Goal: Use online tool/utility: Use online tool/utility

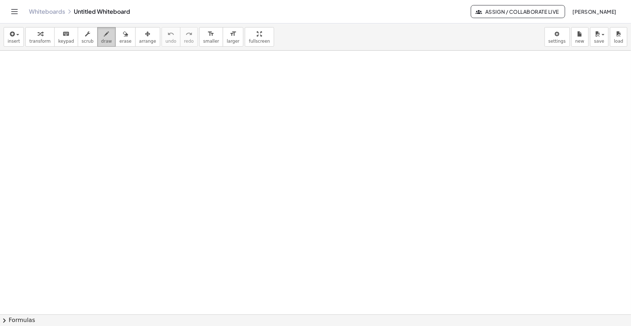
click at [101, 35] on div "button" at bounding box center [106, 33] width 11 height 9
drag, startPoint x: 12, startPoint y: 80, endPoint x: 41, endPoint y: 79, distance: 29.7
drag, startPoint x: 12, startPoint y: 90, endPoint x: 16, endPoint y: 95, distance: 5.7
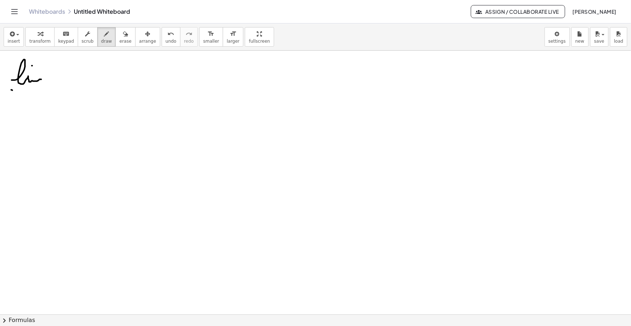
drag, startPoint x: 10, startPoint y: 94, endPoint x: 15, endPoint y: 90, distance: 6.2
drag, startPoint x: 18, startPoint y: 92, endPoint x: 25, endPoint y: 94, distance: 7.0
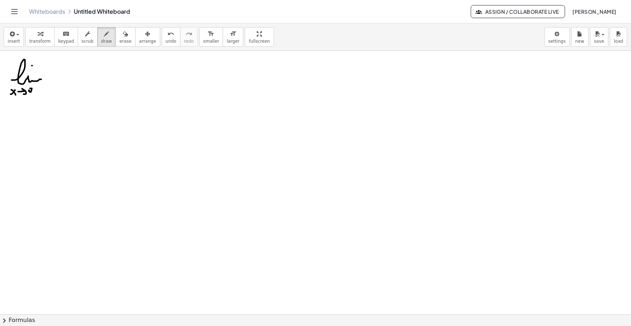
click at [13, 41] on span "insert" at bounding box center [14, 41] width 12 height 5
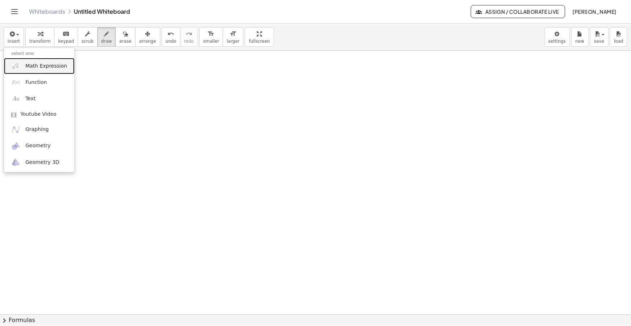
click at [33, 67] on span "Math Expression" at bounding box center [46, 66] width 42 height 7
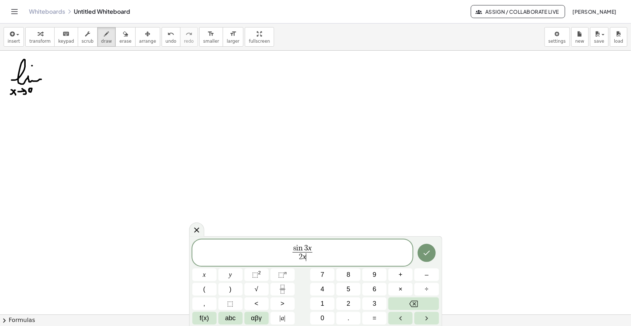
drag, startPoint x: 320, startPoint y: 250, endPoint x: 236, endPoint y: 236, distance: 85.5
click at [237, 236] on div "**********" at bounding box center [315, 281] width 253 height 90
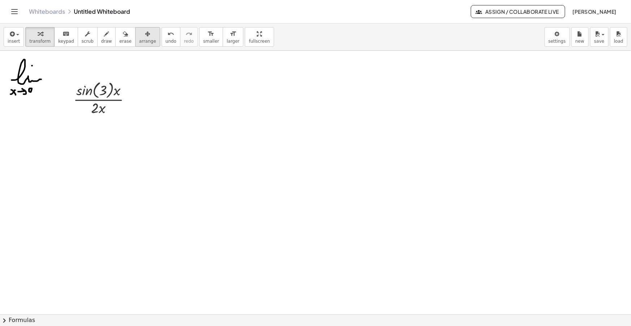
click at [139, 36] on div "button" at bounding box center [147, 33] width 17 height 9
click at [12, 39] on span "insert" at bounding box center [14, 41] width 12 height 5
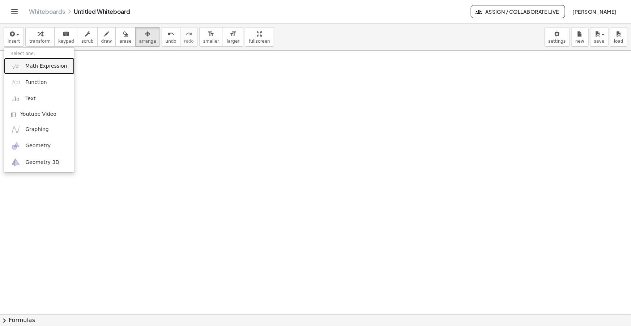
click at [41, 63] on span "Math Expression" at bounding box center [46, 66] width 42 height 7
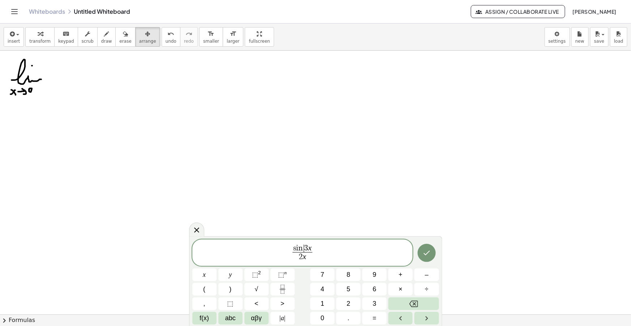
click at [305, 247] on span "3" at bounding box center [306, 248] width 4 height 8
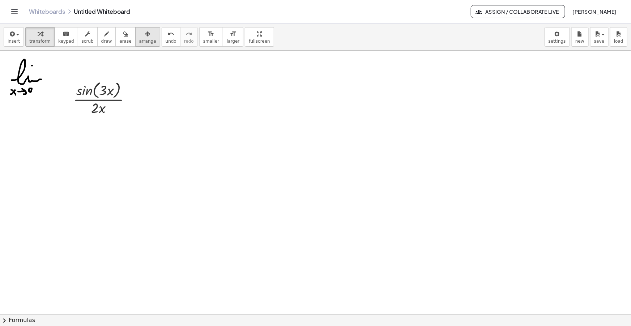
click at [145, 36] on icon "button" at bounding box center [147, 34] width 5 height 9
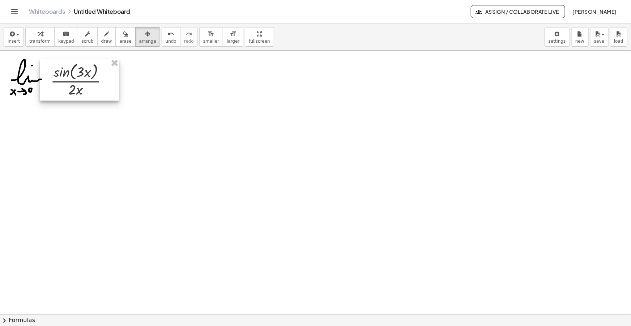
drag, startPoint x: 73, startPoint y: 90, endPoint x: 60, endPoint y: 81, distance: 15.1
click at [60, 81] on div at bounding box center [79, 80] width 79 height 42
click at [203, 42] on span "smaller" at bounding box center [211, 41] width 16 height 5
click at [103, 35] on button "draw" at bounding box center [106, 37] width 19 height 20
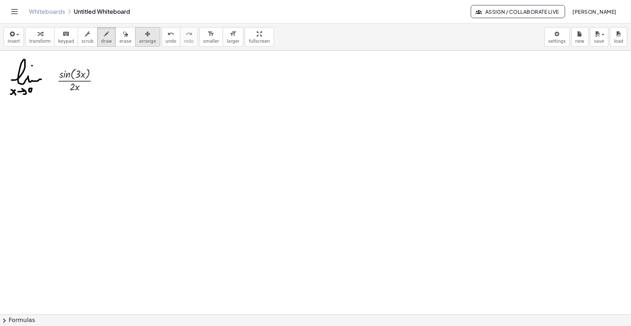
click at [142, 37] on button "arrange" at bounding box center [147, 37] width 25 height 20
drag, startPoint x: 86, startPoint y: 72, endPoint x: 76, endPoint y: 72, distance: 10.5
click at [76, 72] on div at bounding box center [65, 78] width 59 height 31
click at [78, 69] on div at bounding box center [66, 78] width 59 height 31
click at [101, 37] on div "button" at bounding box center [106, 33] width 11 height 9
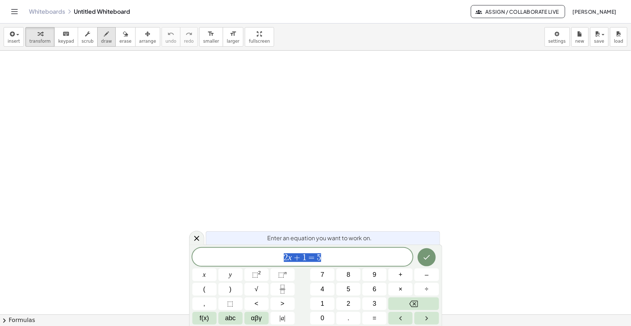
click at [101, 41] on span "draw" at bounding box center [106, 41] width 11 height 5
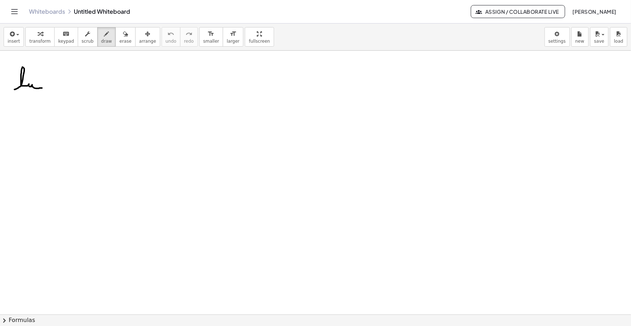
drag, startPoint x: 14, startPoint y: 89, endPoint x: 42, endPoint y: 88, distance: 27.5
drag, startPoint x: 14, startPoint y: 98, endPoint x: 18, endPoint y: 95, distance: 4.9
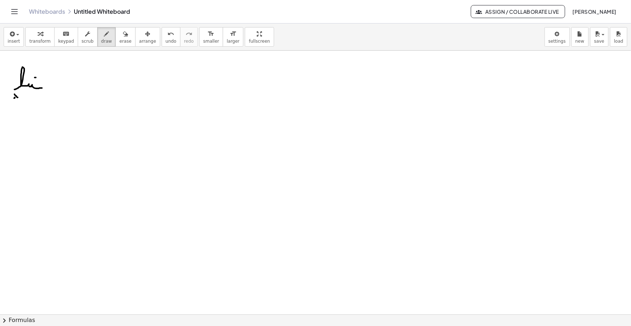
drag, startPoint x: 21, startPoint y: 97, endPoint x: 26, endPoint y: 99, distance: 4.7
click at [16, 39] on span "insert" at bounding box center [14, 41] width 12 height 5
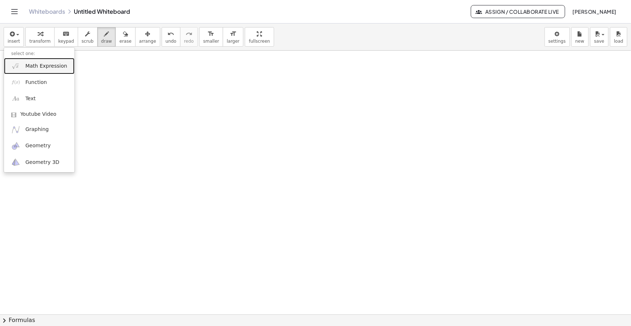
click at [39, 59] on link "Math Expression" at bounding box center [39, 66] width 71 height 16
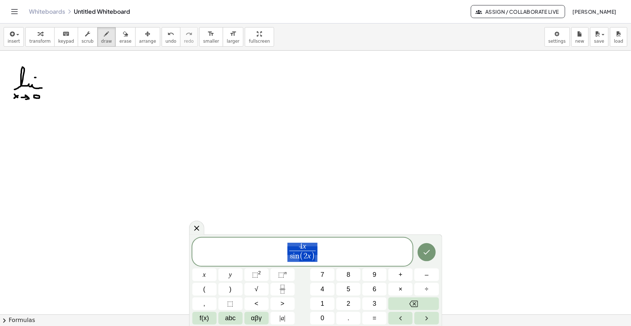
drag, startPoint x: 320, startPoint y: 256, endPoint x: 257, endPoint y: 222, distance: 70.9
click at [258, 222] on body "Graspable Math Activities Get Started Activity Bank Assigned Work Classes White…" at bounding box center [315, 163] width 631 height 326
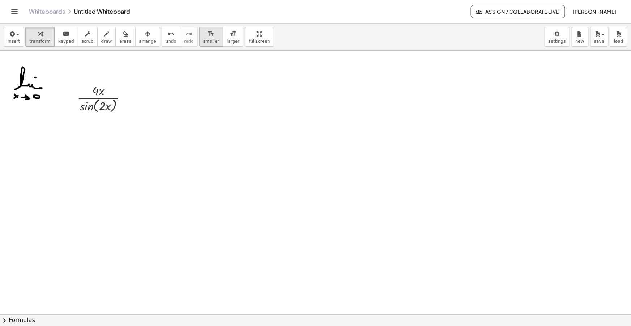
click at [208, 35] on icon "format_size" at bounding box center [211, 34] width 7 height 9
click at [145, 34] on icon "button" at bounding box center [147, 34] width 5 height 9
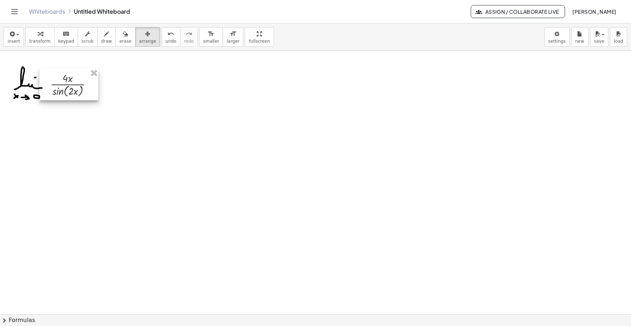
drag, startPoint x: 92, startPoint y: 94, endPoint x: 69, endPoint y: 83, distance: 25.4
click at [69, 83] on div at bounding box center [68, 84] width 59 height 31
click at [99, 26] on div "insert select one: Math Expression Function Text Youtube Video Graphing Geometr…" at bounding box center [315, 37] width 631 height 27
click at [101, 41] on span "draw" at bounding box center [106, 41] width 11 height 5
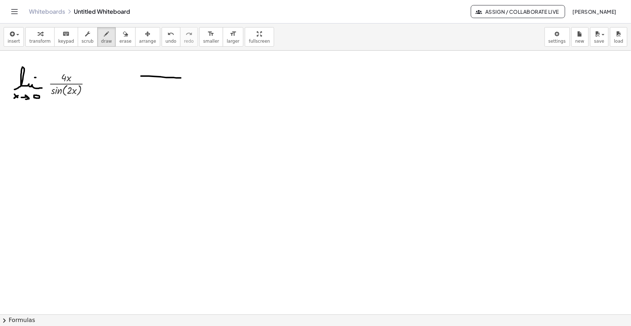
drag, startPoint x: 141, startPoint y: 76, endPoint x: 177, endPoint y: 80, distance: 36.3
drag, startPoint x: 140, startPoint y: 83, endPoint x: 186, endPoint y: 83, distance: 45.6
drag, startPoint x: 173, startPoint y: 70, endPoint x: 173, endPoint y: 92, distance: 21.7
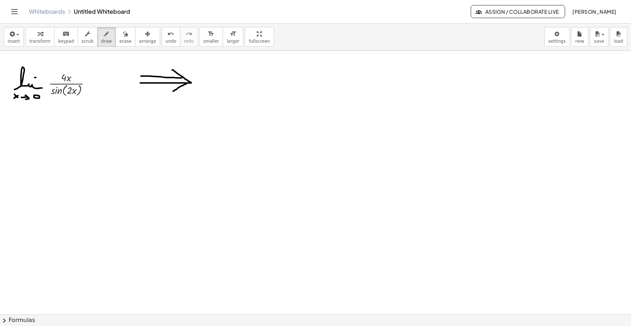
click at [15, 33] on span "button" at bounding box center [15, 34] width 1 height 5
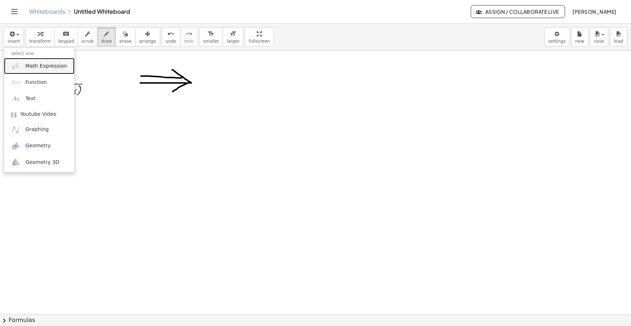
click at [36, 63] on span "Math Expression" at bounding box center [46, 66] width 42 height 7
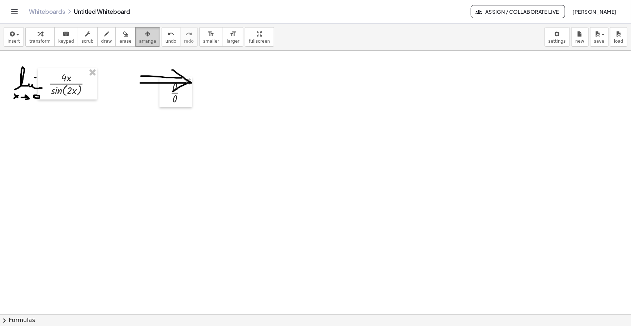
click at [145, 36] on icon "button" at bounding box center [147, 34] width 5 height 9
drag, startPoint x: 171, startPoint y: 103, endPoint x: 205, endPoint y: 92, distance: 35.3
click at [205, 92] on div at bounding box center [208, 80] width 33 height 30
click at [105, 39] on button "draw" at bounding box center [106, 37] width 19 height 20
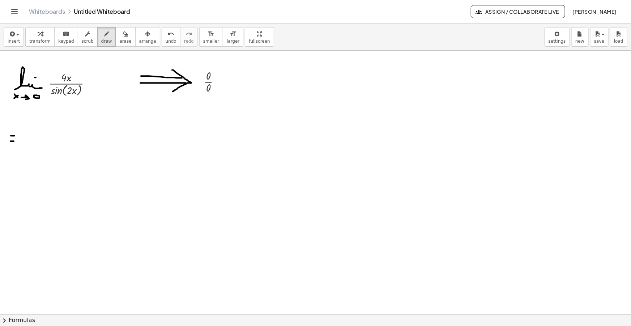
drag, startPoint x: 23, startPoint y: 140, endPoint x: 44, endPoint y: 140, distance: 21.0
drag, startPoint x: 21, startPoint y: 147, endPoint x: 25, endPoint y: 150, distance: 5.1
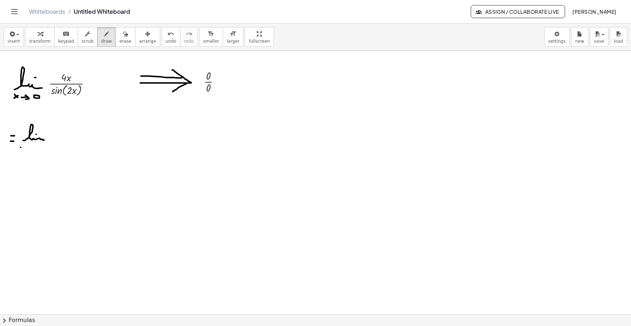
drag, startPoint x: 21, startPoint y: 152, endPoint x: 25, endPoint y: 147, distance: 6.4
drag, startPoint x: 29, startPoint y: 148, endPoint x: 34, endPoint y: 149, distance: 4.4
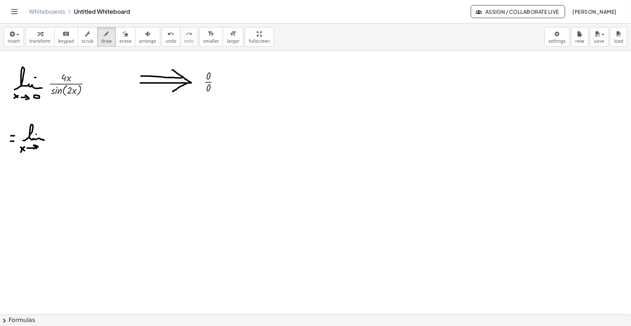
drag, startPoint x: 37, startPoint y: 147, endPoint x: 34, endPoint y: 150, distance: 4.1
drag, startPoint x: 40, startPoint y: 146, endPoint x: 42, endPoint y: 149, distance: 4.0
click at [13, 30] on icon "button" at bounding box center [11, 34] width 7 height 9
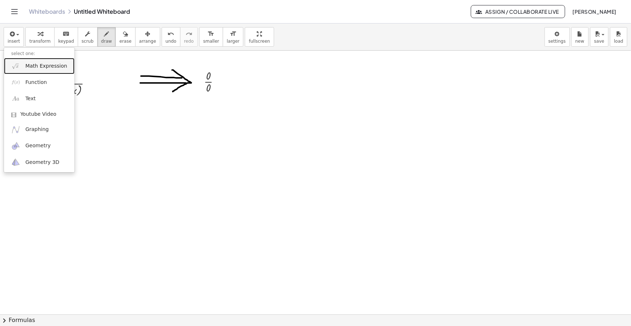
click at [30, 65] on span "Math Expression" at bounding box center [46, 66] width 42 height 7
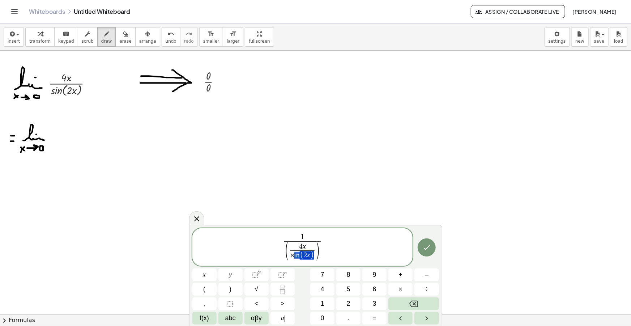
drag, startPoint x: 310, startPoint y: 256, endPoint x: 293, endPoint y: 255, distance: 17.4
drag, startPoint x: 306, startPoint y: 246, endPoint x: 301, endPoint y: 246, distance: 5.1
click at [305, 257] on span at bounding box center [302, 255] width 24 height 9
drag, startPoint x: 302, startPoint y: 244, endPoint x: 215, endPoint y: 228, distance: 89.0
click at [220, 227] on div "**********" at bounding box center [315, 275] width 253 height 101
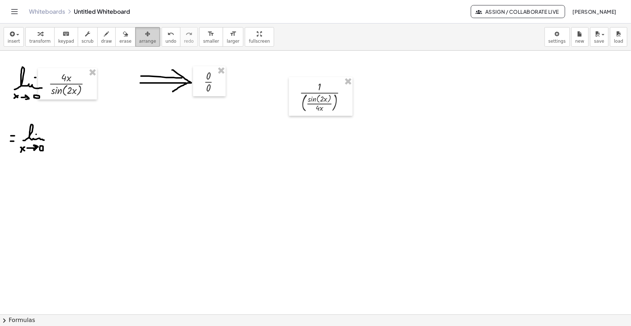
click at [135, 35] on button "arrange" at bounding box center [147, 37] width 25 height 20
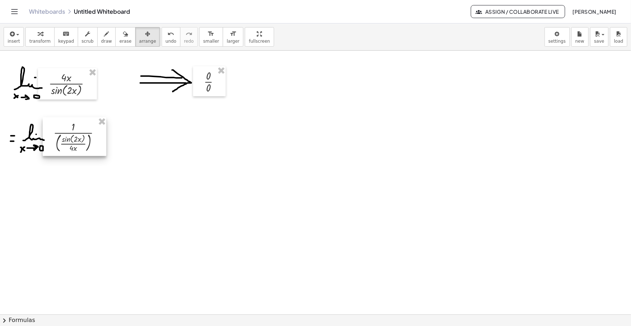
drag, startPoint x: 318, startPoint y: 103, endPoint x: 72, endPoint y: 143, distance: 249.1
click at [72, 143] on div at bounding box center [75, 136] width 64 height 39
click at [97, 38] on button "draw" at bounding box center [106, 37] width 19 height 20
drag, startPoint x: 105, startPoint y: 136, endPoint x: 110, endPoint y: 136, distance: 4.7
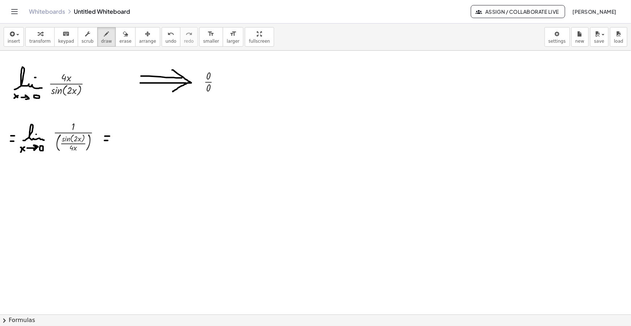
drag, startPoint x: 105, startPoint y: 140, endPoint x: 110, endPoint y: 140, distance: 5.1
click at [97, 38] on button "draw" at bounding box center [106, 37] width 19 height 20
drag, startPoint x: 119, startPoint y: 139, endPoint x: 142, endPoint y: 140, distance: 23.2
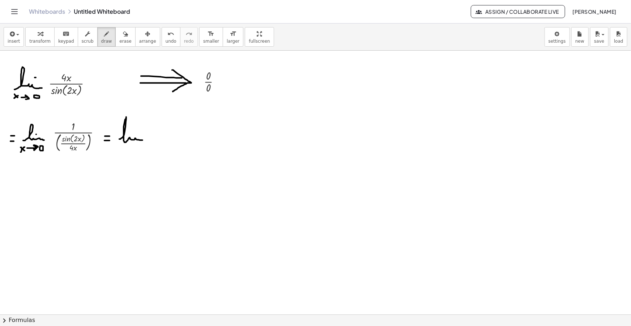
drag, startPoint x: 119, startPoint y: 146, endPoint x: 123, endPoint y: 152, distance: 6.7
drag, startPoint x: 119, startPoint y: 152, endPoint x: 123, endPoint y: 146, distance: 6.2
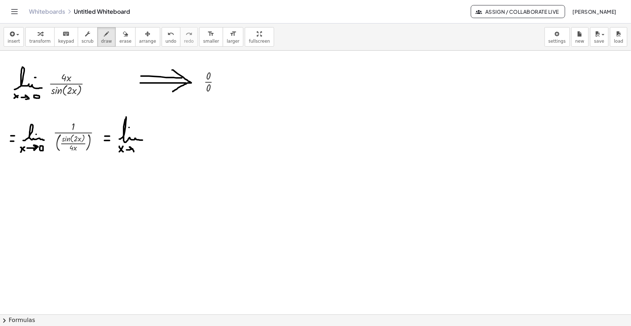
drag, startPoint x: 127, startPoint y: 150, endPoint x: 132, endPoint y: 153, distance: 6.0
click at [10, 35] on icon "button" at bounding box center [11, 34] width 7 height 9
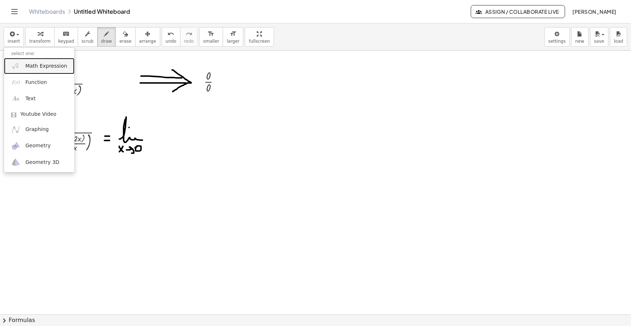
click at [48, 64] on span "Math Expression" at bounding box center [46, 66] width 42 height 7
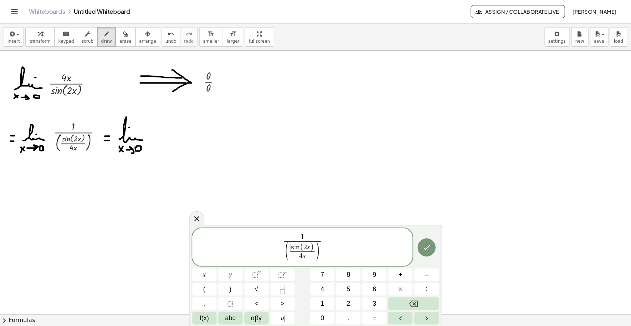
click at [290, 250] on span "​ s i n ( 2 x )" at bounding box center [302, 247] width 24 height 8
click at [309, 258] on span "4 ​ x" at bounding box center [309, 255] width 24 height 9
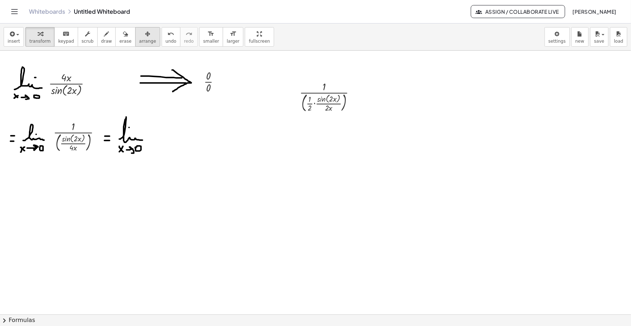
click at [139, 37] on div "button" at bounding box center [147, 33] width 17 height 9
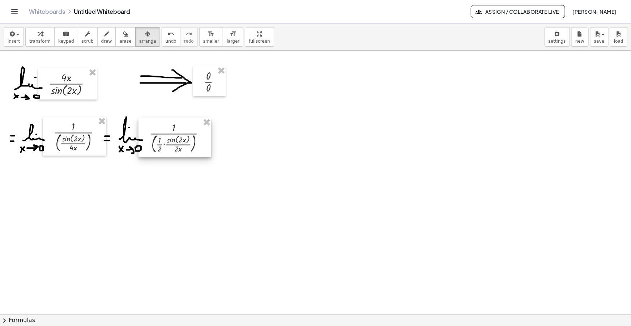
drag, startPoint x: 258, startPoint y: 123, endPoint x: 166, endPoint y: 140, distance: 93.1
click at [166, 140] on div at bounding box center [175, 137] width 73 height 39
click at [104, 38] on icon "button" at bounding box center [106, 34] width 5 height 9
drag, startPoint x: 173, startPoint y: 157, endPoint x: 179, endPoint y: 159, distance: 6.9
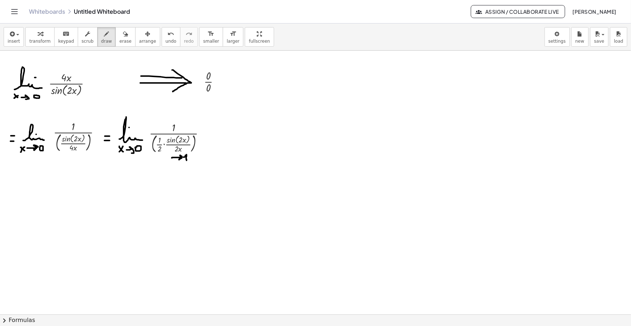
drag, startPoint x: 183, startPoint y: 157, endPoint x: 187, endPoint y: 160, distance: 4.6
click at [12, 37] on icon "button" at bounding box center [11, 34] width 7 height 9
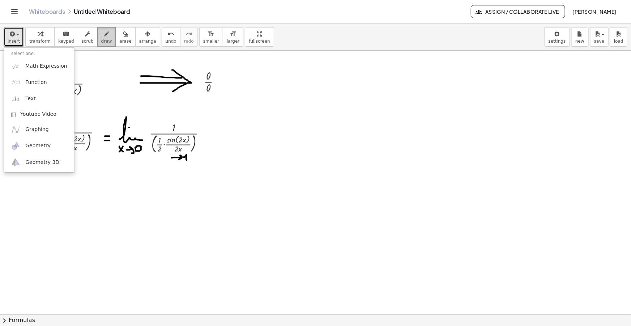
click at [104, 38] on icon "button" at bounding box center [106, 34] width 5 height 9
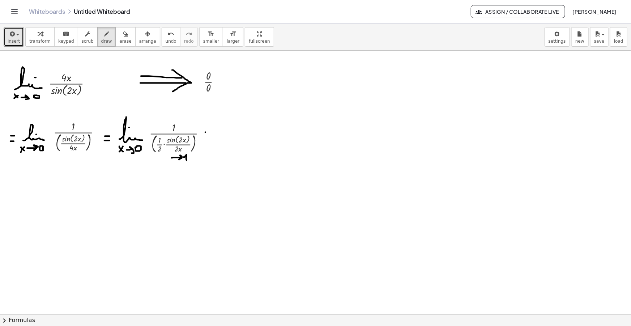
drag, startPoint x: 205, startPoint y: 132, endPoint x: 209, endPoint y: 132, distance: 4.0
click at [14, 35] on icon "button" at bounding box center [11, 34] width 7 height 9
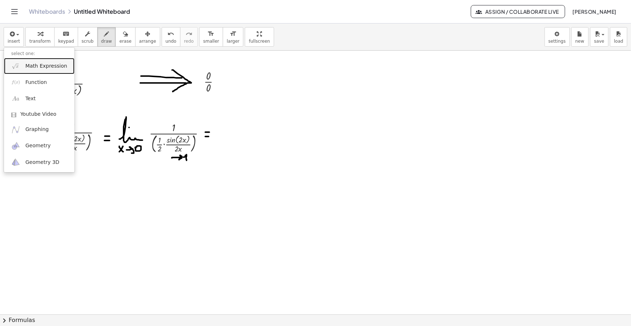
click at [52, 67] on span "Math Expression" at bounding box center [46, 66] width 42 height 7
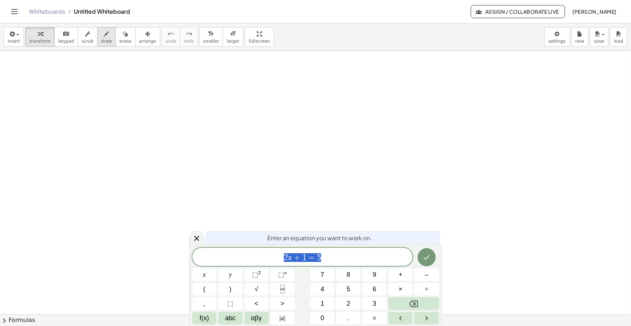
click at [104, 37] on icon "button" at bounding box center [106, 34] width 5 height 9
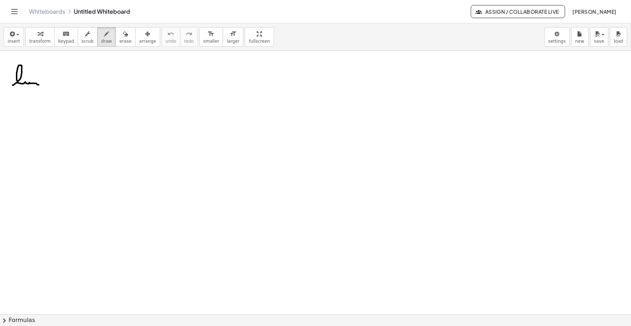
drag, startPoint x: 18, startPoint y: 81, endPoint x: 41, endPoint y: 84, distance: 23.1
drag, startPoint x: 12, startPoint y: 88, endPoint x: 17, endPoint y: 96, distance: 9.7
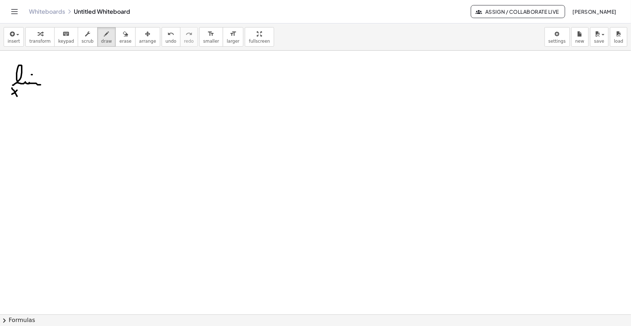
drag, startPoint x: 12, startPoint y: 94, endPoint x: 18, endPoint y: 89, distance: 7.7
drag, startPoint x: 21, startPoint y: 94, endPoint x: 27, endPoint y: 96, distance: 6.0
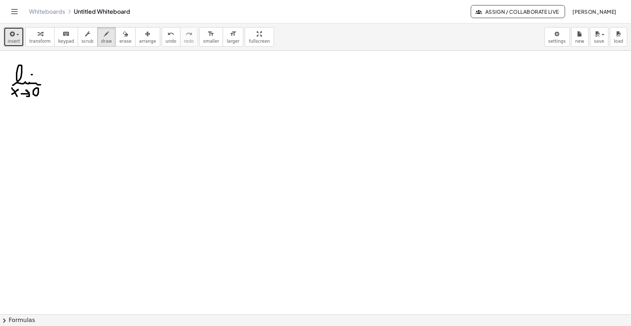
click at [11, 35] on icon "button" at bounding box center [11, 34] width 7 height 9
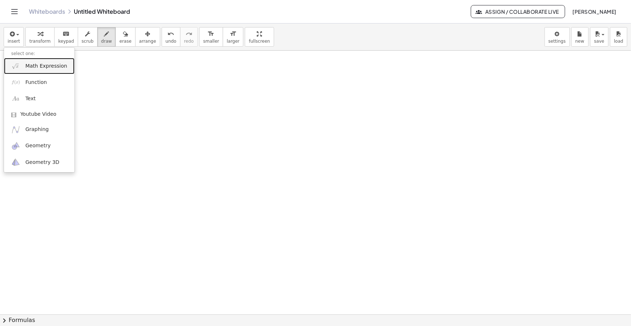
click at [33, 67] on span "Math Expression" at bounding box center [46, 66] width 42 height 7
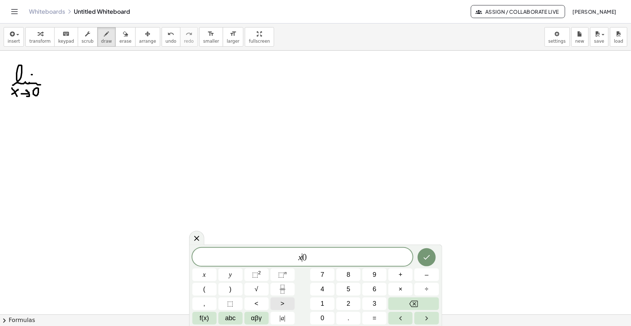
click at [281, 302] on span ">" at bounding box center [283, 304] width 4 height 10
click at [323, 259] on span "x > ​ 0" at bounding box center [302, 257] width 221 height 10
click at [321, 259] on span "​" at bounding box center [302, 257] width 221 height 10
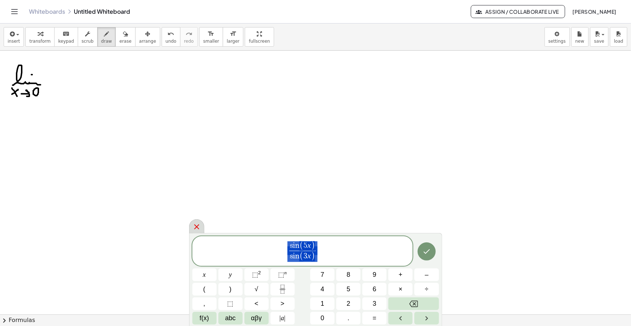
drag, startPoint x: 329, startPoint y: 258, endPoint x: 196, endPoint y: 221, distance: 137.6
click at [207, 218] on body "Graspable Math Activities Get Started Activity Bank Assigned Work Classes White…" at bounding box center [315, 163] width 631 height 326
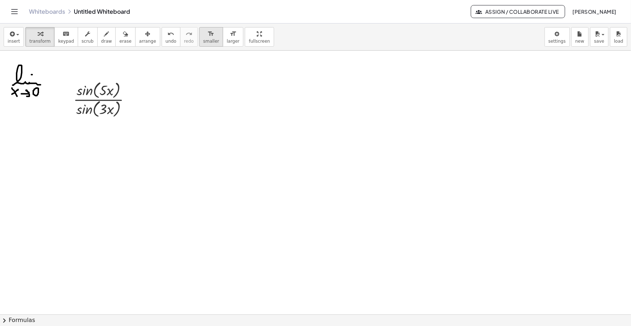
click at [203, 39] on span "smaller" at bounding box center [211, 41] width 16 height 5
click at [143, 35] on button "arrange" at bounding box center [147, 37] width 25 height 20
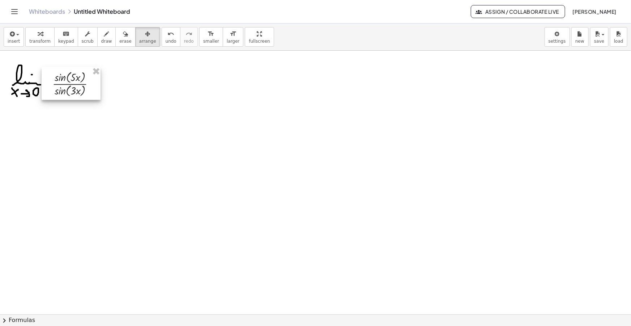
drag, startPoint x: 86, startPoint y: 90, endPoint x: 74, endPoint y: 86, distance: 13.1
click at [74, 86] on div at bounding box center [71, 83] width 59 height 33
click at [104, 37] on icon "button" at bounding box center [106, 34] width 5 height 9
drag, startPoint x: 148, startPoint y: 73, endPoint x: 220, endPoint y: 74, distance: 72.3
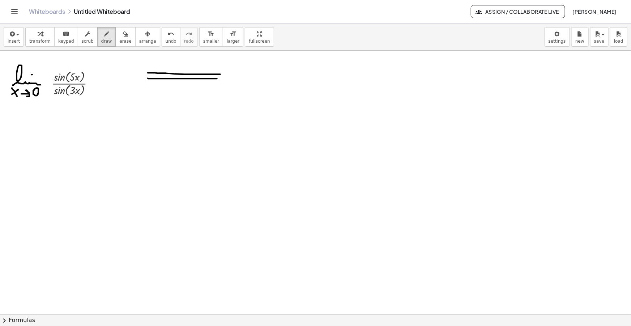
drag, startPoint x: 148, startPoint y: 78, endPoint x: 219, endPoint y: 78, distance: 70.9
drag, startPoint x: 212, startPoint y: 68, endPoint x: 210, endPoint y: 85, distance: 17.5
click at [12, 26] on div "insert select one: Math Expression Function Text Youtube Video Graphing Geometr…" at bounding box center [315, 37] width 631 height 27
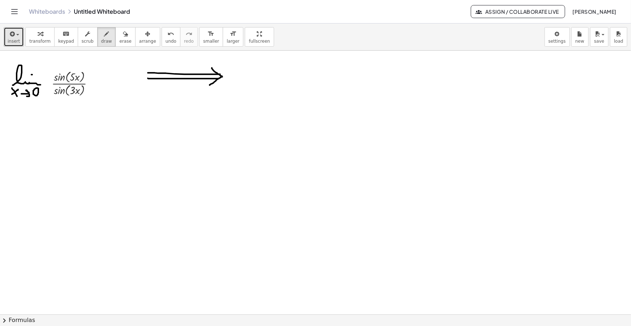
click at [21, 42] on button "insert" at bounding box center [14, 37] width 20 height 20
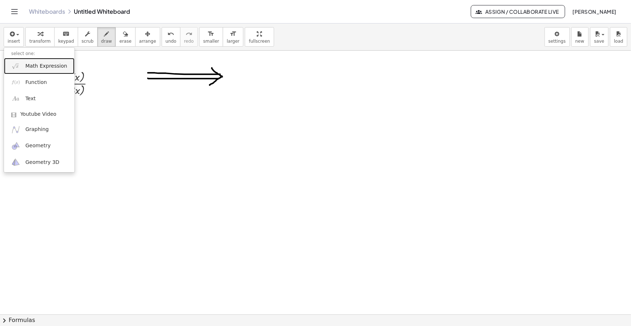
click at [33, 68] on span "Math Expression" at bounding box center [46, 66] width 42 height 7
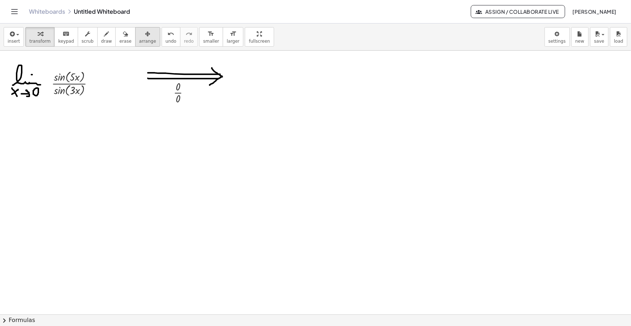
click at [139, 39] on span "arrange" at bounding box center [147, 41] width 17 height 5
drag, startPoint x: 192, startPoint y: 99, endPoint x: 240, endPoint y: 85, distance: 49.9
click at [241, 85] on div at bounding box center [240, 77] width 33 height 30
drag, startPoint x: 84, startPoint y: 38, endPoint x: 93, endPoint y: 38, distance: 8.7
click at [85, 39] on span "scrub" at bounding box center [88, 41] width 12 height 5
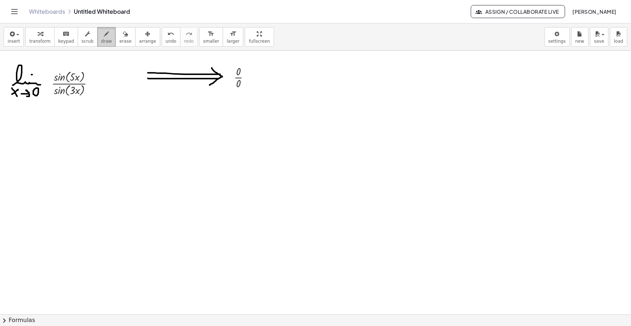
click at [101, 37] on div "button" at bounding box center [106, 33] width 11 height 9
drag, startPoint x: 4, startPoint y: 126, endPoint x: 9, endPoint y: 125, distance: 5.5
drag, startPoint x: 16, startPoint y: 127, endPoint x: 43, endPoint y: 127, distance: 26.8
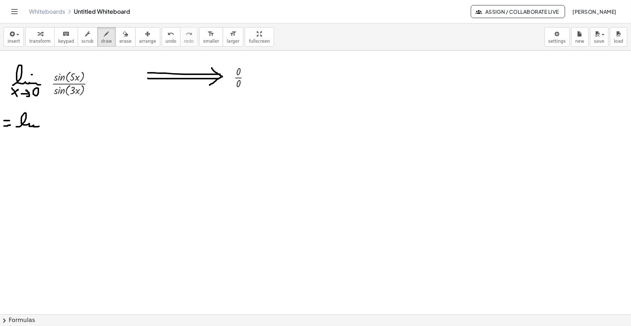
drag, startPoint x: 16, startPoint y: 131, endPoint x: 21, endPoint y: 135, distance: 6.4
drag, startPoint x: 16, startPoint y: 135, endPoint x: 24, endPoint y: 131, distance: 8.3
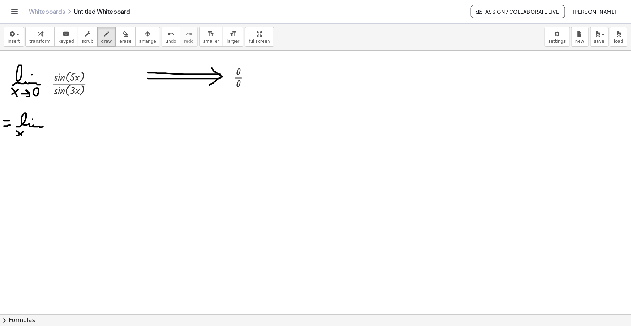
drag, startPoint x: 27, startPoint y: 134, endPoint x: 37, endPoint y: 135, distance: 9.9
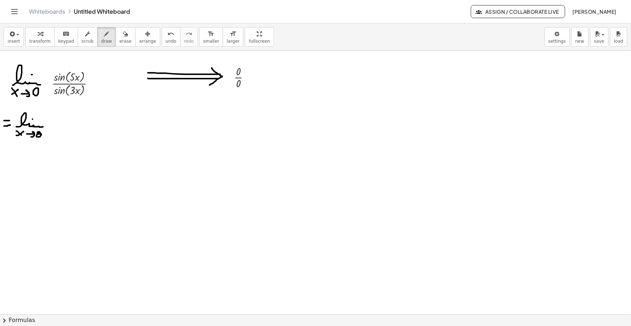
drag, startPoint x: 39, startPoint y: 133, endPoint x: 39, endPoint y: 141, distance: 8.0
click at [105, 34] on button "draw" at bounding box center [106, 37] width 19 height 20
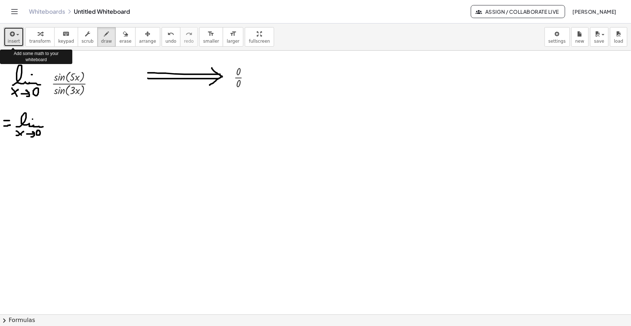
click at [16, 35] on span "button" at bounding box center [17, 34] width 3 height 1
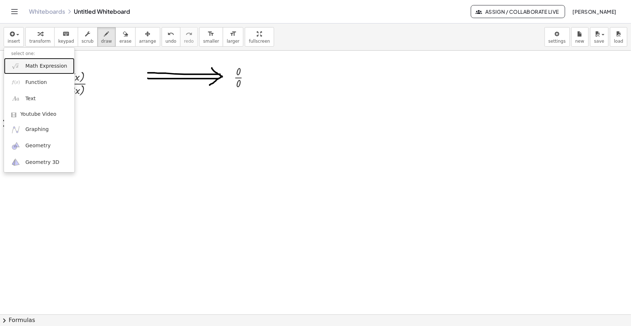
click at [30, 66] on span "Math Expression" at bounding box center [46, 66] width 42 height 7
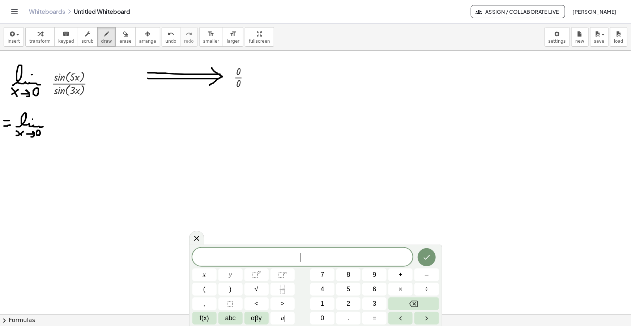
click at [318, 261] on span "​" at bounding box center [302, 257] width 221 height 10
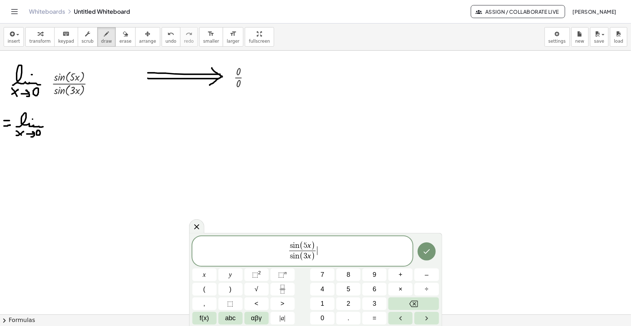
click at [315, 245] on span "s i n ( 5 x )" at bounding box center [302, 245] width 27 height 9
click at [324, 251] on span "s i n ( 5 x ) s i n ( 3 x ) ​ ​" at bounding box center [302, 252] width 221 height 22
drag, startPoint x: 341, startPoint y: 250, endPoint x: 239, endPoint y: 249, distance: 102.4
click at [239, 250] on span "s i n ( 5 x ) s i n ( 3 x ) ​ · 3 x 5 x ​ · 5 x 3 x ​" at bounding box center [302, 252] width 221 height 22
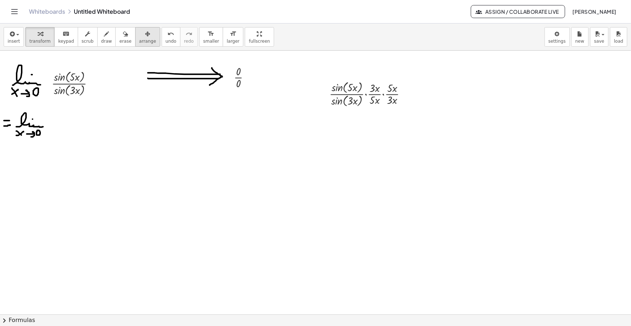
click at [145, 31] on icon "button" at bounding box center [147, 34] width 5 height 9
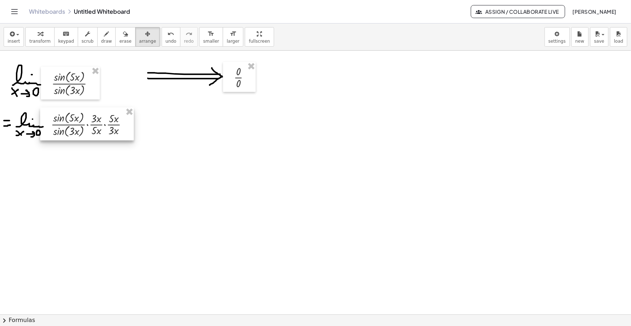
drag, startPoint x: 366, startPoint y: 98, endPoint x: 89, endPoint y: 128, distance: 278.3
click at [89, 128] on div at bounding box center [87, 123] width 94 height 33
click at [104, 30] on icon "button" at bounding box center [106, 34] width 5 height 9
drag, startPoint x: 132, startPoint y: 121, endPoint x: 137, endPoint y: 121, distance: 5.1
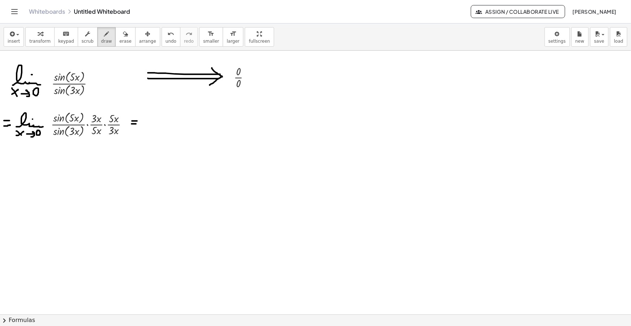
drag, startPoint x: 132, startPoint y: 124, endPoint x: 137, endPoint y: 124, distance: 5.1
drag, startPoint x: 151, startPoint y: 129, endPoint x: 165, endPoint y: 132, distance: 14.6
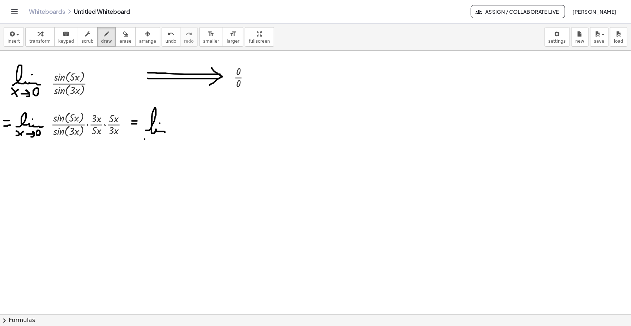
drag, startPoint x: 145, startPoint y: 139, endPoint x: 149, endPoint y: 143, distance: 5.9
drag, startPoint x: 145, startPoint y: 143, endPoint x: 153, endPoint y: 137, distance: 10.2
drag, startPoint x: 155, startPoint y: 141, endPoint x: 159, endPoint y: 143, distance: 5.0
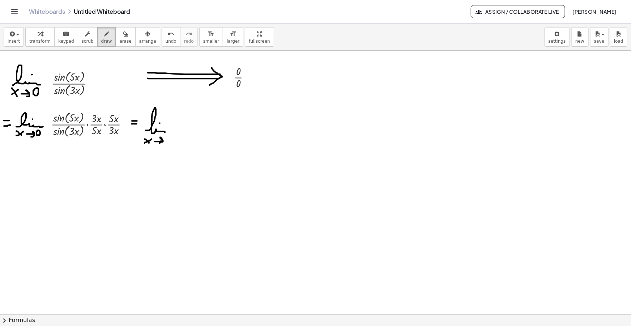
click at [10, 30] on icon "button" at bounding box center [11, 34] width 7 height 9
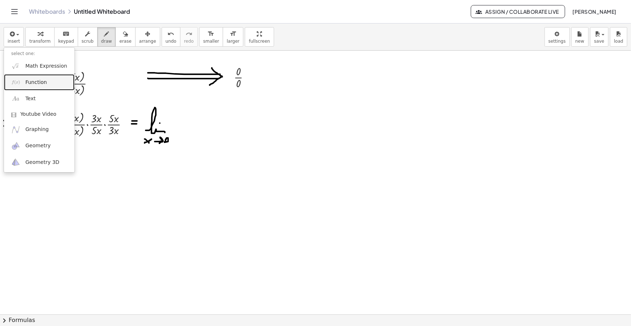
click at [37, 74] on link "Function" at bounding box center [39, 82] width 71 height 16
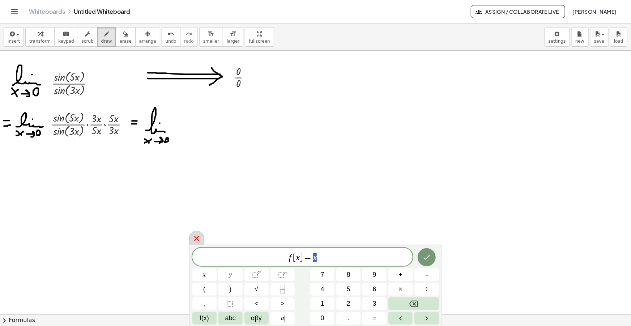
click at [199, 242] on icon at bounding box center [196, 238] width 9 height 9
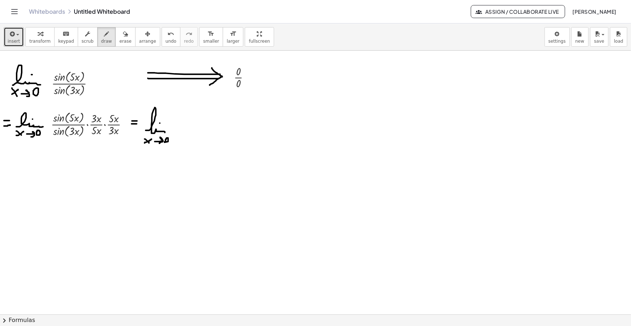
click at [16, 32] on div "button" at bounding box center [14, 33] width 12 height 9
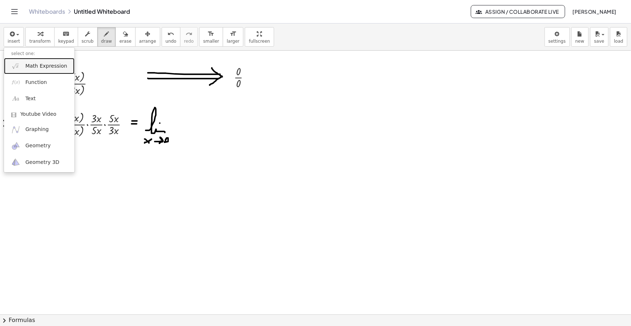
click at [34, 66] on span "Math Expression" at bounding box center [46, 66] width 42 height 7
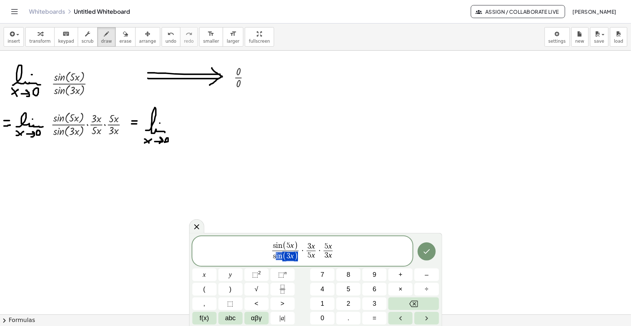
drag, startPoint x: 298, startPoint y: 256, endPoint x: 281, endPoint y: 263, distance: 18.0
drag, startPoint x: 296, startPoint y: 257, endPoint x: 272, endPoint y: 257, distance: 24.2
drag, startPoint x: 314, startPoint y: 258, endPoint x: 307, endPoint y: 257, distance: 7.6
click at [314, 258] on var "x" at bounding box center [313, 256] width 4 height 9
click at [316, 245] on span "3 x ​" at bounding box center [311, 247] width 27 height 8
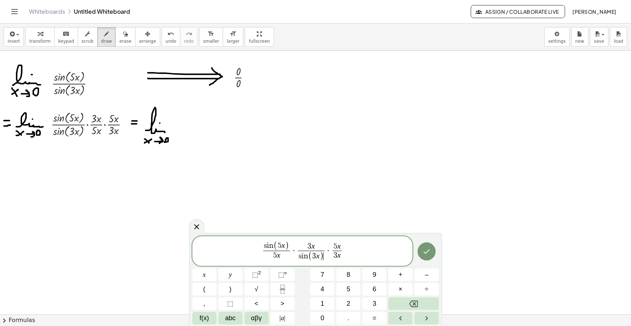
click at [323, 257] on span ")" at bounding box center [322, 256] width 4 height 9
click at [349, 248] on span "s i n ( 5 x ) 5 x ​ · 3 x s i n ( 3 x ) ​ · 5 x 3 x ​ ​" at bounding box center [302, 252] width 221 height 22
drag, startPoint x: 358, startPoint y: 251, endPoint x: 259, endPoint y: 251, distance: 98.4
click at [259, 251] on span "s i n ( 5 x ) 5 x ​ · 3 x s i n ( 3 x ) ​ · 5 x 3 x ​ ​" at bounding box center [302, 252] width 221 height 22
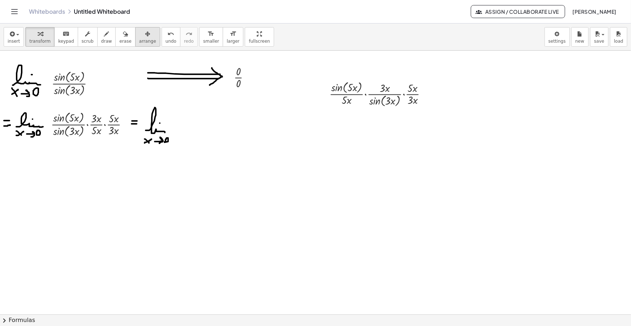
click at [145, 34] on icon "button" at bounding box center [147, 34] width 5 height 9
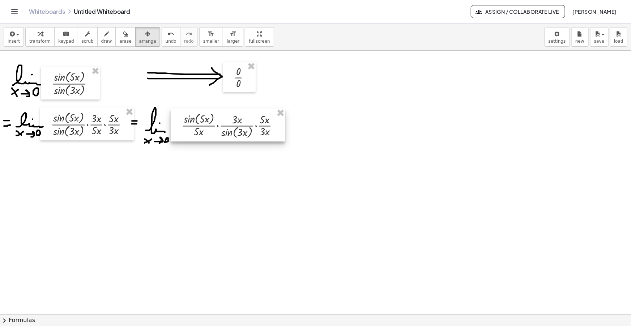
drag, startPoint x: 379, startPoint y: 96, endPoint x: 231, endPoint y: 127, distance: 150.8
click at [231, 127] on div at bounding box center [228, 124] width 114 height 33
click at [102, 39] on span "draw" at bounding box center [106, 41] width 11 height 5
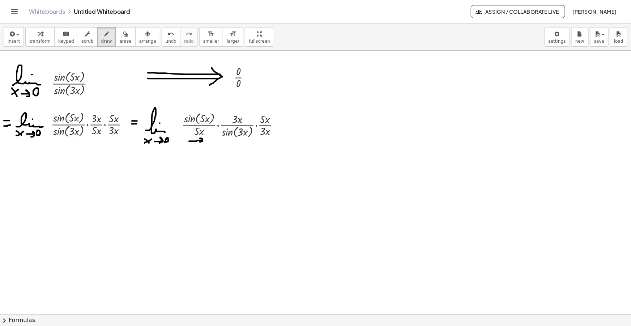
drag, startPoint x: 189, startPoint y: 141, endPoint x: 199, endPoint y: 143, distance: 9.6
drag, startPoint x: 206, startPoint y: 140, endPoint x: 211, endPoint y: 144, distance: 6.4
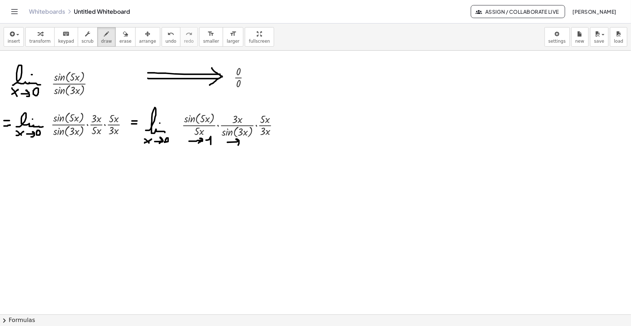
drag, startPoint x: 227, startPoint y: 142, endPoint x: 237, endPoint y: 145, distance: 9.8
drag, startPoint x: 241, startPoint y: 141, endPoint x: 244, endPoint y: 146, distance: 5.5
drag, startPoint x: 266, startPoint y: 116, endPoint x: 272, endPoint y: 122, distance: 8.2
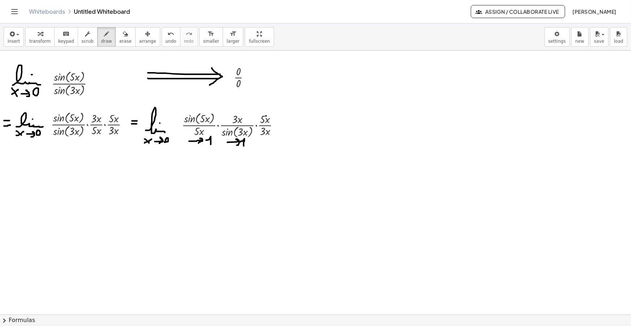
drag, startPoint x: 277, startPoint y: 129, endPoint x: 283, endPoint y: 129, distance: 6.2
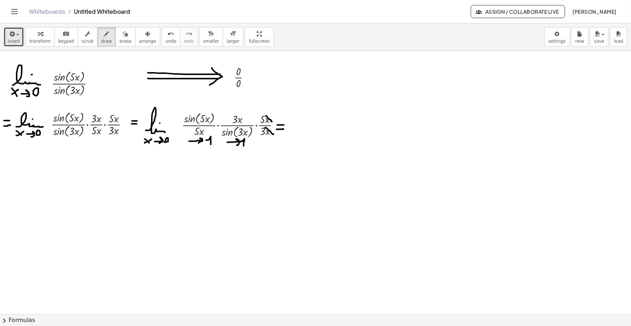
click at [12, 37] on icon "button" at bounding box center [11, 34] width 7 height 9
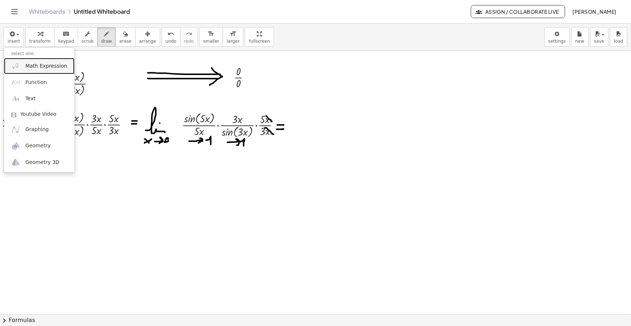
click at [37, 65] on span "Math Expression" at bounding box center [46, 66] width 42 height 7
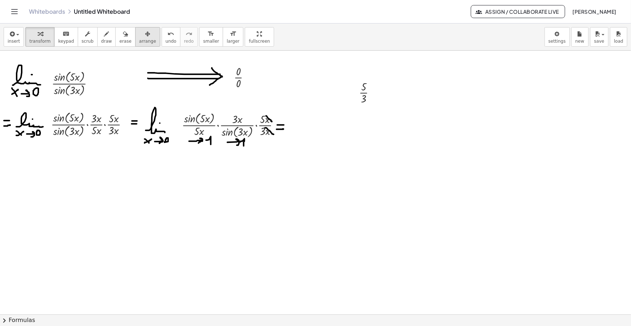
click at [141, 35] on div "button" at bounding box center [147, 33] width 17 height 9
drag, startPoint x: 375, startPoint y: 101, endPoint x: 233, endPoint y: 24, distance: 162.3
click at [312, 135] on div at bounding box center [302, 126] width 33 height 30
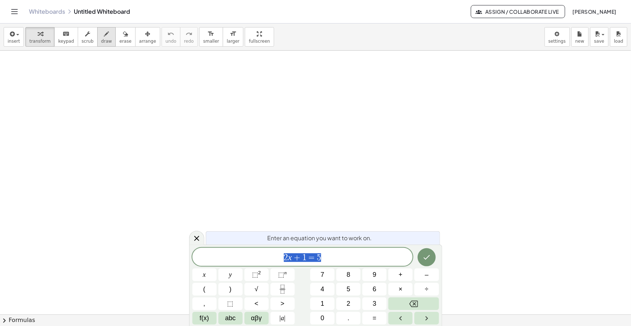
click at [101, 36] on div "button" at bounding box center [106, 33] width 11 height 9
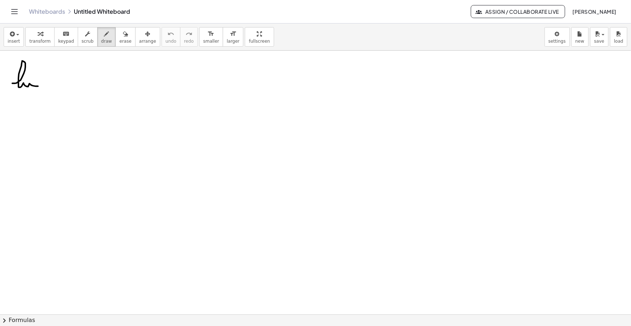
drag, startPoint x: 13, startPoint y: 83, endPoint x: 44, endPoint y: 87, distance: 31.4
drag, startPoint x: 11, startPoint y: 93, endPoint x: 17, endPoint y: 98, distance: 7.7
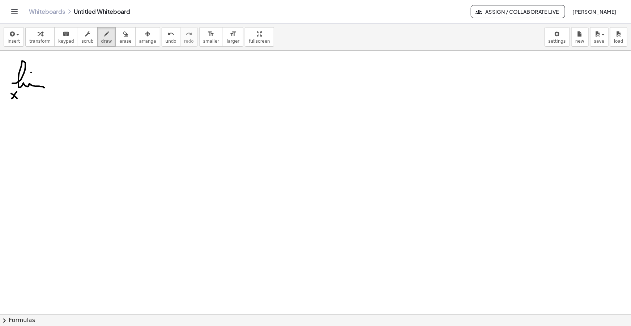
drag, startPoint x: 12, startPoint y: 98, endPoint x: 17, endPoint y: 91, distance: 9.0
drag, startPoint x: 22, startPoint y: 95, endPoint x: 28, endPoint y: 97, distance: 6.1
drag, startPoint x: 36, startPoint y: 97, endPoint x: 37, endPoint y: 93, distance: 3.8
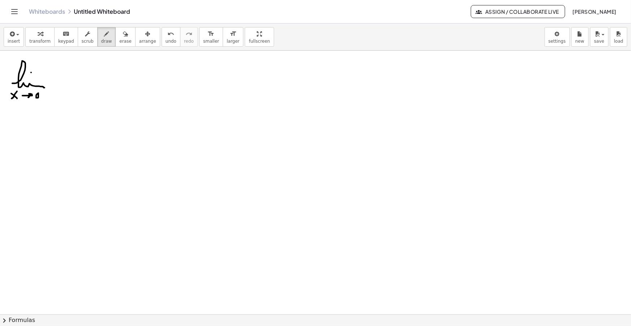
click at [9, 32] on icon "button" at bounding box center [11, 34] width 7 height 9
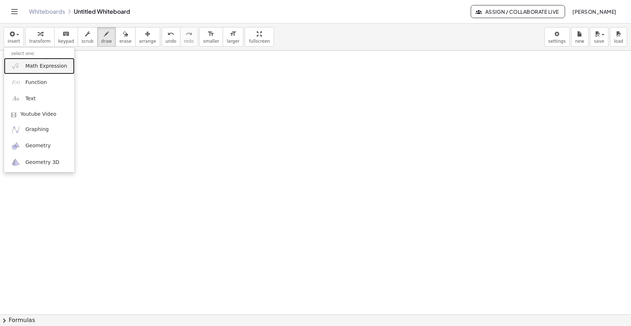
click at [23, 61] on link "Math Expression" at bounding box center [39, 66] width 71 height 16
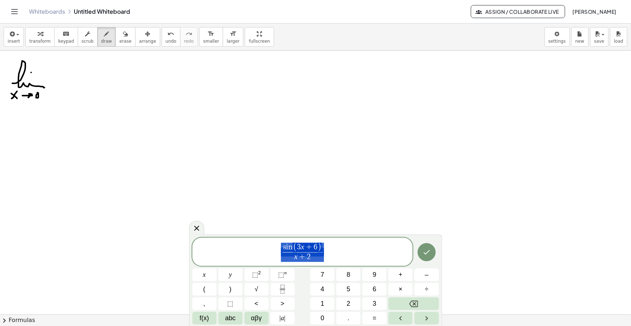
drag, startPoint x: 329, startPoint y: 258, endPoint x: 246, endPoint y: 243, distance: 84.4
click at [247, 243] on span "s i n ( 3 x + 6 ) x + 2 ​" at bounding box center [302, 252] width 221 height 21
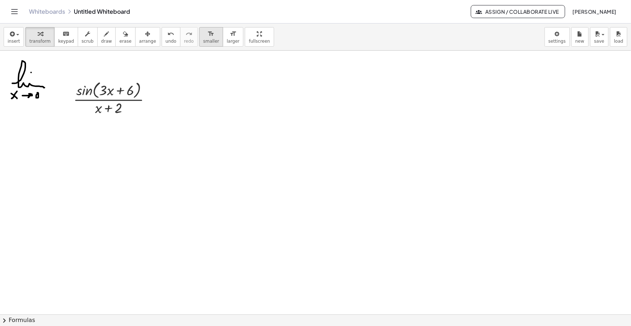
click at [203, 43] on span "smaller" at bounding box center [211, 41] width 16 height 5
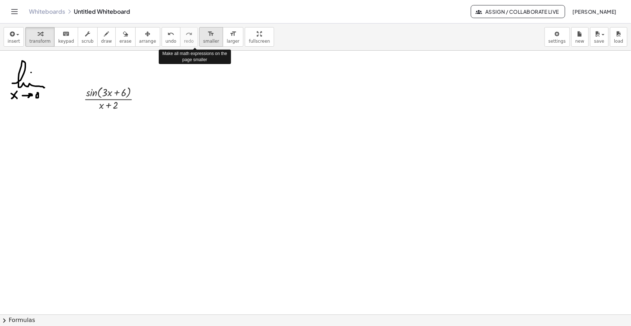
click at [203, 43] on span "smaller" at bounding box center [211, 41] width 16 height 5
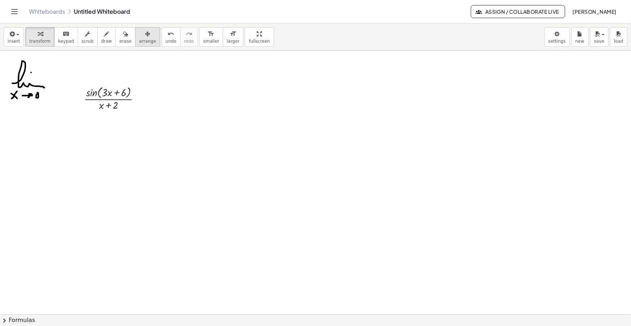
click at [135, 38] on button "arrange" at bounding box center [147, 37] width 25 height 20
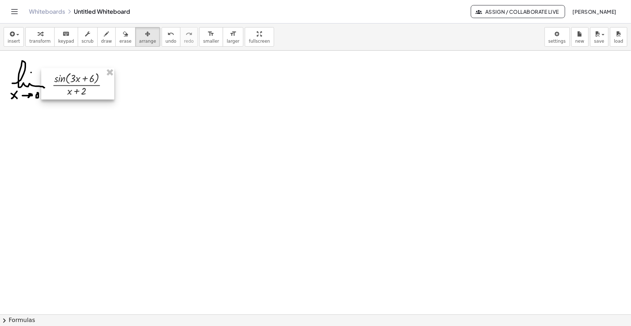
drag, startPoint x: 108, startPoint y: 103, endPoint x: 78, endPoint y: 90, distance: 33.2
click at [78, 90] on div at bounding box center [77, 83] width 73 height 31
click at [101, 41] on span "draw" at bounding box center [106, 41] width 11 height 5
click at [104, 38] on icon "button" at bounding box center [106, 34] width 5 height 9
click at [119, 41] on span "erase" at bounding box center [125, 41] width 12 height 5
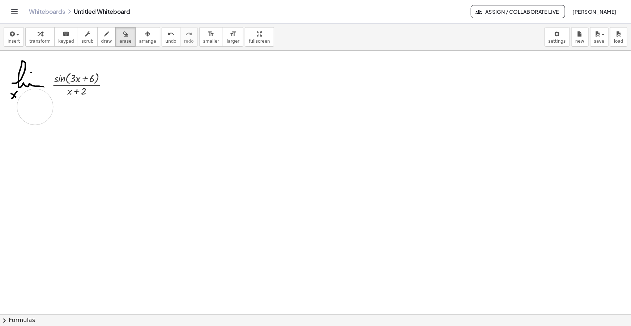
drag, startPoint x: 42, startPoint y: 105, endPoint x: 35, endPoint y: 107, distance: 7.4
click at [104, 38] on icon "button" at bounding box center [106, 34] width 5 height 9
drag, startPoint x: 20, startPoint y: 94, endPoint x: 24, endPoint y: 98, distance: 5.1
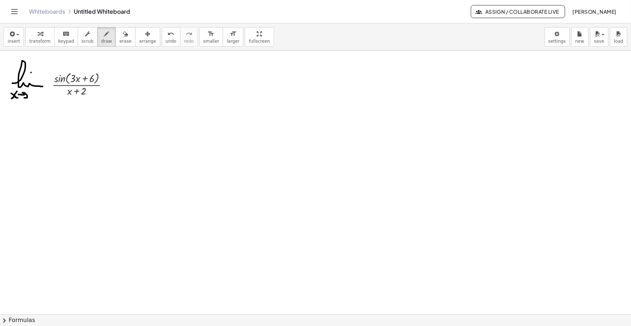
drag, startPoint x: 35, startPoint y: 90, endPoint x: 39, endPoint y: 99, distance: 9.5
drag, startPoint x: 162, startPoint y: 76, endPoint x: 205, endPoint y: 79, distance: 42.8
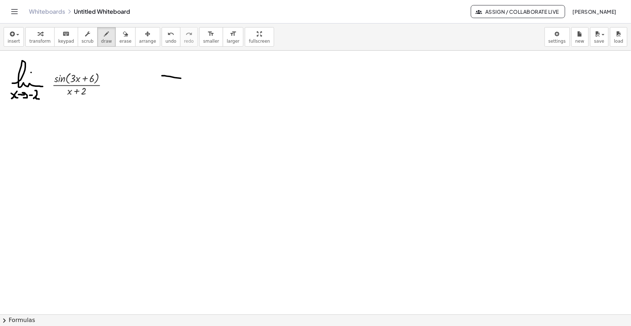
drag, startPoint x: 161, startPoint y: 81, endPoint x: 206, endPoint y: 82, distance: 45.2
drag, startPoint x: 197, startPoint y: 73, endPoint x: 192, endPoint y: 91, distance: 18.7
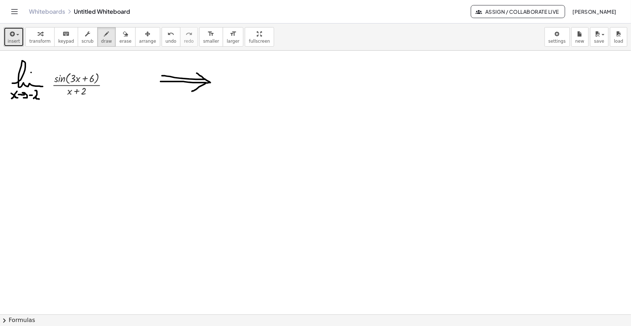
click at [17, 36] on div "button" at bounding box center [14, 33] width 12 height 9
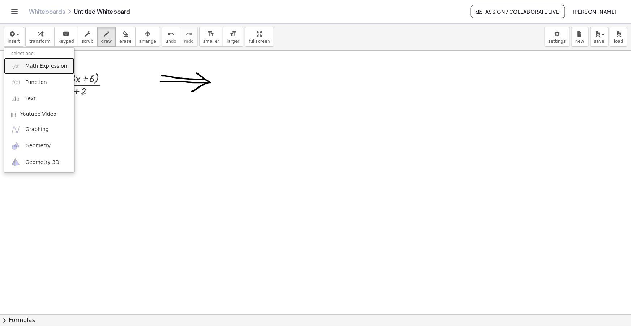
click at [31, 65] on span "Math Expression" at bounding box center [46, 66] width 42 height 7
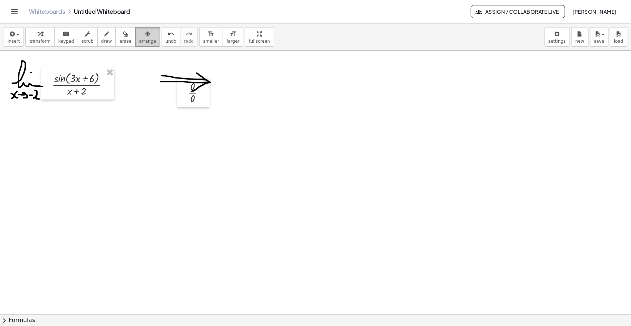
click at [139, 39] on span "arrange" at bounding box center [147, 41] width 17 height 5
drag, startPoint x: 191, startPoint y: 95, endPoint x: 226, endPoint y: 84, distance: 37.4
click at [226, 84] on div at bounding box center [229, 80] width 33 height 30
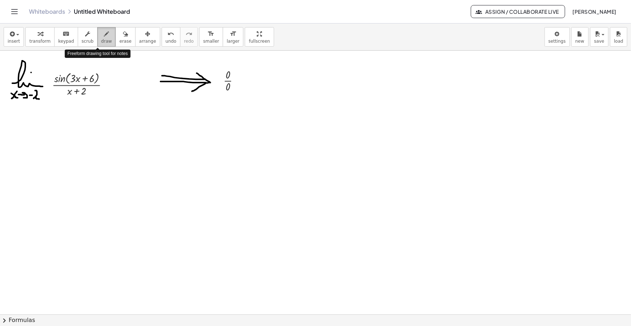
click at [101, 40] on span "draw" at bounding box center [106, 41] width 11 height 5
drag, startPoint x: 5, startPoint y: 131, endPoint x: 11, endPoint y: 131, distance: 6.1
drag, startPoint x: 5, startPoint y: 135, endPoint x: 11, endPoint y: 134, distance: 6.2
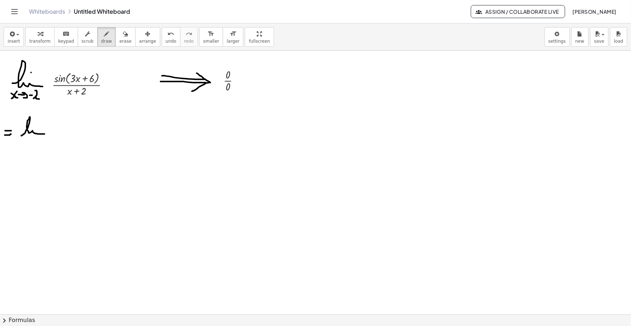
drag, startPoint x: 24, startPoint y: 134, endPoint x: 51, endPoint y: 137, distance: 27.0
drag, startPoint x: 21, startPoint y: 141, endPoint x: 23, endPoint y: 146, distance: 5.7
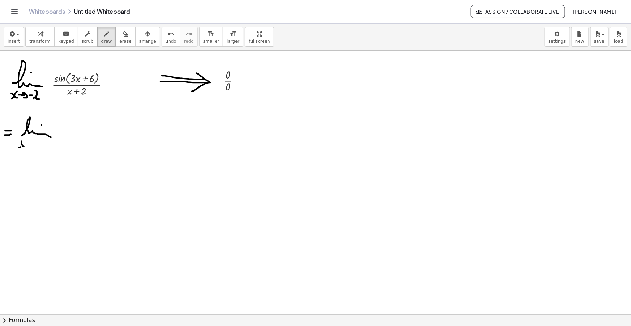
drag, startPoint x: 19, startPoint y: 147, endPoint x: 25, endPoint y: 142, distance: 8.5
drag, startPoint x: 28, startPoint y: 145, endPoint x: 31, endPoint y: 148, distance: 4.6
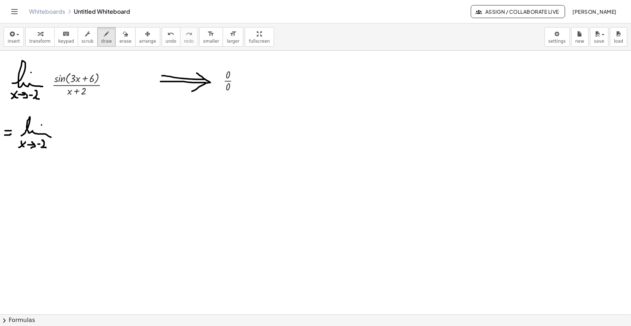
drag, startPoint x: 42, startPoint y: 140, endPoint x: 46, endPoint y: 148, distance: 8.4
click at [11, 34] on icon "button" at bounding box center [11, 34] width 7 height 9
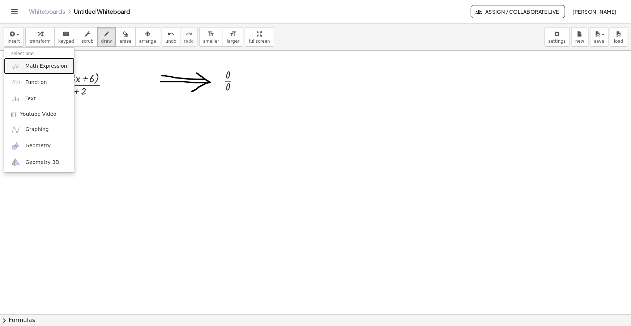
click at [39, 64] on span "Math Expression" at bounding box center [46, 66] width 42 height 7
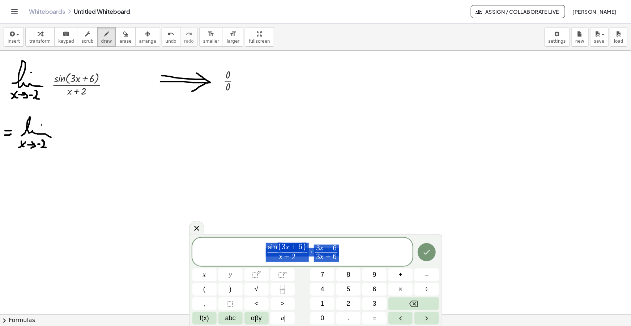
drag, startPoint x: 343, startPoint y: 254, endPoint x: 230, endPoint y: 239, distance: 114.2
click at [230, 239] on div "**********" at bounding box center [302, 252] width 221 height 28
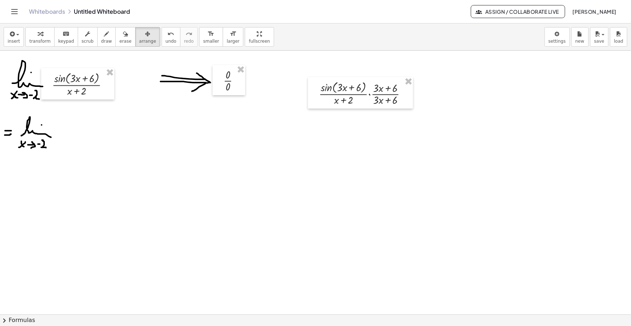
drag, startPoint x: 130, startPoint y: 39, endPoint x: 322, endPoint y: 93, distance: 199.0
click at [139, 39] on span "arrange" at bounding box center [147, 41] width 17 height 5
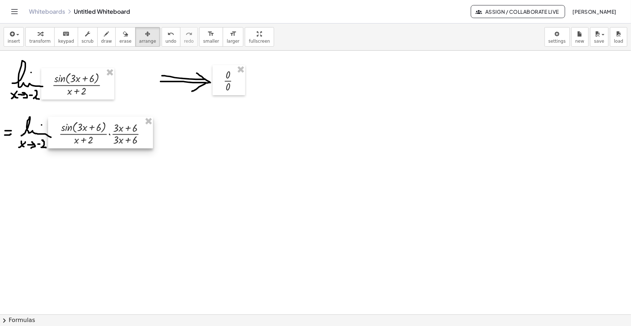
drag, startPoint x: 364, startPoint y: 103, endPoint x: 105, endPoint y: 143, distance: 262.3
click at [105, 143] on div at bounding box center [100, 132] width 105 height 31
click at [13, 38] on icon "button" at bounding box center [11, 34] width 7 height 9
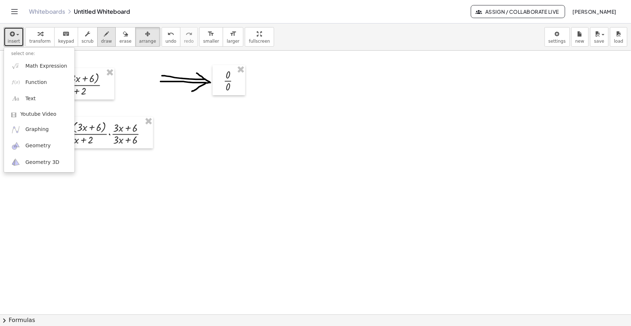
click at [101, 39] on span "draw" at bounding box center [106, 41] width 11 height 5
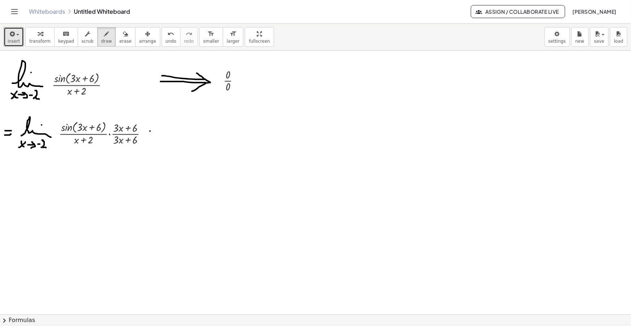
drag, startPoint x: 150, startPoint y: 131, endPoint x: 155, endPoint y: 131, distance: 4.7
drag, startPoint x: 151, startPoint y: 136, endPoint x: 156, endPoint y: 136, distance: 5.1
drag, startPoint x: 165, startPoint y: 135, endPoint x: 192, endPoint y: 131, distance: 27.4
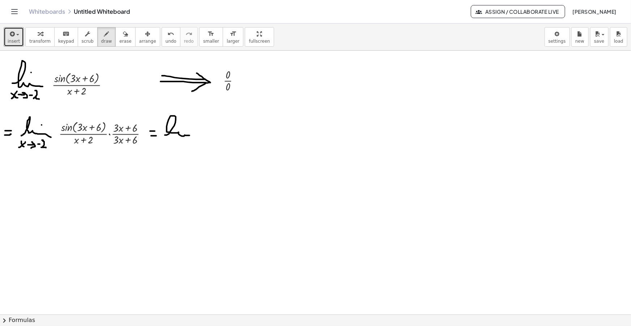
drag, startPoint x: 164, startPoint y: 143, endPoint x: 168, endPoint y: 148, distance: 6.7
drag, startPoint x: 164, startPoint y: 147, endPoint x: 167, endPoint y: 143, distance: 4.9
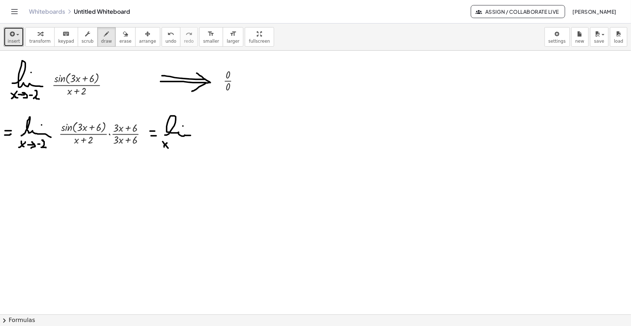
drag, startPoint x: 188, startPoint y: 141, endPoint x: 192, endPoint y: 150, distance: 9.4
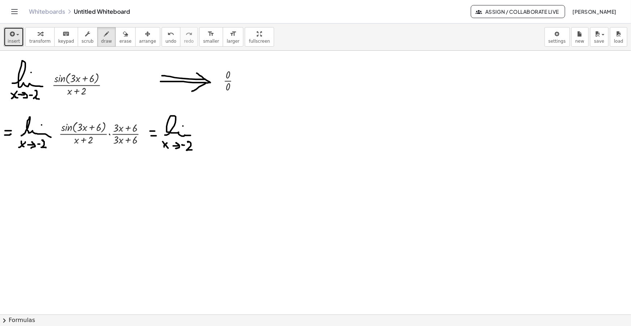
click at [8, 37] on icon "button" at bounding box center [11, 34] width 7 height 9
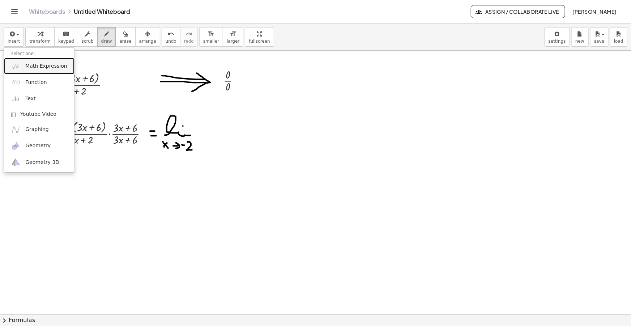
click at [26, 63] on span "Math Expression" at bounding box center [46, 66] width 42 height 7
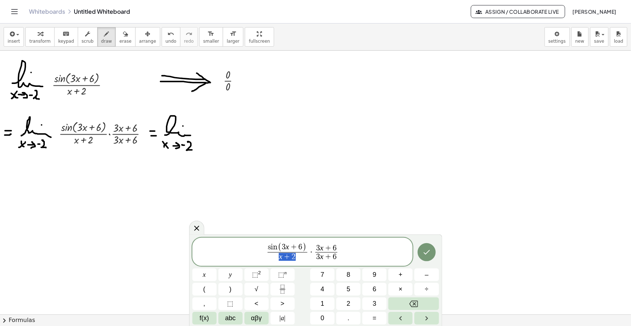
drag, startPoint x: 295, startPoint y: 257, endPoint x: 280, endPoint y: 256, distance: 15.6
drag, startPoint x: 338, startPoint y: 255, endPoint x: 318, endPoint y: 257, distance: 20.0
click at [318, 257] on span "3 x + 6 3 x + 6 ​" at bounding box center [326, 253] width 25 height 18
click at [299, 258] on span at bounding box center [288, 257] width 40 height 10
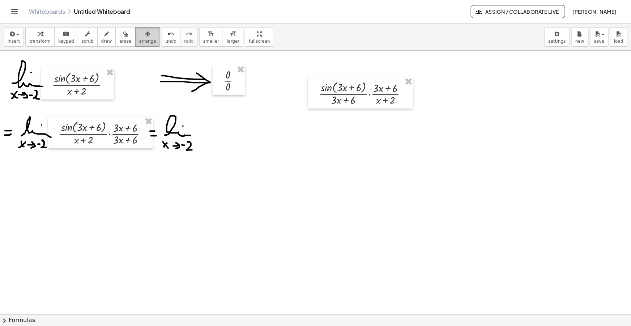
click at [139, 34] on div "button" at bounding box center [147, 33] width 17 height 9
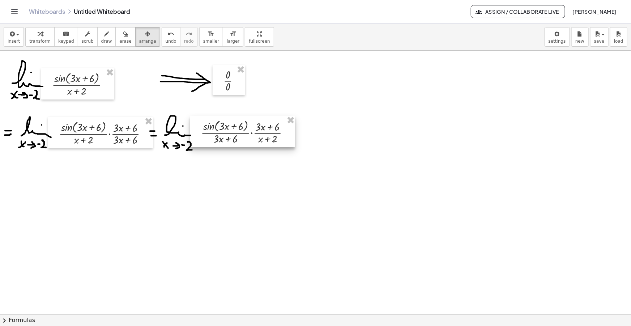
drag, startPoint x: 346, startPoint y: 95, endPoint x: 225, endPoint y: 134, distance: 127.3
click at [225, 134] on div at bounding box center [242, 131] width 105 height 31
click at [101, 39] on span "draw" at bounding box center [106, 41] width 11 height 5
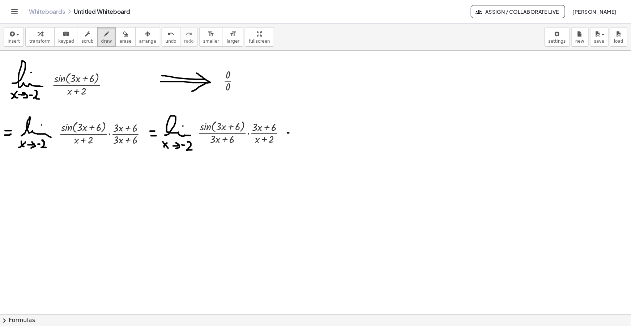
drag, startPoint x: 286, startPoint y: 137, endPoint x: 294, endPoint y: 137, distance: 7.6
drag, startPoint x: 305, startPoint y: 139, endPoint x: 333, endPoint y: 139, distance: 28.2
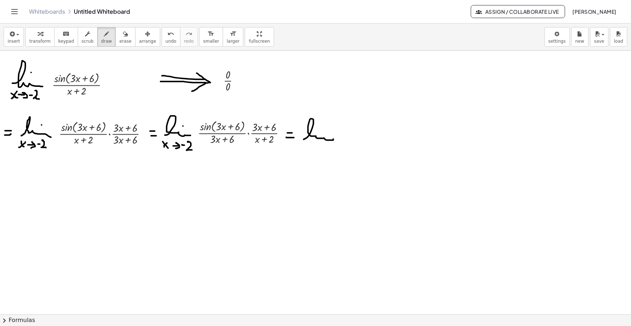
drag, startPoint x: 306, startPoint y: 144, endPoint x: 307, endPoint y: 148, distance: 4.7
drag, startPoint x: 304, startPoint y: 148, endPoint x: 309, endPoint y: 144, distance: 6.7
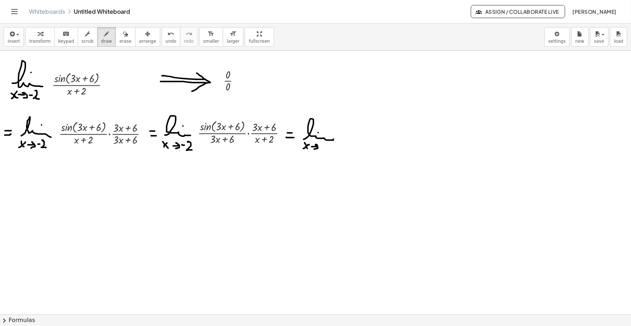
drag, startPoint x: 312, startPoint y: 146, endPoint x: 316, endPoint y: 149, distance: 5.0
drag, startPoint x: 325, startPoint y: 144, endPoint x: 327, endPoint y: 152, distance: 8.3
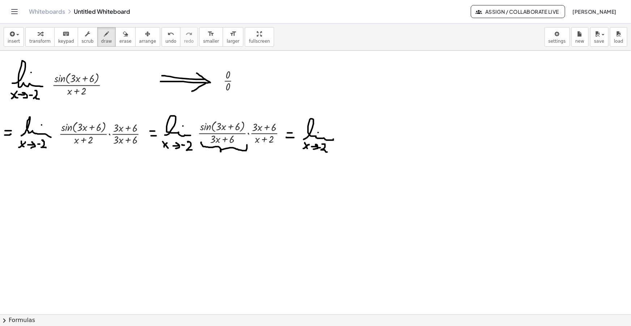
drag, startPoint x: 201, startPoint y: 142, endPoint x: 246, endPoint y: 142, distance: 44.1
drag, startPoint x: 210, startPoint y: 158, endPoint x: 215, endPoint y: 161, distance: 6.0
drag, startPoint x: 221, startPoint y: 159, endPoint x: 225, endPoint y: 162, distance: 4.6
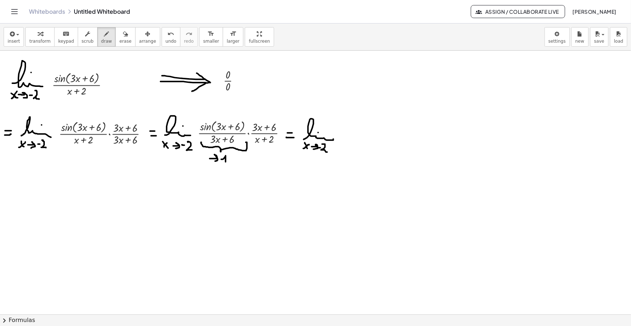
click at [16, 40] on span "insert" at bounding box center [14, 41] width 12 height 5
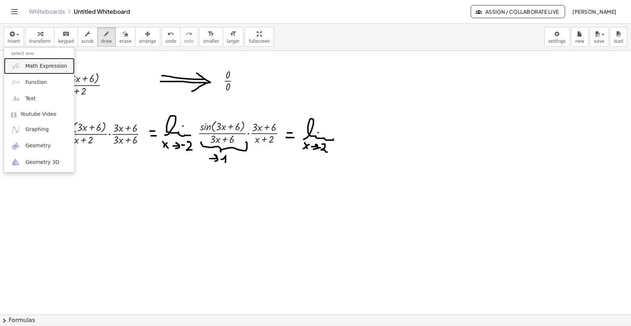
click at [35, 70] on link "Math Expression" at bounding box center [39, 66] width 71 height 16
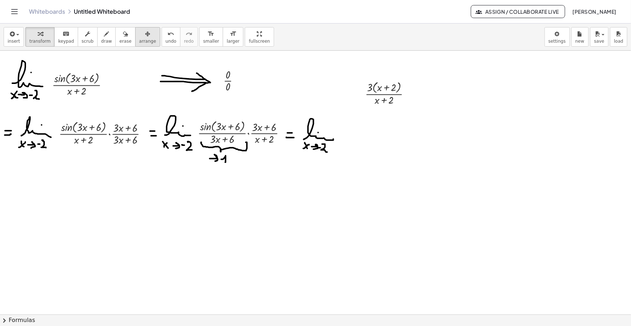
click at [135, 38] on button "arrange" at bounding box center [147, 37] width 25 height 20
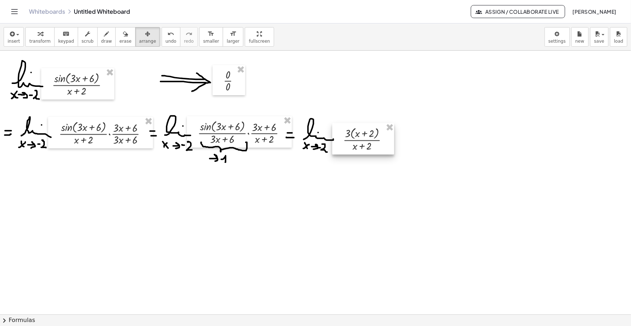
drag, startPoint x: 376, startPoint y: 125, endPoint x: 361, endPoint y: 135, distance: 17.8
click at [363, 135] on div at bounding box center [363, 138] width 62 height 31
click at [10, 44] on button "insert" at bounding box center [14, 37] width 20 height 20
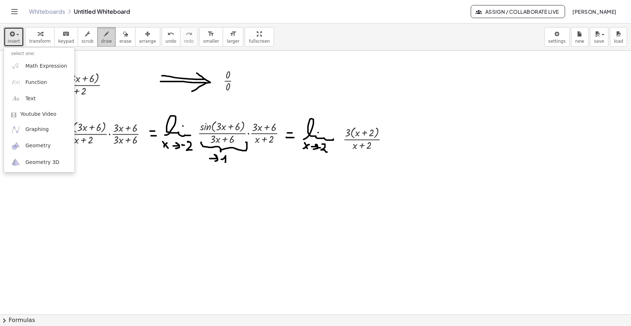
click at [101, 39] on span "draw" at bounding box center [106, 41] width 11 height 5
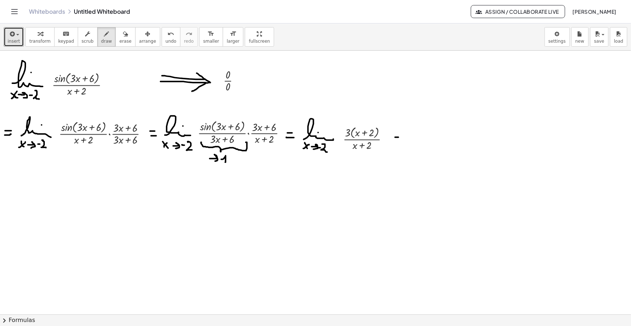
drag, startPoint x: 394, startPoint y: 141, endPoint x: 400, endPoint y: 141, distance: 6.2
drag, startPoint x: 352, startPoint y: 142, endPoint x: 375, endPoint y: 150, distance: 23.9
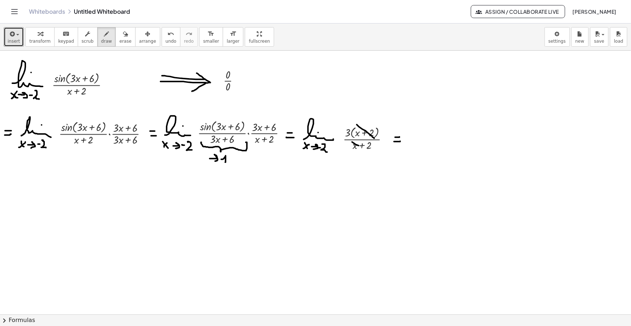
drag, startPoint x: 410, startPoint y: 133, endPoint x: 405, endPoint y: 142, distance: 10.5
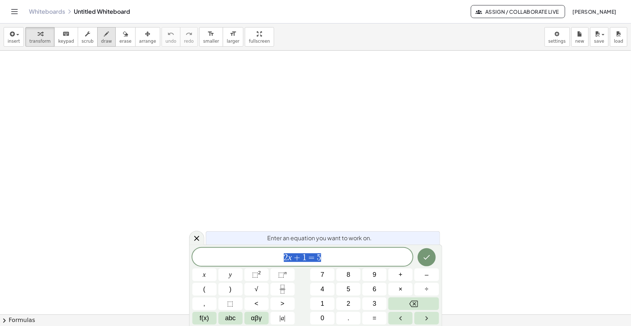
click at [101, 40] on span "draw" at bounding box center [106, 41] width 11 height 5
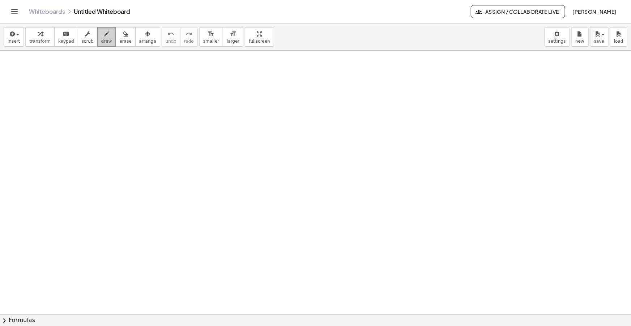
click at [97, 38] on button "draw" at bounding box center [106, 37] width 19 height 20
drag, startPoint x: 13, startPoint y: 86, endPoint x: 43, endPoint y: 86, distance: 30.4
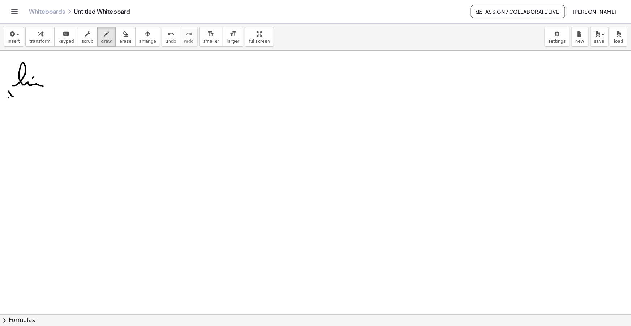
drag, startPoint x: 8, startPoint y: 98, endPoint x: 13, endPoint y: 92, distance: 7.2
drag, startPoint x: 18, startPoint y: 95, endPoint x: 25, endPoint y: 98, distance: 8.1
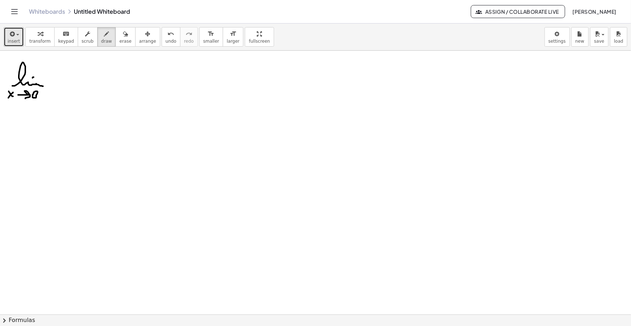
click at [15, 31] on div "button" at bounding box center [14, 33] width 12 height 9
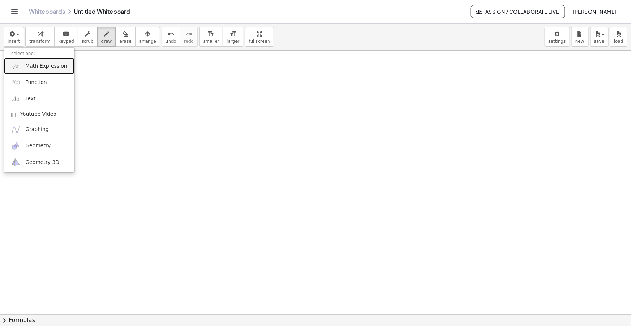
click at [20, 64] on img at bounding box center [15, 65] width 9 height 9
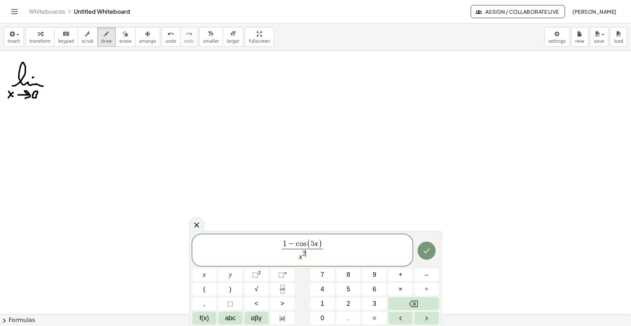
click at [332, 248] on span "1 − c o s ( 5 x ) x 2 ​ ​" at bounding box center [302, 251] width 221 height 24
drag, startPoint x: 332, startPoint y: 249, endPoint x: 280, endPoint y: 251, distance: 51.7
click at [280, 251] on span "1 − c o s ( 5 x ) x 2 ​ ​" at bounding box center [302, 251] width 221 height 24
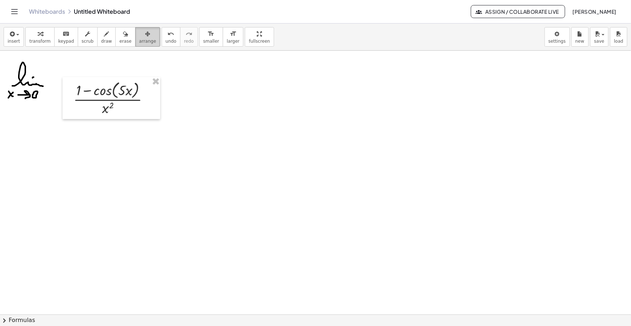
drag, startPoint x: 136, startPoint y: 41, endPoint x: 105, endPoint y: 102, distance: 68.7
click at [139, 41] on span "arrange" at bounding box center [147, 41] width 17 height 5
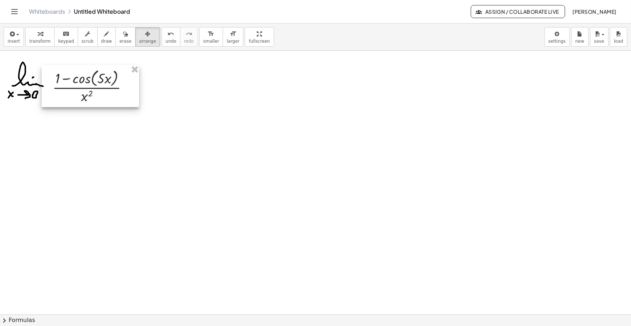
drag, startPoint x: 102, startPoint y: 101, endPoint x: 142, endPoint y: 61, distance: 56.5
click at [83, 87] on div at bounding box center [91, 86] width 98 height 42
click at [203, 40] on span "smaller" at bounding box center [211, 41] width 16 height 5
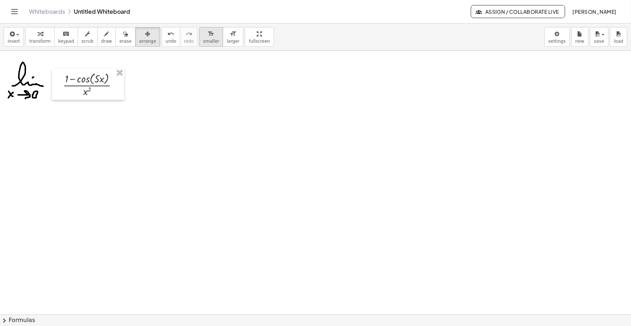
click at [203, 40] on span "smaller" at bounding box center [211, 41] width 16 height 5
drag, startPoint x: 98, startPoint y: 84, endPoint x: 86, endPoint y: 83, distance: 11.3
click at [86, 83] on div at bounding box center [77, 82] width 72 height 31
click at [101, 43] on span "draw" at bounding box center [106, 41] width 11 height 5
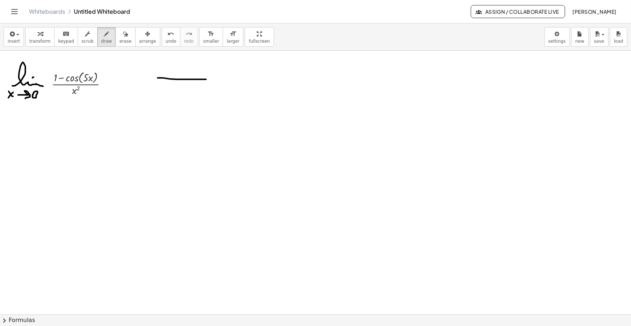
drag, startPoint x: 170, startPoint y: 79, endPoint x: 206, endPoint y: 79, distance: 35.8
drag, startPoint x: 159, startPoint y: 83, endPoint x: 205, endPoint y: 85, distance: 46.3
drag, startPoint x: 198, startPoint y: 71, endPoint x: 197, endPoint y: 94, distance: 22.5
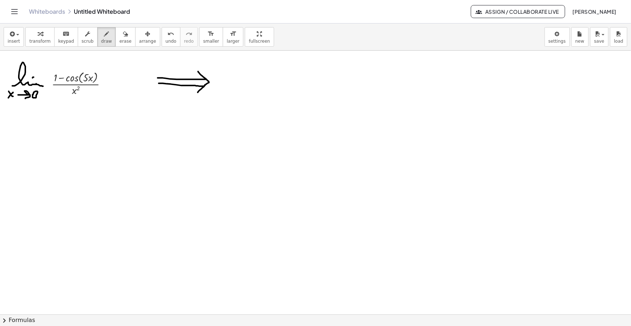
click at [8, 35] on icon "button" at bounding box center [11, 34] width 7 height 9
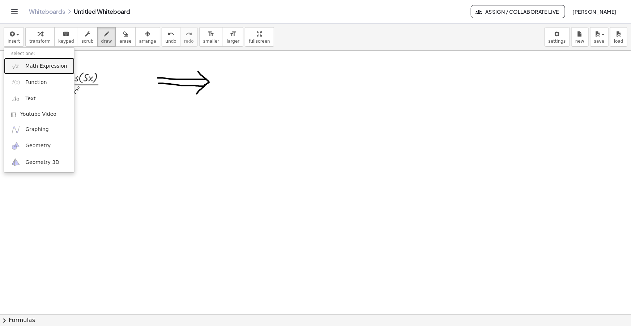
click at [35, 61] on link "Math Expression" at bounding box center [39, 66] width 71 height 16
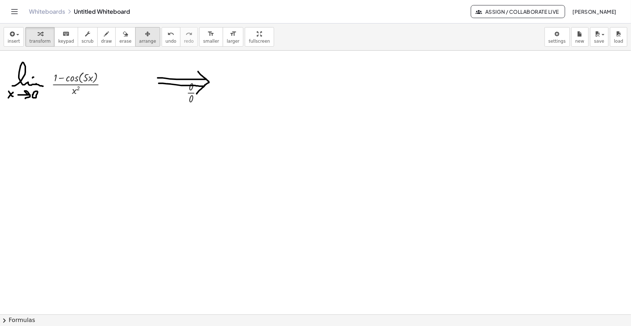
click at [139, 43] on span "arrange" at bounding box center [147, 41] width 17 height 5
drag, startPoint x: 195, startPoint y: 100, endPoint x: 230, endPoint y: 89, distance: 36.5
click at [230, 89] on div at bounding box center [226, 81] width 33 height 30
click at [102, 39] on span "draw" at bounding box center [106, 41] width 11 height 5
drag, startPoint x: 7, startPoint y: 134, endPoint x: 13, endPoint y: 134, distance: 5.4
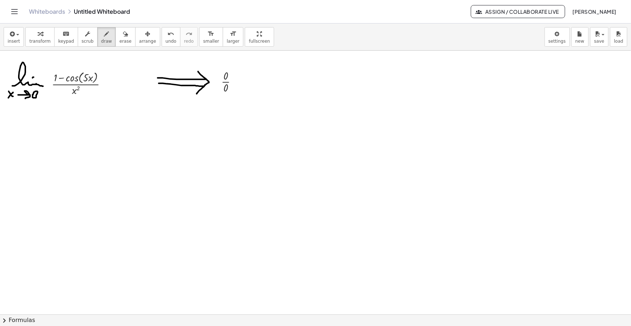
drag, startPoint x: 7, startPoint y: 140, endPoint x: 12, endPoint y: 140, distance: 4.3
drag, startPoint x: 25, startPoint y: 139, endPoint x: 46, endPoint y: 138, distance: 21.4
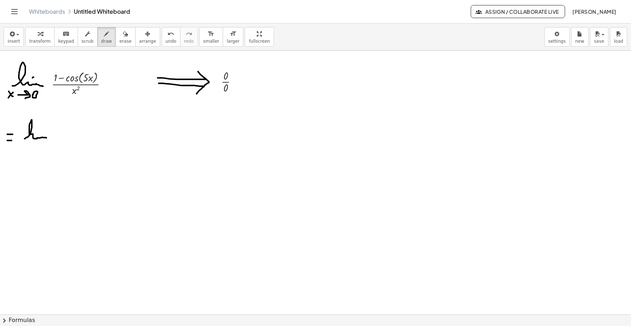
drag, startPoint x: 24, startPoint y: 144, endPoint x: 27, endPoint y: 149, distance: 6.0
drag, startPoint x: 22, startPoint y: 149, endPoint x: 29, endPoint y: 144, distance: 8.6
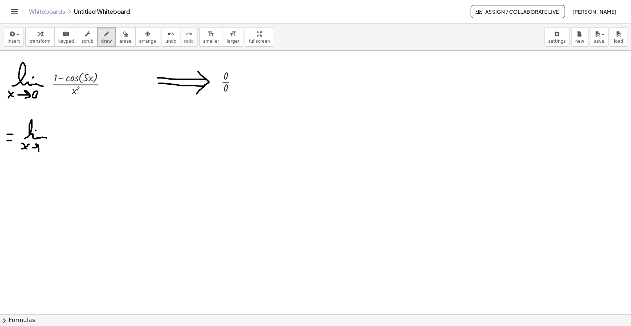
drag, startPoint x: 33, startPoint y: 148, endPoint x: 36, endPoint y: 152, distance: 5.6
click at [104, 36] on icon "button" at bounding box center [106, 34] width 5 height 9
click at [101, 41] on span "draw" at bounding box center [106, 41] width 11 height 5
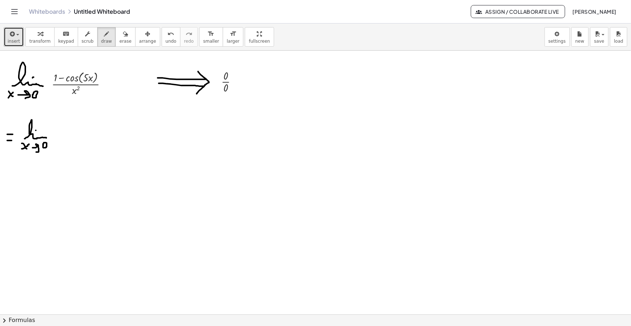
click at [16, 37] on div "button" at bounding box center [14, 33] width 12 height 9
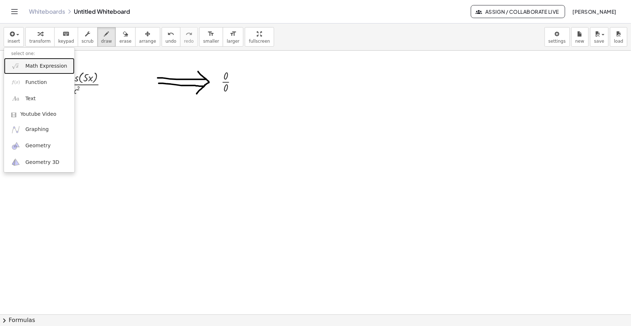
click at [36, 64] on span "Math Expression" at bounding box center [46, 66] width 42 height 7
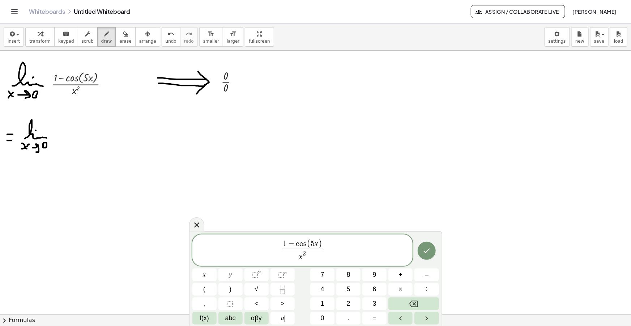
click at [328, 250] on span "1 − c o s ( 5 x ) x 2 ​ ​" at bounding box center [302, 251] width 221 height 24
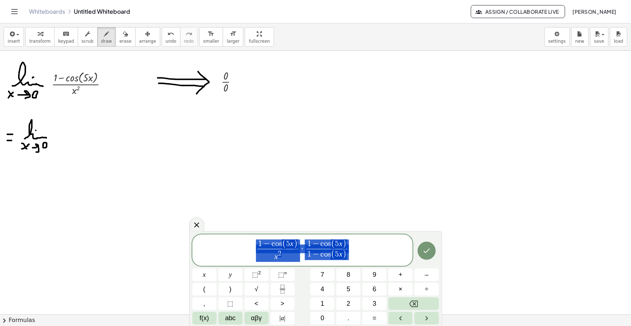
drag, startPoint x: 351, startPoint y: 255, endPoint x: 246, endPoint y: 237, distance: 107.1
click at [246, 237] on div "**********" at bounding box center [302, 249] width 221 height 31
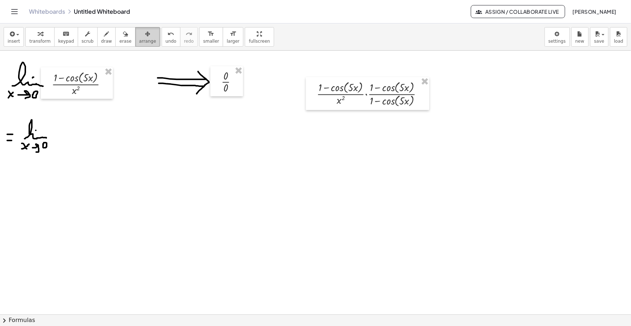
click at [139, 36] on div "button" at bounding box center [147, 33] width 17 height 9
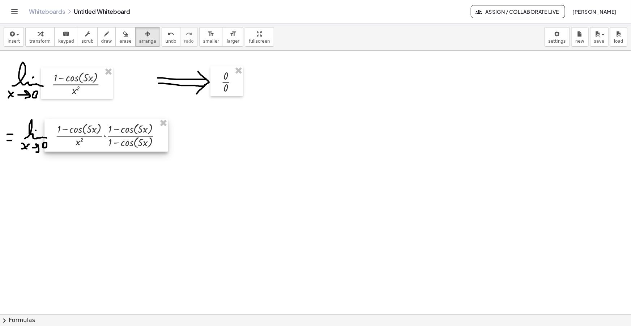
drag, startPoint x: 377, startPoint y: 97, endPoint x: 115, endPoint y: 138, distance: 264.8
click at [115, 138] on div at bounding box center [105, 135] width 123 height 33
click at [104, 32] on icon "button" at bounding box center [106, 34] width 5 height 9
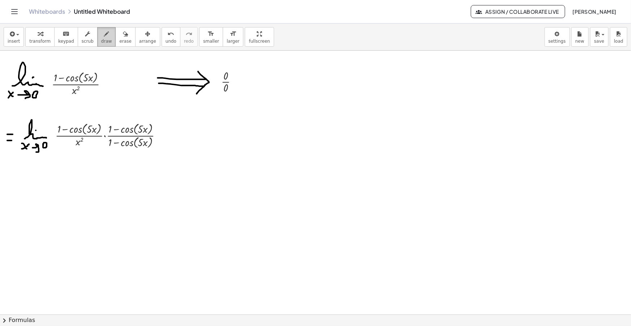
click at [104, 38] on icon "button" at bounding box center [106, 34] width 5 height 9
drag, startPoint x: 162, startPoint y: 137, endPoint x: 167, endPoint y: 137, distance: 5.8
drag, startPoint x: 174, startPoint y: 137, endPoint x: 195, endPoint y: 135, distance: 20.4
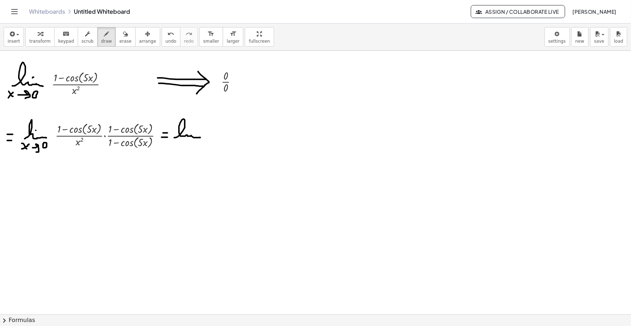
drag, startPoint x: 174, startPoint y: 144, endPoint x: 179, endPoint y: 150, distance: 7.2
drag, startPoint x: 173, startPoint y: 150, endPoint x: 180, endPoint y: 145, distance: 8.5
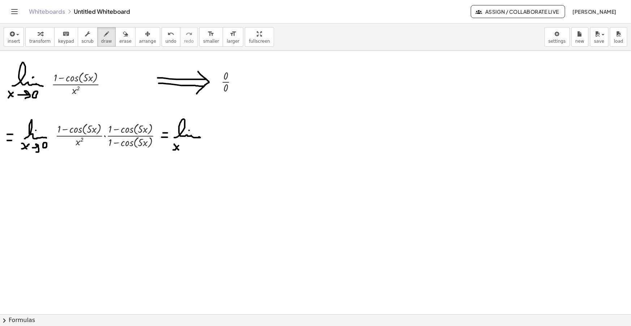
drag, startPoint x: 184, startPoint y: 147, endPoint x: 188, endPoint y: 149, distance: 4.6
click at [11, 33] on icon "button" at bounding box center [11, 34] width 7 height 9
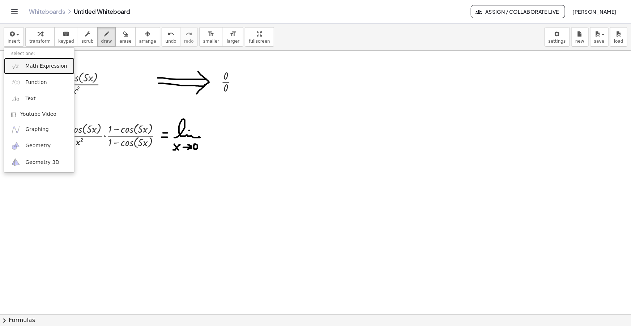
click at [31, 63] on span "Math Expression" at bounding box center [46, 66] width 42 height 7
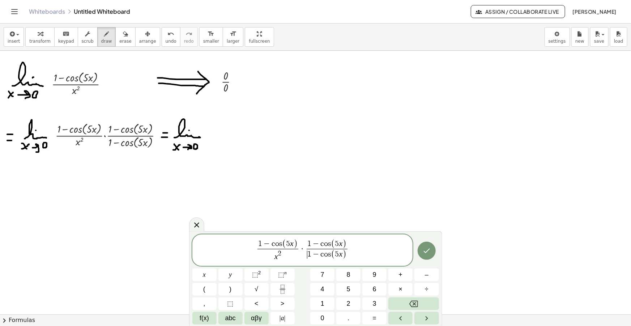
click at [308, 255] on span "1" at bounding box center [309, 254] width 4 height 8
click at [352, 258] on span ")" at bounding box center [352, 255] width 4 height 11
click at [322, 256] on span "−" at bounding box center [319, 256] width 9 height 8
click at [318, 242] on span "−" at bounding box center [315, 243] width 9 height 8
click at [332, 242] on span "(" at bounding box center [333, 242] width 4 height 9
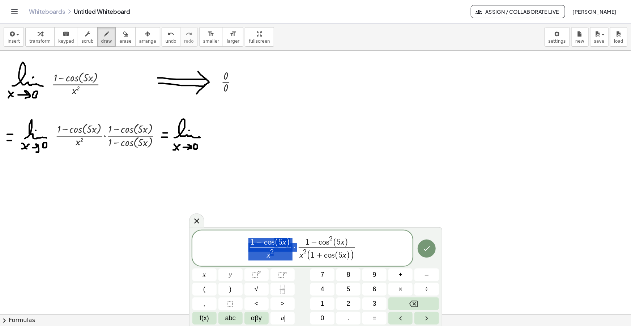
drag, startPoint x: 290, startPoint y: 247, endPoint x: 262, endPoint y: 245, distance: 28.3
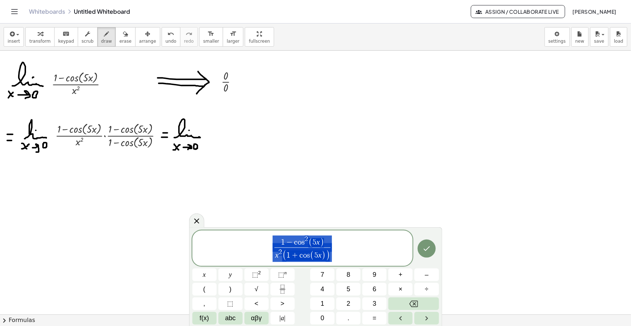
drag, startPoint x: 338, startPoint y: 250, endPoint x: 278, endPoint y: 250, distance: 59.7
click at [279, 250] on span "1 − c o s 2 ( 5 x ) x 2 ( 1 + c o s ( 5 x ) ) ​" at bounding box center [302, 249] width 221 height 28
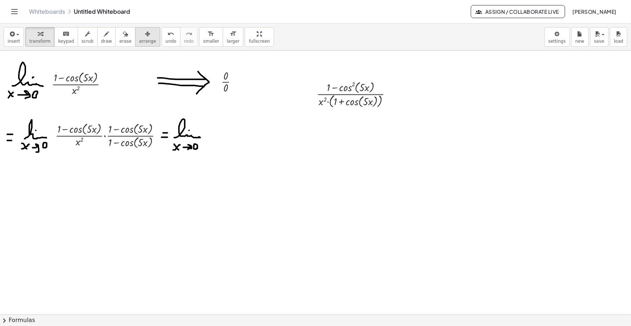
click at [141, 34] on div "button" at bounding box center [147, 33] width 17 height 9
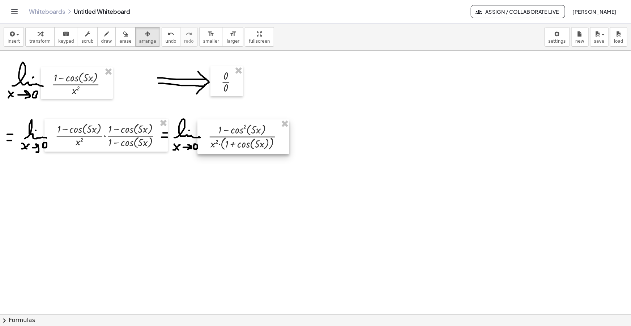
drag, startPoint x: 313, startPoint y: 125, endPoint x: 255, endPoint y: 140, distance: 59.5
click at [255, 140] on div at bounding box center [243, 136] width 92 height 34
click at [101, 41] on span "draw" at bounding box center [106, 41] width 11 height 5
drag, startPoint x: 282, startPoint y: 139, endPoint x: 286, endPoint y: 139, distance: 4.7
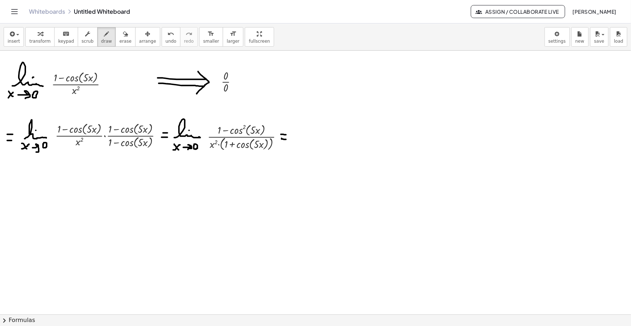
drag, startPoint x: 307, startPoint y: 128, endPoint x: 324, endPoint y: 142, distance: 21.4
drag, startPoint x: 294, startPoint y: 148, endPoint x: 299, endPoint y: 153, distance: 7.2
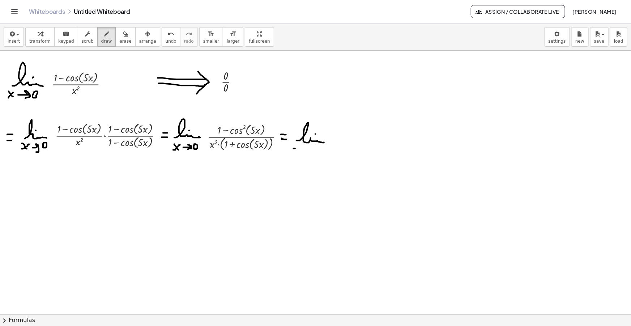
drag, startPoint x: 295, startPoint y: 153, endPoint x: 300, endPoint y: 148, distance: 6.9
drag, startPoint x: 304, startPoint y: 152, endPoint x: 312, endPoint y: 155, distance: 8.9
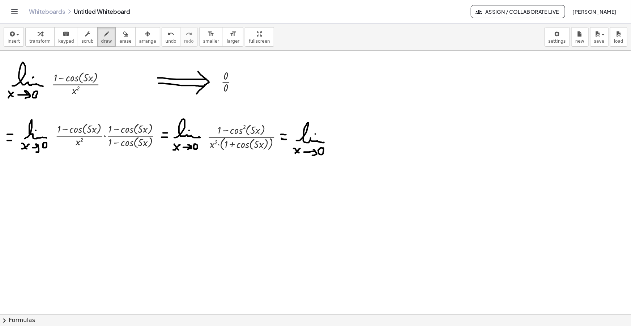
drag, startPoint x: 319, startPoint y: 153, endPoint x: 304, endPoint y: 143, distance: 18.0
click at [10, 41] on span "insert" at bounding box center [14, 41] width 12 height 5
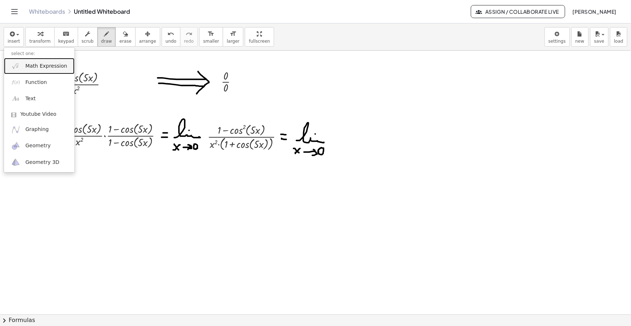
click at [42, 63] on span "Math Expression" at bounding box center [46, 66] width 42 height 7
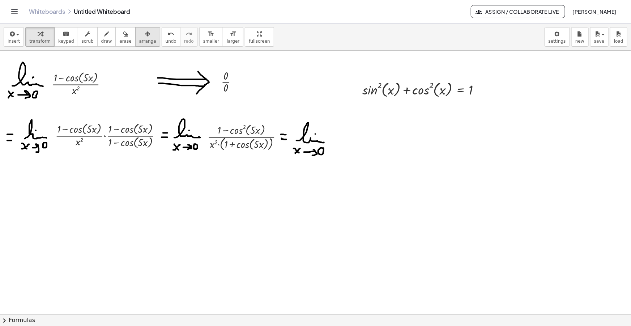
click at [141, 40] on span "arrange" at bounding box center [147, 41] width 17 height 5
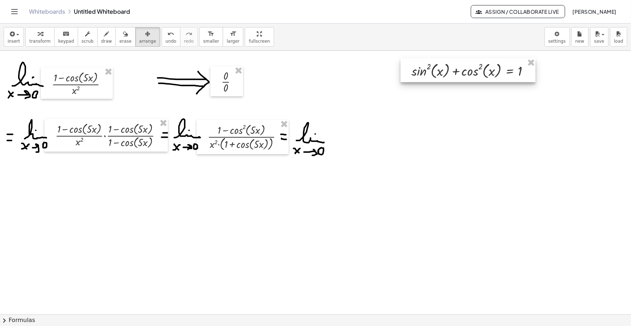
drag, startPoint x: 399, startPoint y: 94, endPoint x: 447, endPoint y: 75, distance: 51.6
click at [447, 75] on div at bounding box center [468, 70] width 135 height 24
click at [97, 36] on button "draw" at bounding box center [106, 37] width 19 height 20
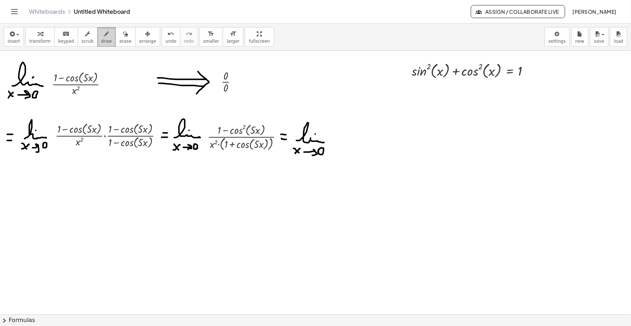
click at [101, 39] on span "draw" at bounding box center [106, 41] width 11 height 5
click at [16, 40] on span "insert" at bounding box center [14, 41] width 12 height 5
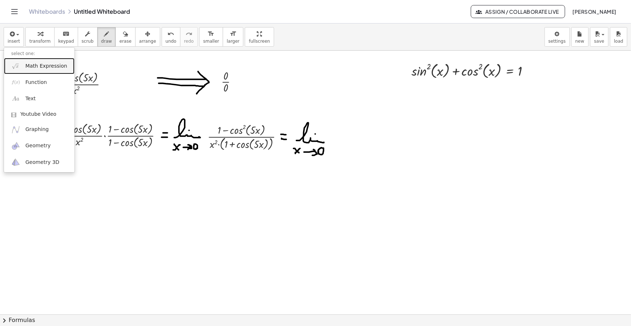
click at [34, 65] on span "Math Expression" at bounding box center [46, 66] width 42 height 7
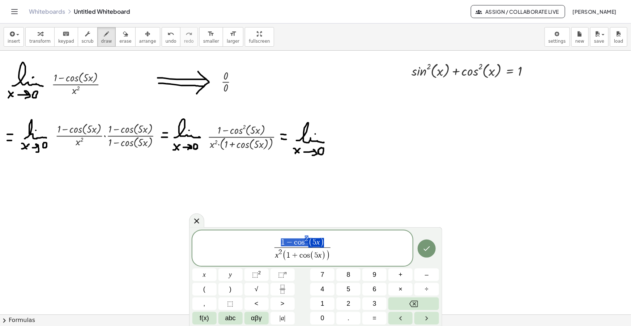
drag, startPoint x: 323, startPoint y: 240, endPoint x: 280, endPoint y: 243, distance: 43.5
click at [280, 243] on span "1 − c o s 2 ( 5 x )" at bounding box center [303, 241] width 56 height 12
drag, startPoint x: 304, startPoint y: 243, endPoint x: 281, endPoint y: 242, distance: 23.2
click at [281, 242] on span "1 − c o s 2 ( 5 x )" at bounding box center [303, 241] width 56 height 12
click at [325, 241] on span "s i n 2 ​ ( 5 x )" at bounding box center [303, 241] width 56 height 12
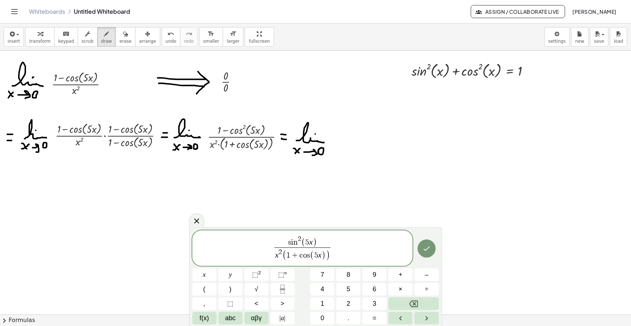
click at [328, 260] on span ")" at bounding box center [327, 255] width 4 height 11
click at [331, 241] on span "s i n 2 ( 5 x ) ​" at bounding box center [303, 241] width 56 height 12
click at [337, 246] on span "s i n 2 ( 5 x ) ​ x 2 ( 1 + c o s ( 5 x ) ) ​" at bounding box center [302, 249] width 221 height 28
drag, startPoint x: 341, startPoint y: 248, endPoint x: 268, endPoint y: 254, distance: 73.6
click at [268, 254] on span "s i n 2 ( 5 x ) x 2 ( 1 + c o s ( 5 x ) ) ​ ​" at bounding box center [302, 249] width 221 height 28
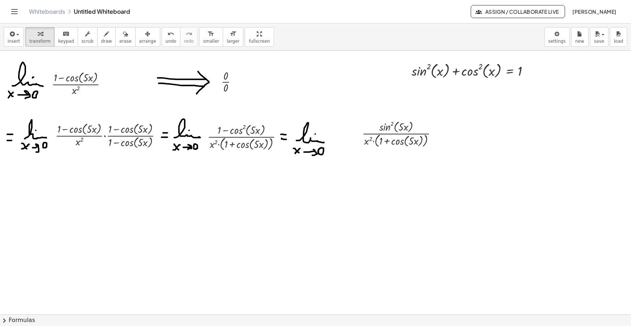
drag, startPoint x: 135, startPoint y: 43, endPoint x: 186, endPoint y: 69, distance: 57.4
click at [139, 43] on span "arrange" at bounding box center [147, 41] width 17 height 5
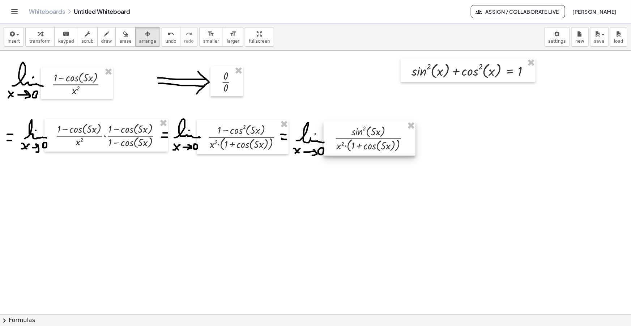
drag, startPoint x: 385, startPoint y: 143, endPoint x: 353, endPoint y: 148, distance: 32.3
click at [357, 148] on div at bounding box center [370, 138] width 92 height 34
click at [104, 38] on icon "button" at bounding box center [106, 34] width 5 height 9
drag, startPoint x: 412, startPoint y: 140, endPoint x: 416, endPoint y: 141, distance: 4.0
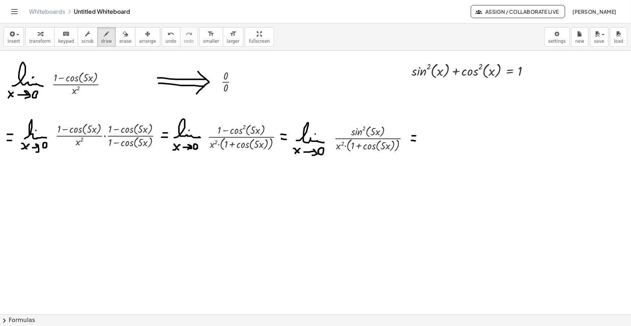
drag, startPoint x: 7, startPoint y: 183, endPoint x: 11, endPoint y: 183, distance: 4.3
drag, startPoint x: 6, startPoint y: 190, endPoint x: 10, endPoint y: 190, distance: 4.0
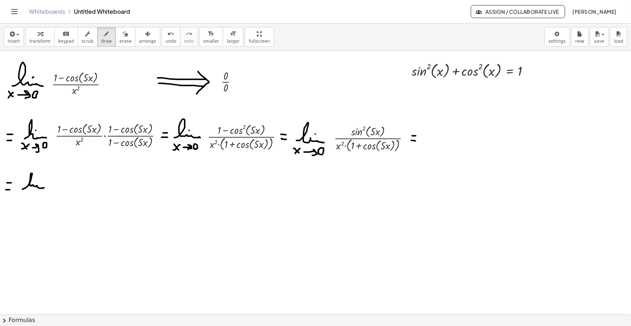
drag, startPoint x: 23, startPoint y: 189, endPoint x: 38, endPoint y: 183, distance: 16.6
drag, startPoint x: 18, startPoint y: 199, endPoint x: 25, endPoint y: 194, distance: 7.5
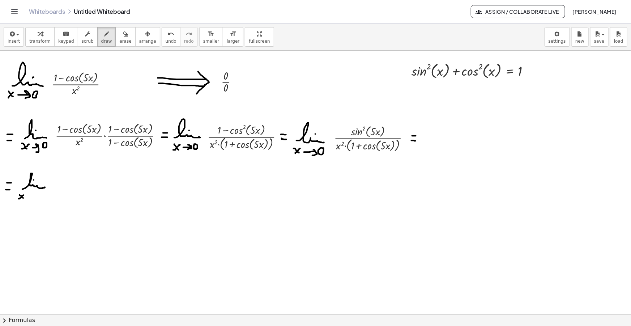
drag, startPoint x: 27, startPoint y: 196, endPoint x: 31, endPoint y: 199, distance: 5.4
click at [14, 41] on span "insert" at bounding box center [14, 41] width 12 height 5
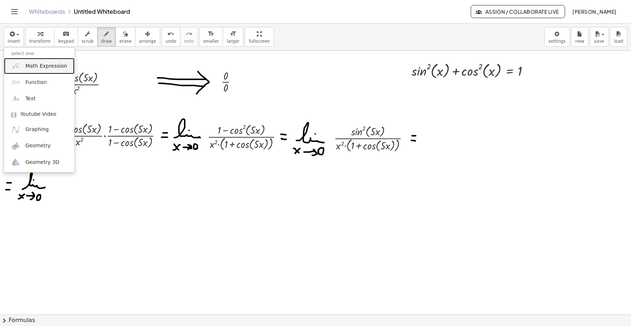
click at [36, 65] on span "Math Expression" at bounding box center [46, 66] width 42 height 7
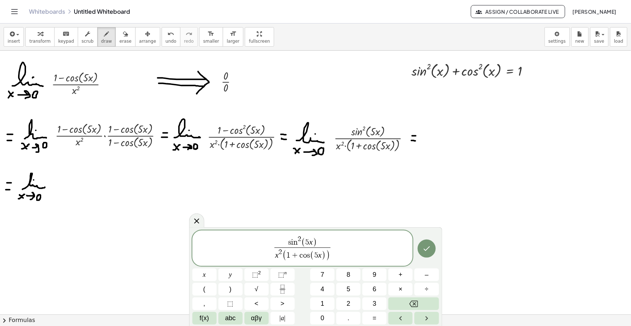
click at [275, 254] on span "x 2 ( 1 + c o s ( 5 x ) )" at bounding box center [303, 254] width 56 height 14
click at [341, 249] on span "s i n 2 ( 5 x ) x 2 ( 1 + c o s ( 5 x ) ) ​ ​" at bounding box center [302, 249] width 221 height 28
click at [352, 249] on span "s i n 2 ( 5 x ) x 2 ( 1 + c o s ( 5 x ) ) ​ · 5 5 ​ ​" at bounding box center [302, 249] width 221 height 28
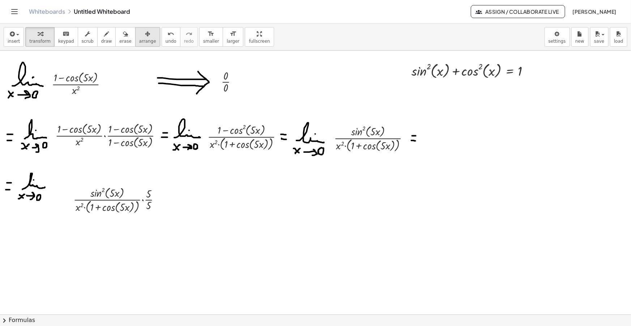
click at [139, 41] on span "arrange" at bounding box center [147, 41] width 17 height 5
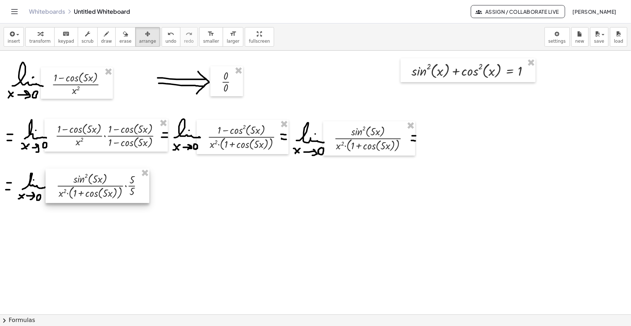
drag, startPoint x: 125, startPoint y: 202, endPoint x: 111, endPoint y: 192, distance: 17.9
click at [111, 192] on div at bounding box center [98, 186] width 104 height 34
click at [101, 40] on span "draw" at bounding box center [106, 41] width 11 height 5
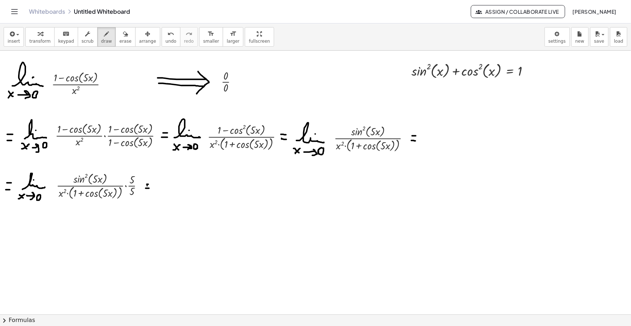
drag, startPoint x: 156, startPoint y: 190, endPoint x: 176, endPoint y: 184, distance: 21.0
drag, startPoint x: 155, startPoint y: 195, endPoint x: 161, endPoint y: 200, distance: 7.7
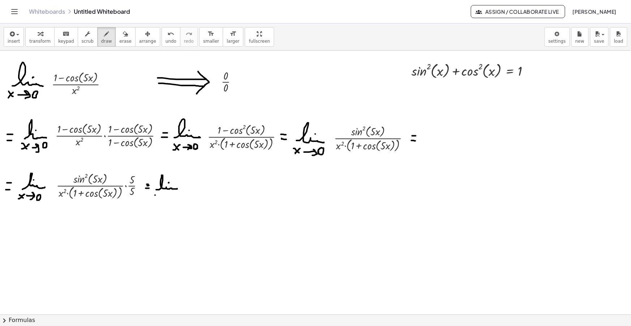
drag, startPoint x: 155, startPoint y: 200, endPoint x: 161, endPoint y: 193, distance: 8.7
drag, startPoint x: 164, startPoint y: 197, endPoint x: 167, endPoint y: 199, distance: 4.2
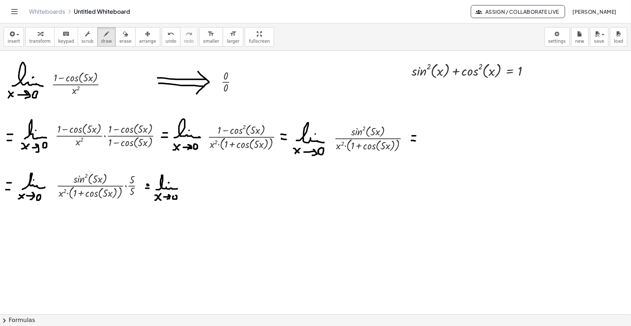
click at [14, 41] on span "insert" at bounding box center [14, 41] width 12 height 5
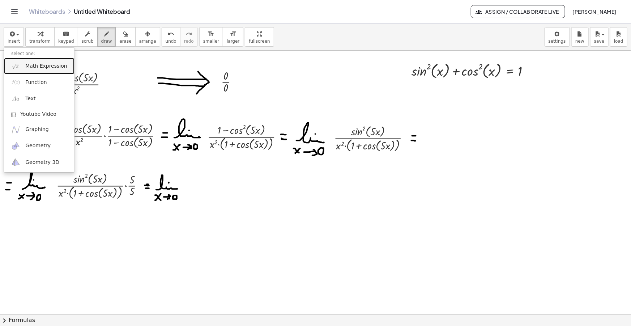
click at [32, 67] on span "Math Expression" at bounding box center [46, 66] width 42 height 7
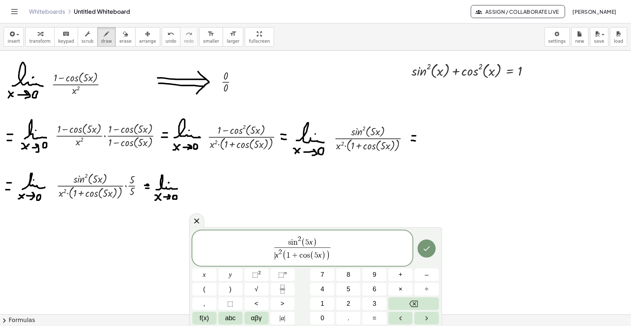
click at [275, 253] on var "x" at bounding box center [277, 255] width 4 height 9
click at [286, 241] on span "s i n 2 ( 5 x )" at bounding box center [302, 241] width 60 height 12
drag, startPoint x: 336, startPoint y: 255, endPoint x: 305, endPoint y: 258, distance: 31.6
click at [355, 248] on span "5 · s i n 2 ( 5 x ) 5 x 2 ​ ​" at bounding box center [302, 249] width 221 height 26
click at [283, 255] on span "2" at bounding box center [283, 253] width 4 height 7
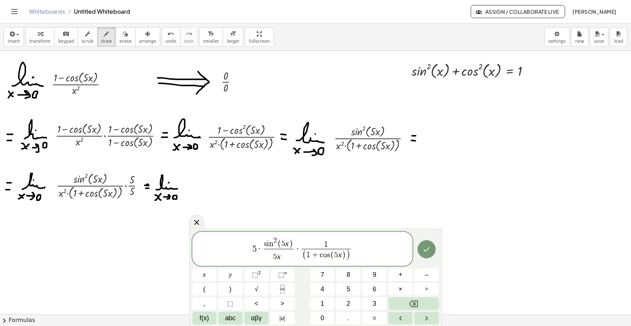
click at [303, 255] on span "(" at bounding box center [304, 255] width 4 height 11
drag, startPoint x: 280, startPoint y: 254, endPoint x: 288, endPoint y: 261, distance: 10.8
click at [280, 254] on span at bounding box center [280, 253] width 3 height 7
click at [356, 248] on span "5 · s i n 2 ( 5 x ) 5 x ​ · 1 x ( 1 + c o s ( 5 x ) ) ​ ​" at bounding box center [302, 250] width 221 height 26
drag, startPoint x: 361, startPoint y: 252, endPoint x: 246, endPoint y: 249, distance: 115.0
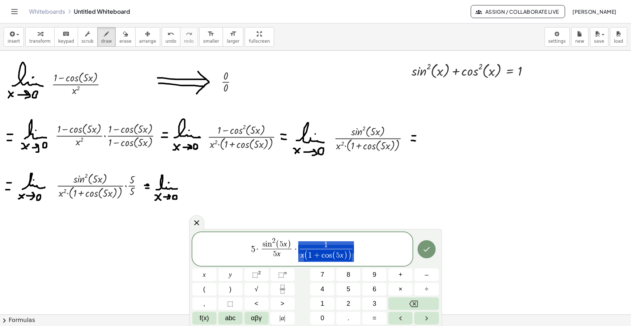
click at [246, 250] on span "5 · s i n 2 ( 5 x ) 5 x ​ · 1 x ( 1 + c o s ( 5 x ) ) ​" at bounding box center [302, 250] width 221 height 26
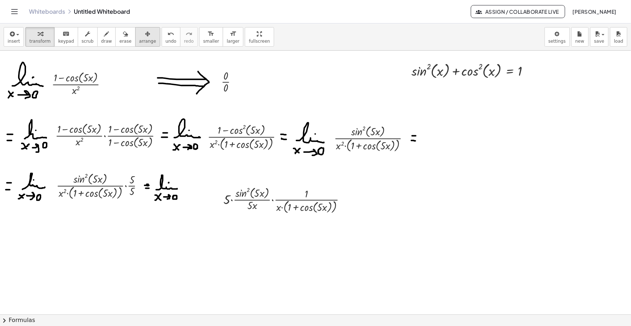
click at [139, 40] on span "arrange" at bounding box center [147, 41] width 17 height 5
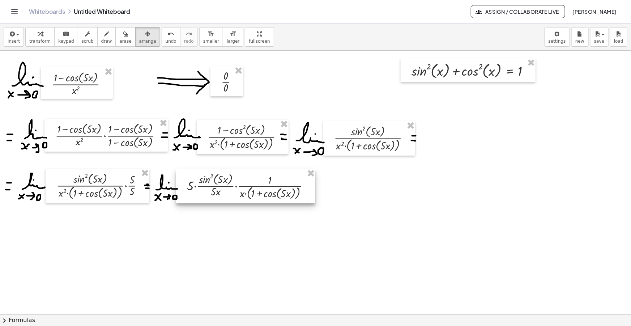
drag, startPoint x: 287, startPoint y: 211, endPoint x: 251, endPoint y: 197, distance: 38.7
click at [251, 197] on div at bounding box center [245, 186] width 139 height 34
click at [104, 35] on button "draw" at bounding box center [106, 37] width 19 height 20
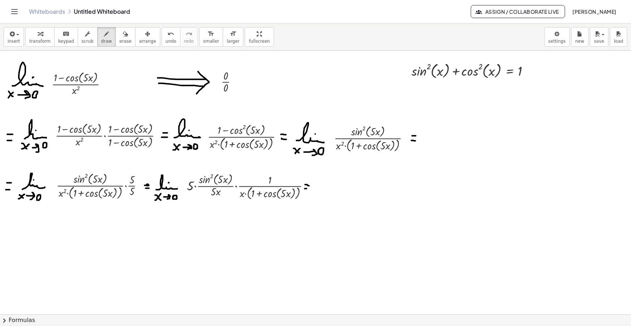
drag, startPoint x: 320, startPoint y: 190, endPoint x: 334, endPoint y: 188, distance: 14.6
drag, startPoint x: 318, startPoint y: 196, endPoint x: 322, endPoint y: 200, distance: 5.6
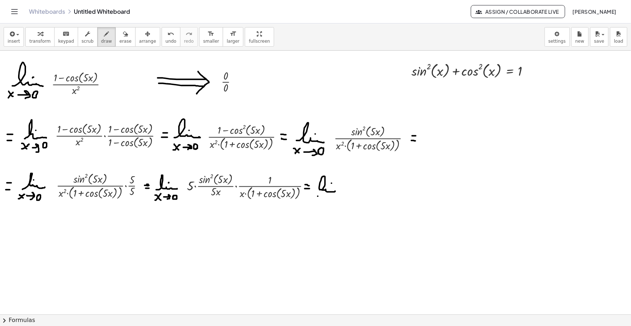
drag, startPoint x: 318, startPoint y: 200, endPoint x: 322, endPoint y: 196, distance: 4.9
drag, startPoint x: 326, startPoint y: 198, endPoint x: 329, endPoint y: 201, distance: 4.1
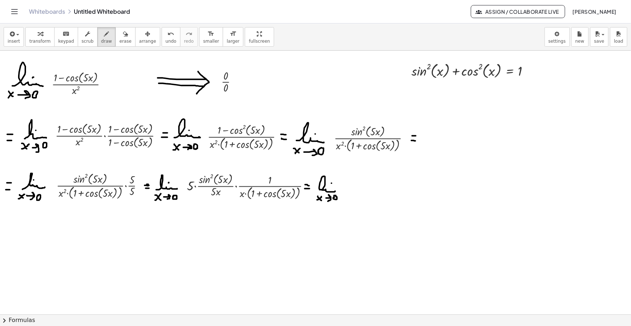
click at [8, 30] on icon "button" at bounding box center [11, 34] width 7 height 9
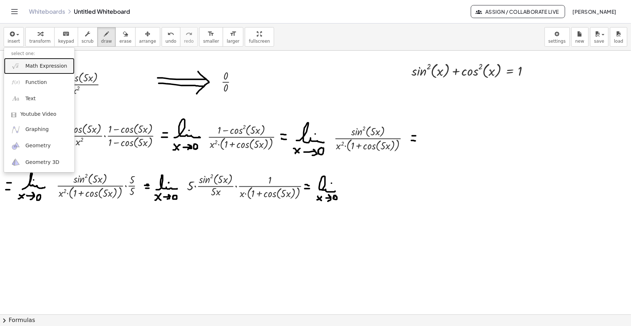
click at [49, 63] on span "Math Expression" at bounding box center [46, 66] width 42 height 7
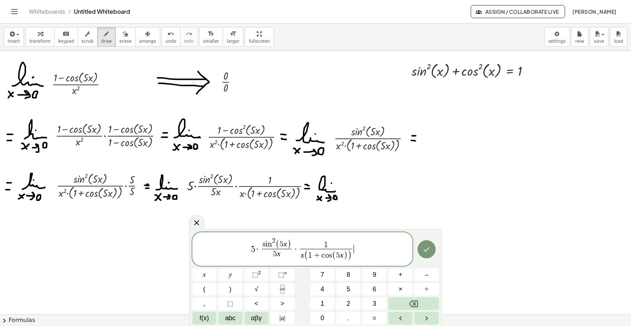
click at [275, 241] on span "2" at bounding box center [274, 240] width 4 height 7
click at [332, 242] on span "1" at bounding box center [324, 245] width 52 height 8
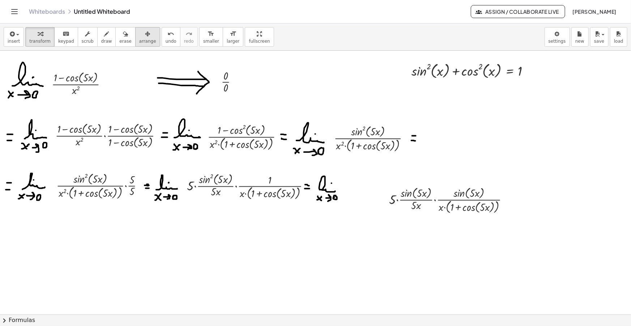
click at [145, 30] on icon "button" at bounding box center [147, 34] width 5 height 9
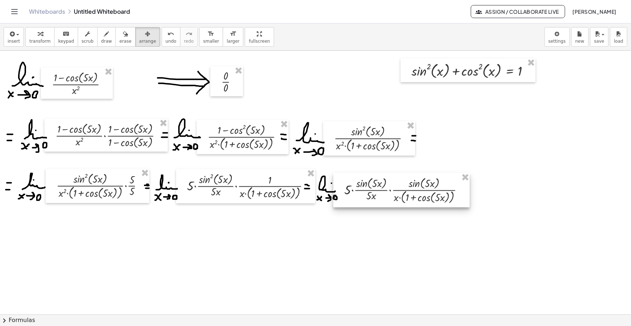
drag, startPoint x: 432, startPoint y: 202, endPoint x: 398, endPoint y: 200, distance: 34.1
click at [398, 200] on div at bounding box center [401, 190] width 136 height 34
click at [103, 40] on button "draw" at bounding box center [106, 37] width 19 height 20
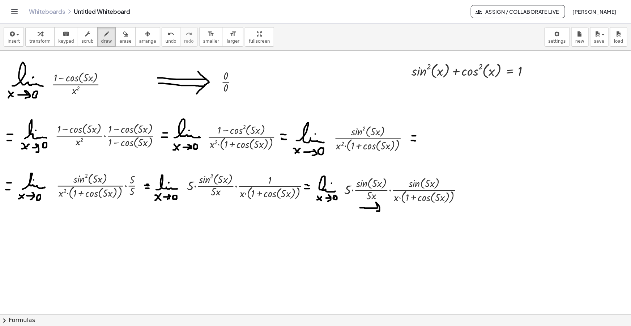
drag, startPoint x: 360, startPoint y: 208, endPoint x: 378, endPoint y: 211, distance: 18.1
drag, startPoint x: 381, startPoint y: 206, endPoint x: 384, endPoint y: 212, distance: 6.1
drag, startPoint x: 469, startPoint y: 186, endPoint x: 473, endPoint y: 186, distance: 4.0
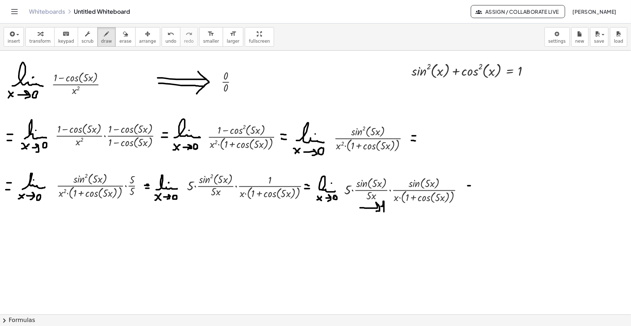
drag, startPoint x: 468, startPoint y: 190, endPoint x: 473, endPoint y: 190, distance: 4.7
drag, startPoint x: 7, startPoint y: 220, endPoint x: 12, endPoint y: 220, distance: 4.3
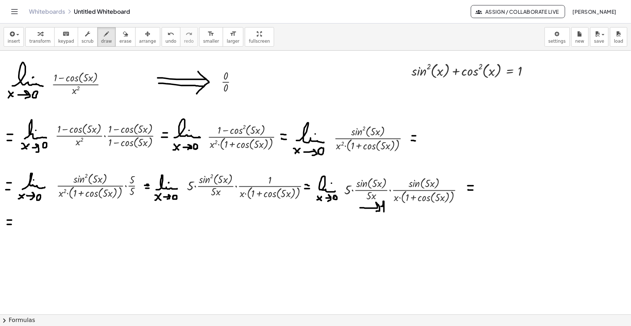
drag, startPoint x: 7, startPoint y: 224, endPoint x: 11, endPoint y: 224, distance: 4.0
drag, startPoint x: 18, startPoint y: 229, endPoint x: 30, endPoint y: 224, distance: 12.4
drag, startPoint x: 18, startPoint y: 228, endPoint x: 39, endPoint y: 225, distance: 21.5
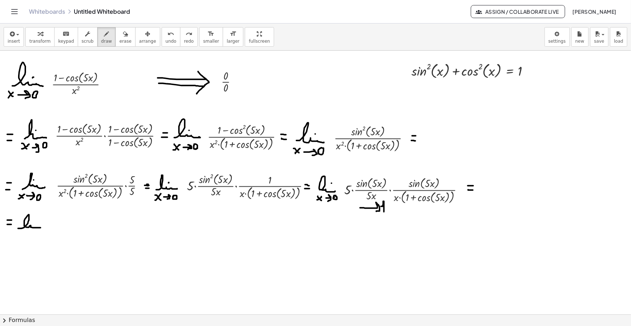
drag, startPoint x: 17, startPoint y: 237, endPoint x: 23, endPoint y: 233, distance: 7.5
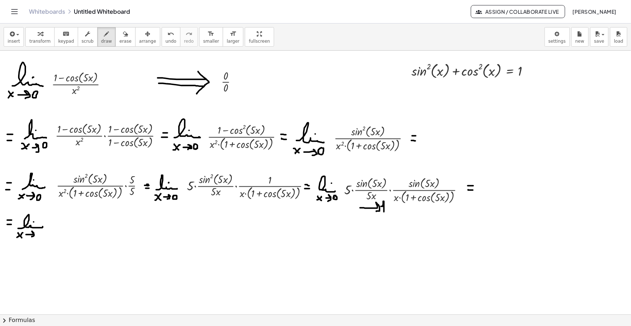
drag, startPoint x: 29, startPoint y: 234, endPoint x: 31, endPoint y: 237, distance: 3.8
click at [13, 41] on span "insert" at bounding box center [14, 41] width 12 height 5
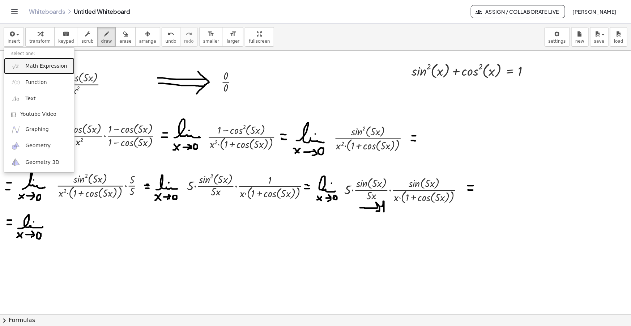
click at [35, 64] on span "Math Expression" at bounding box center [46, 66] width 42 height 7
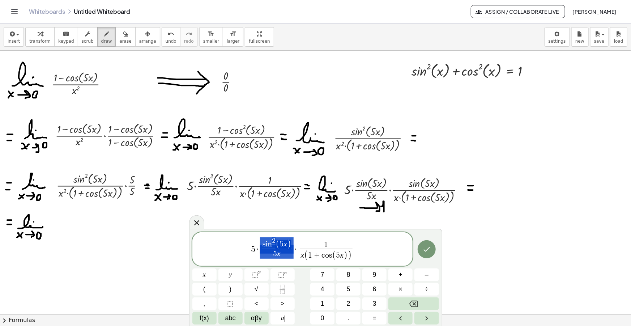
drag, startPoint x: 293, startPoint y: 247, endPoint x: 273, endPoint y: 250, distance: 20.0
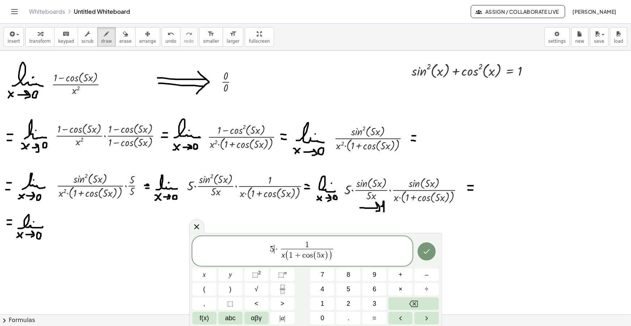
click at [313, 244] on span "1" at bounding box center [307, 245] width 52 height 8
click at [283, 256] on var "x" at bounding box center [284, 255] width 4 height 9
click at [350, 244] on span "5 · s i n ( 5 x ) ​ x ( 1 + c o s ( 5 x ) ) ​" at bounding box center [302, 251] width 221 height 24
drag, startPoint x: 343, startPoint y: 251, endPoint x: 216, endPoint y: 245, distance: 126.7
click at [217, 245] on span "5 · s i n ( 5 x ) x ( 1 + c o s ( 5 x ) ) ​ · 5 5 ​" at bounding box center [302, 251] width 221 height 24
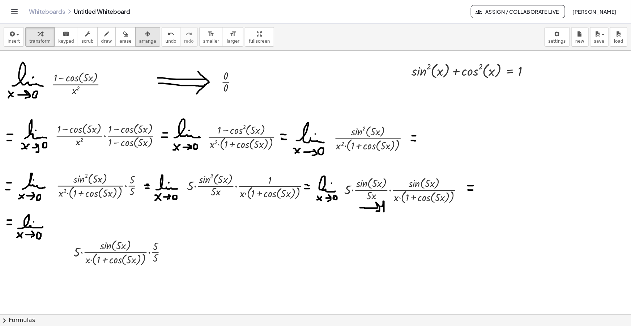
click at [139, 29] on div "button" at bounding box center [147, 33] width 17 height 9
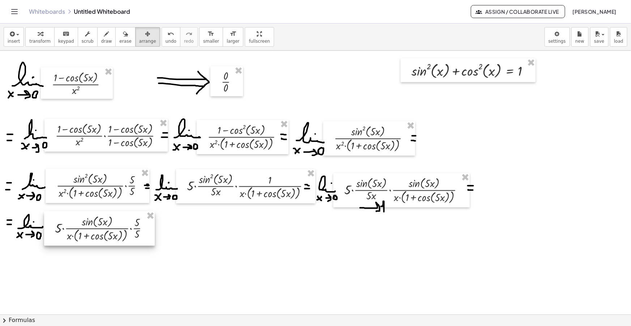
drag, startPoint x: 124, startPoint y: 256, endPoint x: 107, endPoint y: 234, distance: 28.0
click at [107, 234] on div at bounding box center [99, 228] width 111 height 34
click at [101, 35] on div "button" at bounding box center [106, 33] width 11 height 9
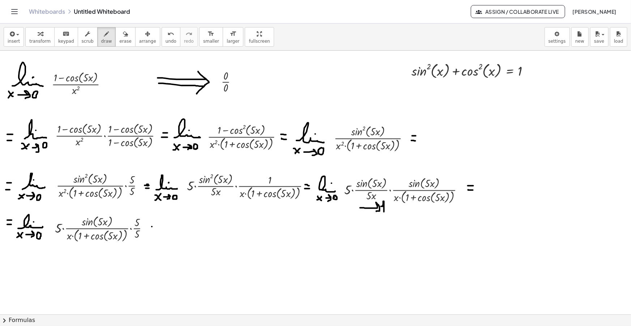
drag, startPoint x: 152, startPoint y: 230, endPoint x: 156, endPoint y: 231, distance: 4.8
drag, startPoint x: 172, startPoint y: 231, endPoint x: 194, endPoint y: 232, distance: 22.1
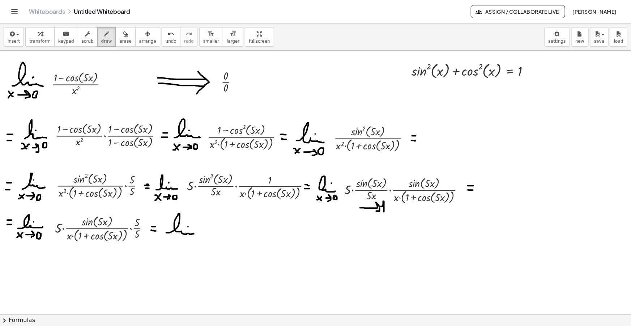
drag, startPoint x: 188, startPoint y: 226, endPoint x: 176, endPoint y: 240, distance: 18.2
drag, startPoint x: 167, startPoint y: 239, endPoint x: 171, endPoint y: 243, distance: 5.9
drag, startPoint x: 166, startPoint y: 243, endPoint x: 175, endPoint y: 241, distance: 9.4
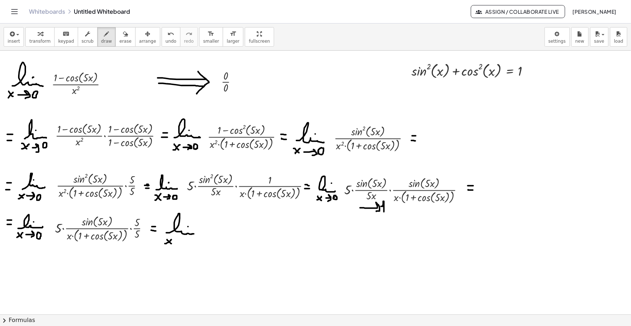
drag, startPoint x: 176, startPoint y: 241, endPoint x: 181, endPoint y: 244, distance: 6.3
click at [12, 37] on icon "button" at bounding box center [11, 34] width 7 height 9
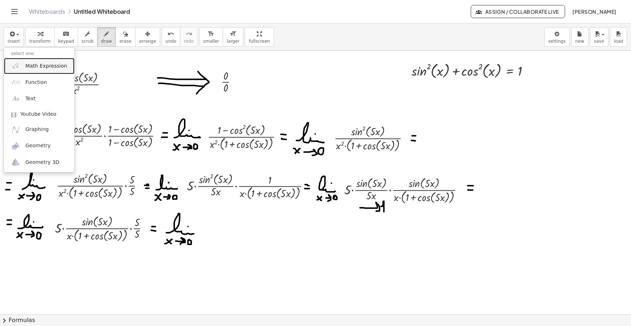
click at [37, 64] on span "Math Expression" at bounding box center [46, 66] width 42 height 7
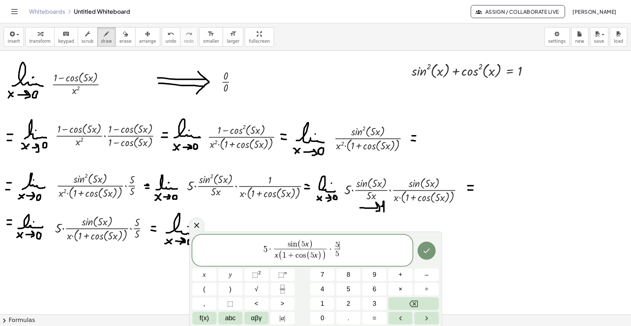
click at [339, 241] on span "5" at bounding box center [338, 245] width 4 height 8
click at [264, 248] on span "5" at bounding box center [265, 249] width 4 height 9
click at [344, 249] on span "2 5 · s i n ( 5 x ) x ( 1 + c o s ( 5 x ) ) ​ · 5 ​ ​" at bounding box center [302, 251] width 221 height 24
click at [282, 255] on span "s i n ( 5 x ) x ( 1 + c o s ( 5 x ) ) ​" at bounding box center [309, 251] width 56 height 22
drag, startPoint x: 335, startPoint y: 255, endPoint x: 294, endPoint y: 258, distance: 41.4
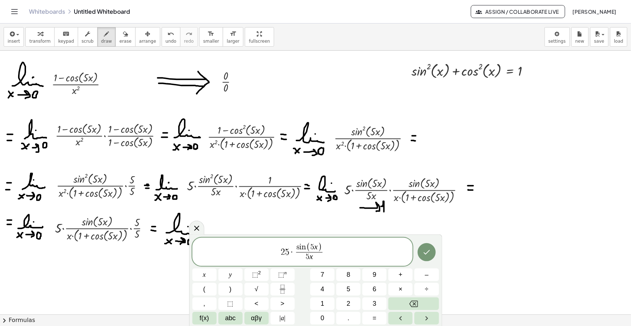
click at [336, 253] on span "2 5 · s i n ( 5 x ) 5 ​ x ​" at bounding box center [302, 252] width 221 height 21
drag, startPoint x: 356, startPoint y: 253, endPoint x: 321, endPoint y: 253, distance: 35.1
click at [321, 253] on span "2 5 · s i n ( 5 x ) 5 x ​ · ( 1 + c o s ( 5 x ) )" at bounding box center [302, 252] width 221 height 21
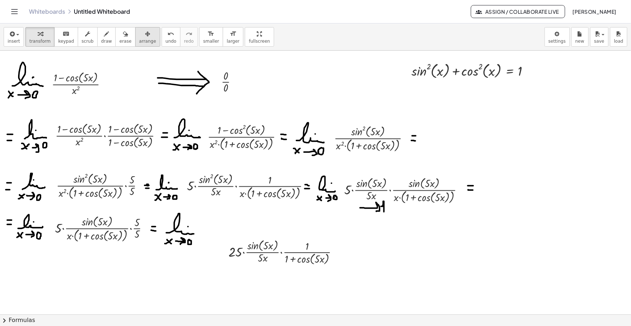
click at [139, 32] on div "button" at bounding box center [147, 33] width 17 height 9
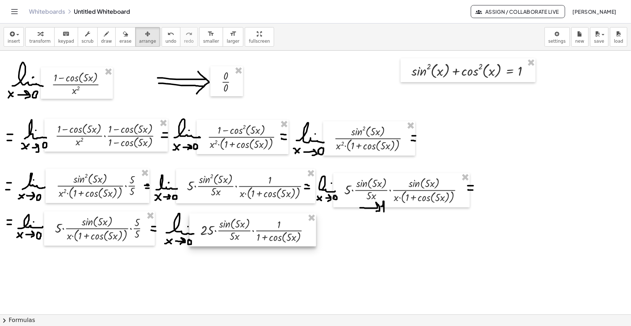
drag, startPoint x: 255, startPoint y: 255, endPoint x: 224, endPoint y: 234, distance: 37.1
click at [225, 234] on div at bounding box center [253, 229] width 127 height 33
click at [104, 38] on icon "button" at bounding box center [106, 34] width 5 height 9
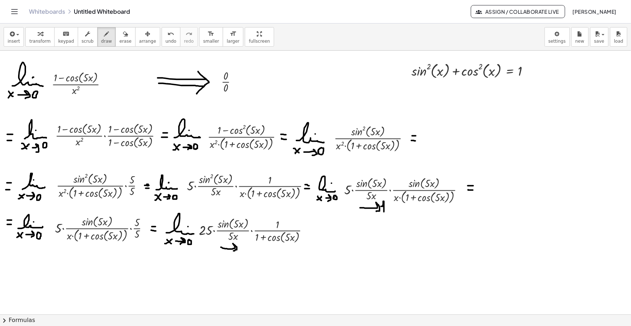
drag, startPoint x: 228, startPoint y: 249, endPoint x: 233, endPoint y: 252, distance: 6.0
drag, startPoint x: 238, startPoint y: 247, endPoint x: 241, endPoint y: 254, distance: 7.8
drag, startPoint x: 252, startPoint y: 242, endPoint x: 301, endPoint y: 242, distance: 48.1
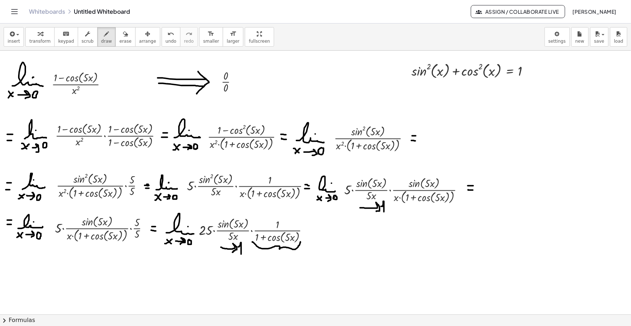
drag, startPoint x: 309, startPoint y: 230, endPoint x: 313, endPoint y: 229, distance: 4.0
drag, startPoint x: 310, startPoint y: 234, endPoint x: 314, endPoint y: 234, distance: 4.7
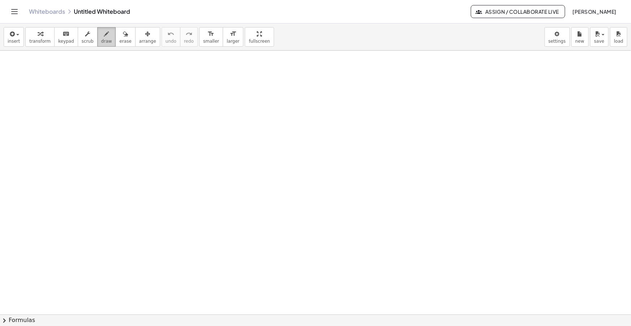
click at [101, 39] on span "draw" at bounding box center [106, 41] width 11 height 5
drag, startPoint x: 16, startPoint y: 87, endPoint x: 51, endPoint y: 79, distance: 35.2
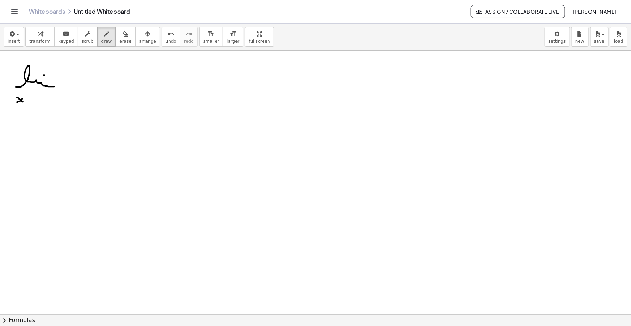
drag, startPoint x: 17, startPoint y: 102, endPoint x: 25, endPoint y: 97, distance: 8.9
drag, startPoint x: 32, startPoint y: 98, endPoint x: 50, endPoint y: 100, distance: 17.9
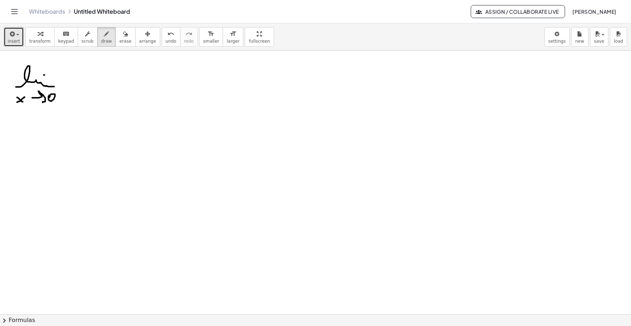
click at [10, 43] on span "insert" at bounding box center [14, 41] width 12 height 5
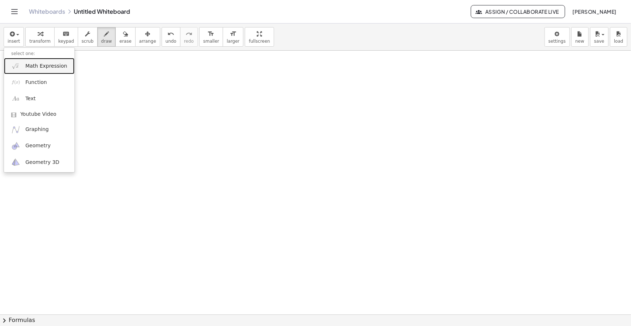
click at [25, 60] on link "Math Expression" at bounding box center [39, 66] width 71 height 16
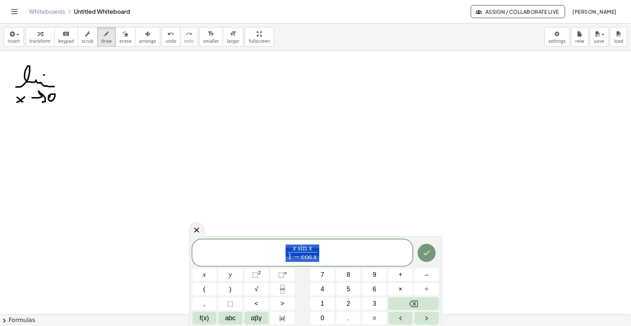
drag, startPoint x: 333, startPoint y: 257, endPoint x: 289, endPoint y: 253, distance: 44.3
click at [289, 253] on span "x s i n x 1 − c o s x ​" at bounding box center [302, 253] width 221 height 19
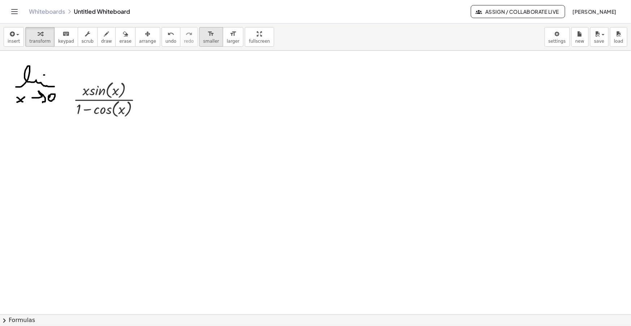
click at [203, 37] on div "format_size" at bounding box center [211, 33] width 16 height 9
click at [139, 39] on span "arrange" at bounding box center [147, 41] width 17 height 5
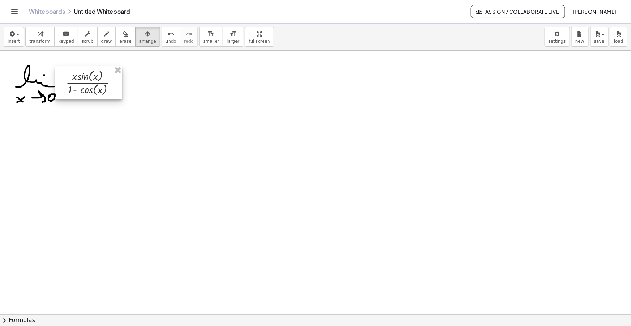
drag, startPoint x: 104, startPoint y: 105, endPoint x: 87, endPoint y: 89, distance: 23.5
click at [89, 91] on div at bounding box center [88, 82] width 67 height 33
click at [101, 28] on button "draw" at bounding box center [106, 37] width 19 height 20
click at [102, 37] on div "button" at bounding box center [106, 33] width 11 height 9
drag, startPoint x: 173, startPoint y: 77, endPoint x: 201, endPoint y: 79, distance: 29.0
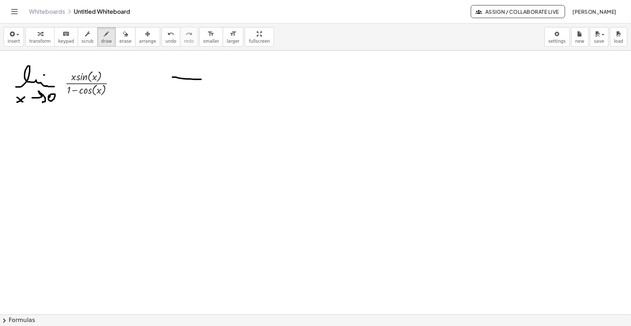
drag, startPoint x: 172, startPoint y: 83, endPoint x: 201, endPoint y: 83, distance: 28.9
drag, startPoint x: 196, startPoint y: 73, endPoint x: 195, endPoint y: 88, distance: 14.9
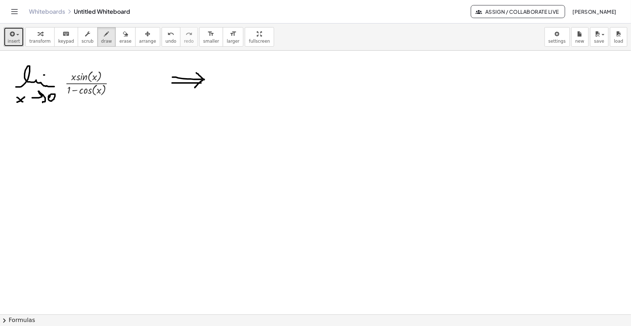
click at [12, 34] on icon "button" at bounding box center [11, 34] width 7 height 9
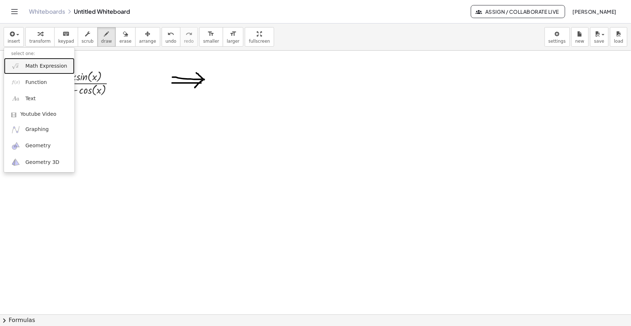
click at [31, 67] on span "Math Expression" at bounding box center [46, 66] width 42 height 7
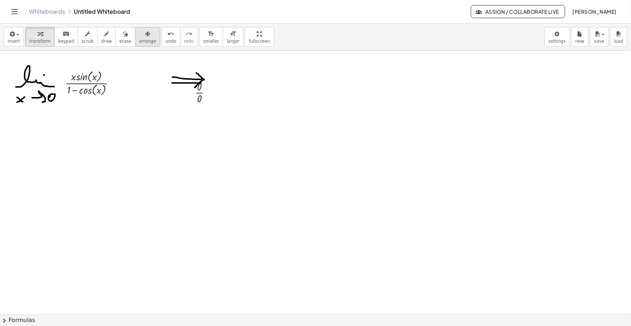
click at [145, 34] on icon "button" at bounding box center [147, 34] width 5 height 9
drag, startPoint x: 201, startPoint y: 99, endPoint x: 221, endPoint y: 86, distance: 23.9
click at [221, 86] on div at bounding box center [220, 79] width 33 height 30
click at [105, 38] on button "draw" at bounding box center [106, 37] width 19 height 20
drag, startPoint x: 4, startPoint y: 149, endPoint x: 8, endPoint y: 149, distance: 4.0
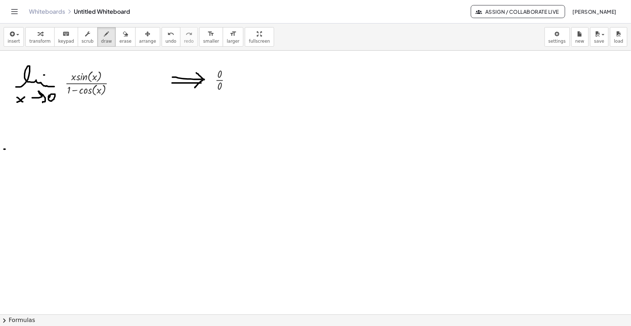
drag, startPoint x: 14, startPoint y: 153, endPoint x: 41, endPoint y: 152, distance: 26.0
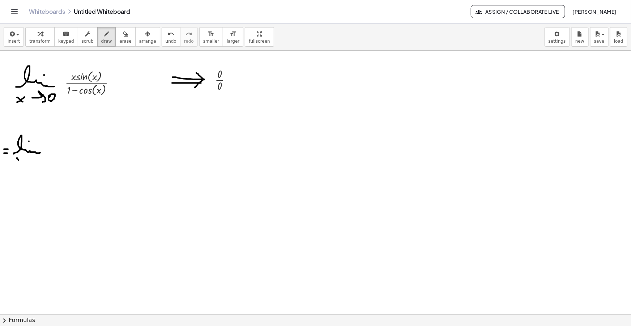
drag, startPoint x: 17, startPoint y: 158, endPoint x: 20, endPoint y: 163, distance: 6.1
drag, startPoint x: 14, startPoint y: 163, endPoint x: 22, endPoint y: 158, distance: 8.6
drag, startPoint x: 29, startPoint y: 161, endPoint x: 30, endPoint y: 165, distance: 3.6
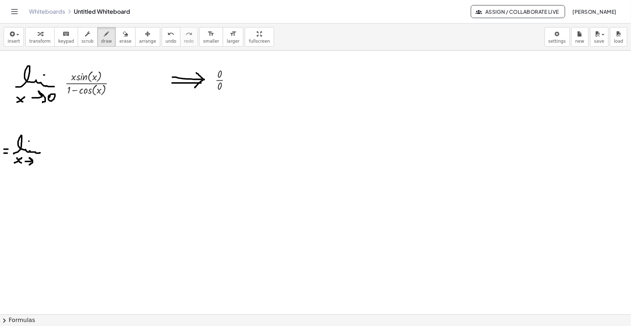
click at [9, 39] on span "insert" at bounding box center [14, 41] width 12 height 5
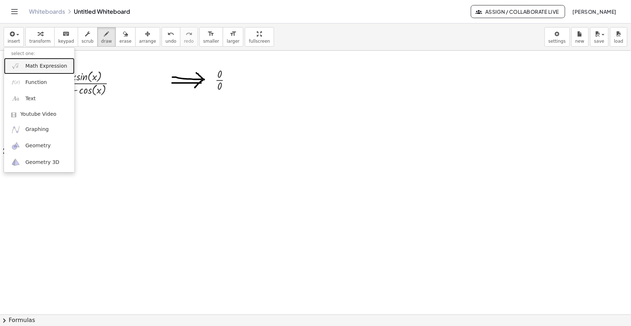
click at [24, 64] on link "Math Expression" at bounding box center [39, 66] width 71 height 16
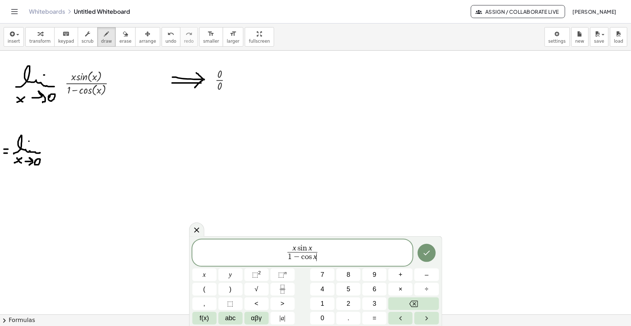
click at [317, 257] on span "1 − c o s x ​" at bounding box center [303, 257] width 30 height 10
click at [330, 253] on span "x s i n x 1 − c o s x ​ ​" at bounding box center [302, 253] width 221 height 19
drag, startPoint x: 345, startPoint y: 253, endPoint x: 220, endPoint y: 252, distance: 125.1
click at [221, 252] on span "x s i n x 1 − c o s x ​ · 1 + c o s x 1 + c o s x ​ ​" at bounding box center [302, 253] width 221 height 19
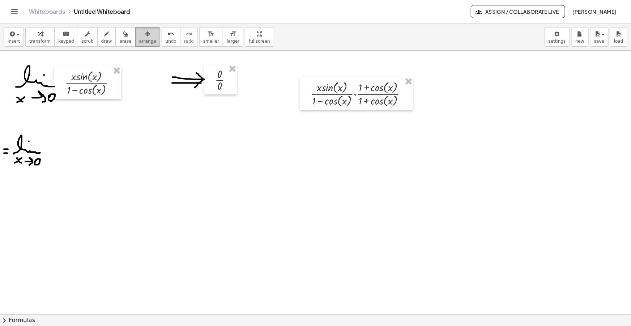
click at [139, 39] on span "arrange" at bounding box center [147, 41] width 17 height 5
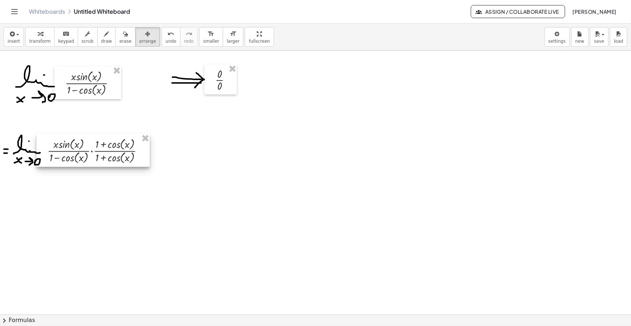
drag, startPoint x: 353, startPoint y: 98, endPoint x: 90, endPoint y: 155, distance: 269.0
click at [90, 155] on div at bounding box center [93, 150] width 113 height 33
click at [101, 33] on div "button" at bounding box center [106, 33] width 11 height 9
drag, startPoint x: 151, startPoint y: 147, endPoint x: 155, endPoint y: 147, distance: 4.3
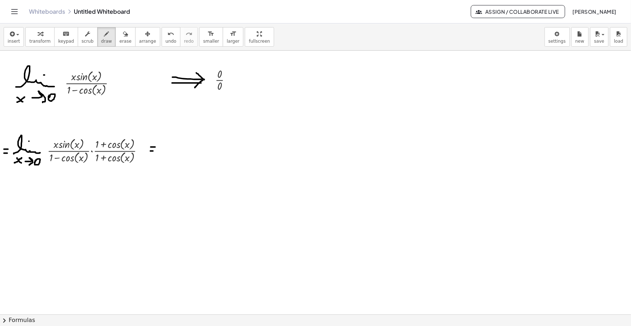
drag, startPoint x: 150, startPoint y: 151, endPoint x: 156, endPoint y: 151, distance: 5.1
drag, startPoint x: 161, startPoint y: 155, endPoint x: 192, endPoint y: 157, distance: 31.2
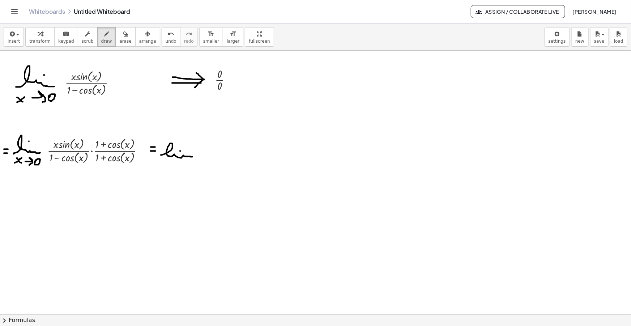
drag, startPoint x: 160, startPoint y: 163, endPoint x: 166, endPoint y: 167, distance: 6.7
drag, startPoint x: 161, startPoint y: 167, endPoint x: 166, endPoint y: 163, distance: 5.9
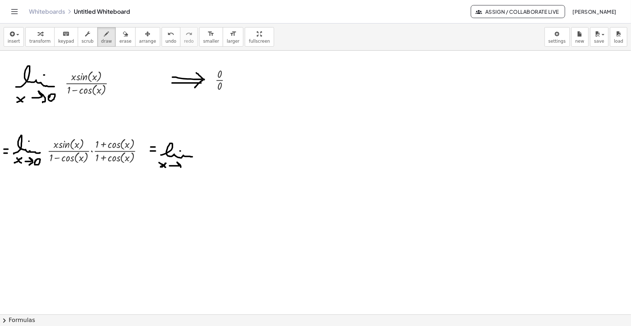
drag, startPoint x: 173, startPoint y: 166, endPoint x: 177, endPoint y: 168, distance: 4.7
click at [10, 41] on span "insert" at bounding box center [14, 41] width 12 height 5
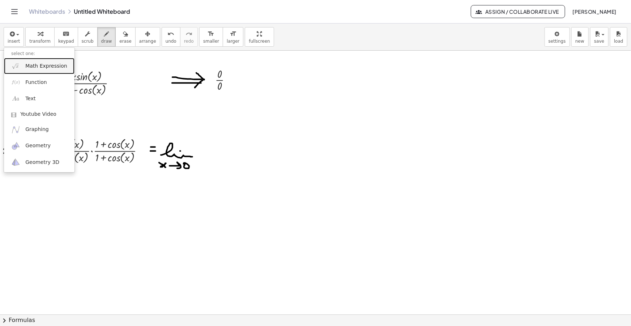
click at [39, 65] on span "Math Expression" at bounding box center [46, 66] width 42 height 7
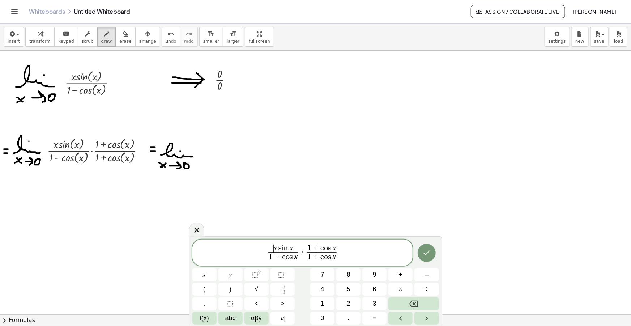
click at [273, 248] on span "​ x s i n x" at bounding box center [283, 248] width 30 height 8
click at [293, 259] on var "s" at bounding box center [292, 257] width 4 height 8
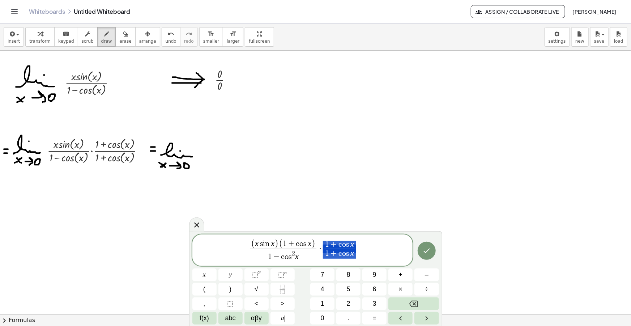
drag, startPoint x: 358, startPoint y: 250, endPoint x: 327, endPoint y: 249, distance: 30.4
click at [327, 249] on span "( x s i n x ) ( 1 + c o s x ) 1 − c o s 2 x ​ · 1 + c o s x 1 + c o s x ​" at bounding box center [302, 251] width 221 height 24
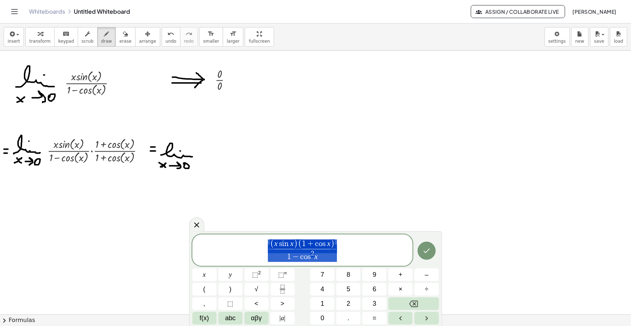
drag, startPoint x: 342, startPoint y: 251, endPoint x: 249, endPoint y: 243, distance: 92.9
click at [249, 244] on span "( x s i n x ) ( 1 + c o s x ) 1 − c o s 2 x ​" at bounding box center [302, 251] width 221 height 24
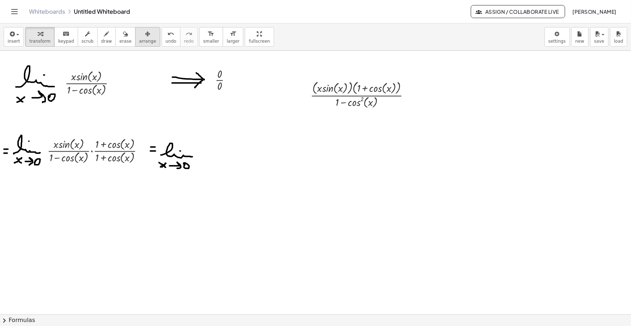
click at [139, 37] on div "button" at bounding box center [147, 33] width 17 height 9
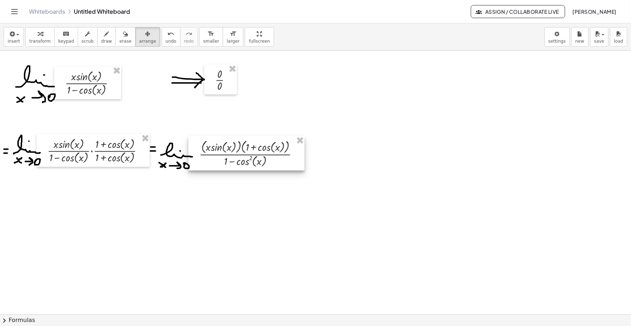
drag, startPoint x: 343, startPoint y: 94, endPoint x: 231, endPoint y: 153, distance: 127.0
click at [231, 153] on div at bounding box center [246, 153] width 116 height 34
click at [104, 37] on icon "button" at bounding box center [106, 34] width 5 height 9
drag, startPoint x: 297, startPoint y: 153, endPoint x: 301, endPoint y: 153, distance: 4.7
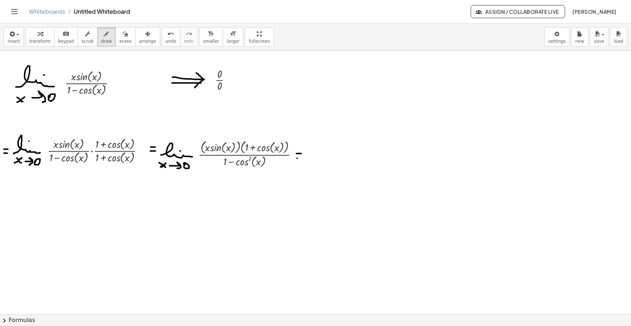
drag, startPoint x: 297, startPoint y: 158, endPoint x: 302, endPoint y: 158, distance: 4.7
drag, startPoint x: 312, startPoint y: 159, endPoint x: 325, endPoint y: 155, distance: 12.9
drag, startPoint x: 323, startPoint y: 154, endPoint x: 314, endPoint y: 166, distance: 15.3
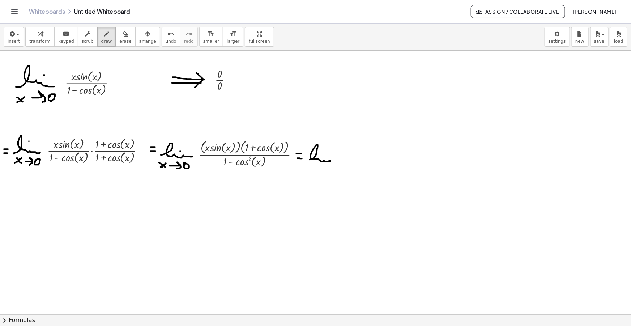
drag, startPoint x: 305, startPoint y: 171, endPoint x: 310, endPoint y: 166, distance: 7.7
drag, startPoint x: 315, startPoint y: 167, endPoint x: 319, endPoint y: 172, distance: 6.9
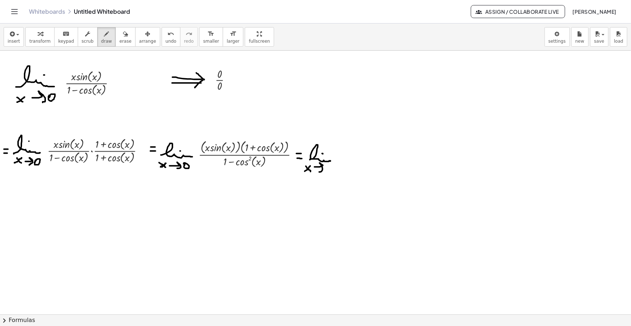
click at [13, 39] on span "insert" at bounding box center [14, 41] width 12 height 5
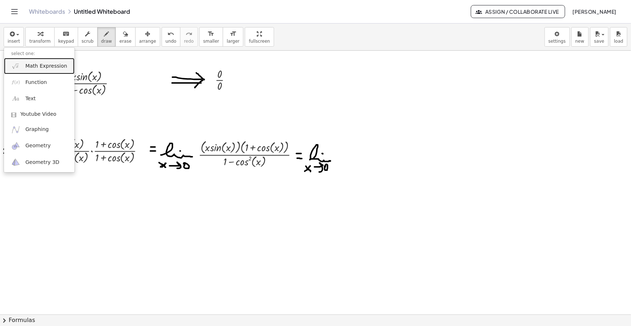
click at [37, 63] on span "Math Expression" at bounding box center [46, 66] width 42 height 7
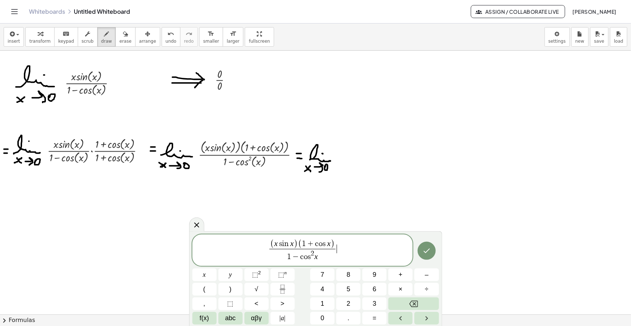
click at [318, 258] on span "1 − c o s 2 x" at bounding box center [302, 255] width 66 height 13
drag, startPoint x: 300, startPoint y: 257, endPoint x: 289, endPoint y: 257, distance: 10.8
click at [289, 257] on span "1 − c o s 2 x" at bounding box center [302, 255] width 66 height 13
drag, startPoint x: 303, startPoint y: 256, endPoint x: 293, endPoint y: 256, distance: 10.5
drag, startPoint x: 343, startPoint y: 260, endPoint x: 260, endPoint y: 247, distance: 83.4
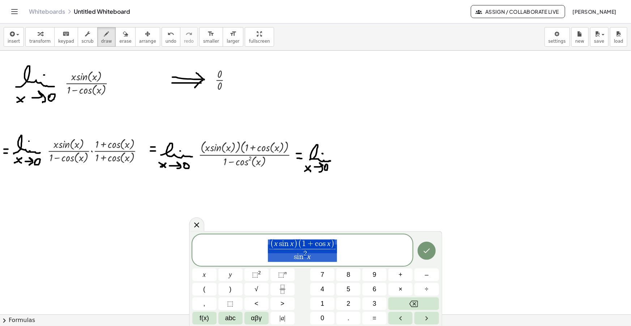
click at [260, 247] on span "( x s i n x ) ( 1 + c o s x ) s i n 2 x ​" at bounding box center [302, 251] width 221 height 24
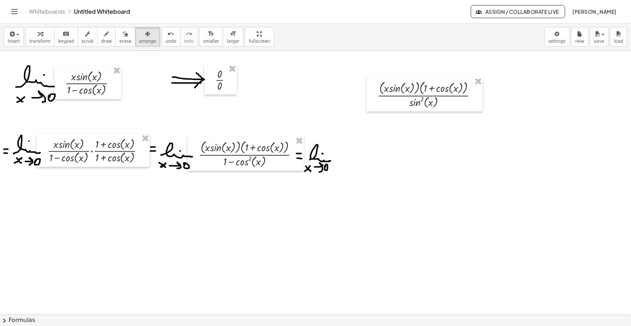
drag, startPoint x: 138, startPoint y: 31, endPoint x: 279, endPoint y: 62, distance: 144.0
click at [139, 31] on div "button" at bounding box center [147, 33] width 17 height 9
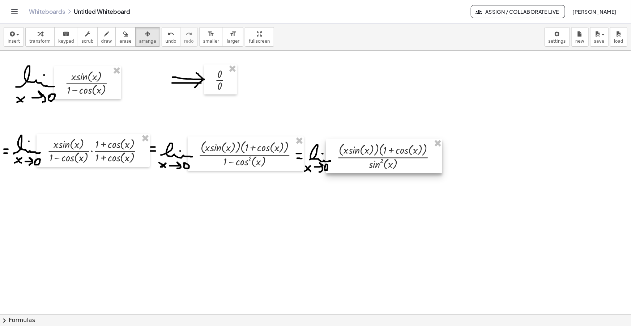
drag, startPoint x: 427, startPoint y: 106, endPoint x: 391, endPoint y: 155, distance: 60.3
click at [391, 155] on div at bounding box center [384, 156] width 116 height 34
click at [101, 43] on span "draw" at bounding box center [106, 41] width 11 height 5
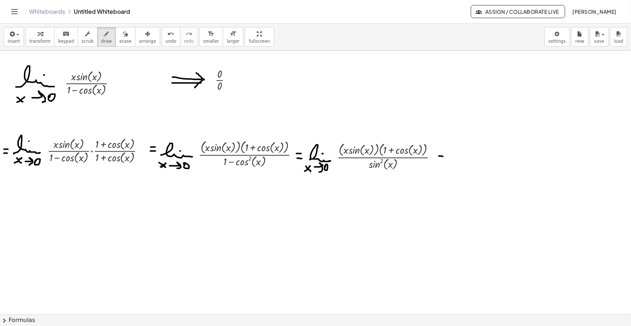
drag, startPoint x: 438, startPoint y: 160, endPoint x: 444, endPoint y: 161, distance: 6.6
drag, startPoint x: 4, startPoint y: 204, endPoint x: 8, endPoint y: 206, distance: 4.9
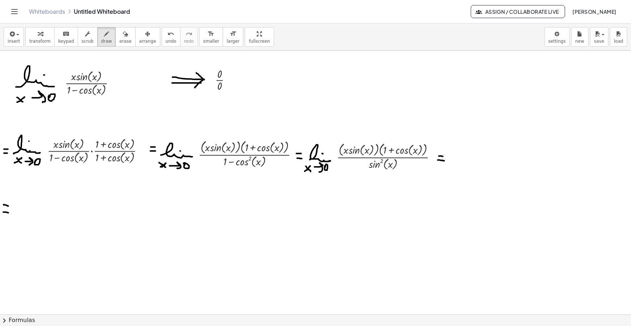
drag, startPoint x: 14, startPoint y: 213, endPoint x: 42, endPoint y: 213, distance: 27.5
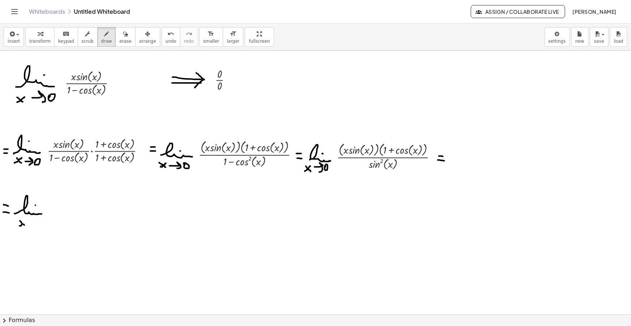
drag, startPoint x: 21, startPoint y: 225, endPoint x: 25, endPoint y: 221, distance: 5.1
drag, startPoint x: 28, startPoint y: 224, endPoint x: 33, endPoint y: 226, distance: 5.3
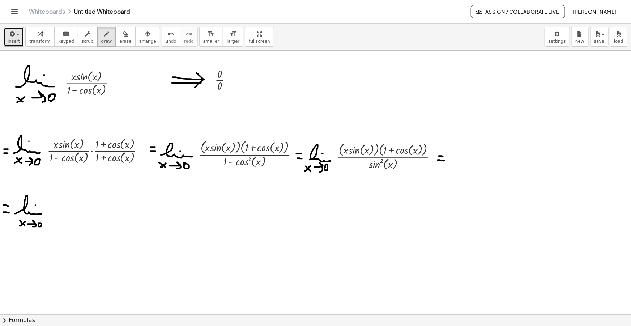
click at [16, 37] on div "button" at bounding box center [14, 33] width 12 height 9
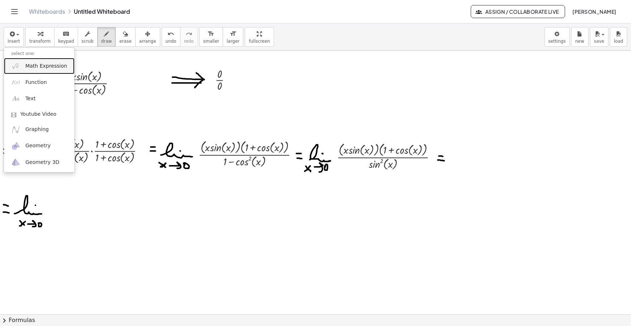
click at [44, 64] on span "Math Expression" at bounding box center [46, 66] width 42 height 7
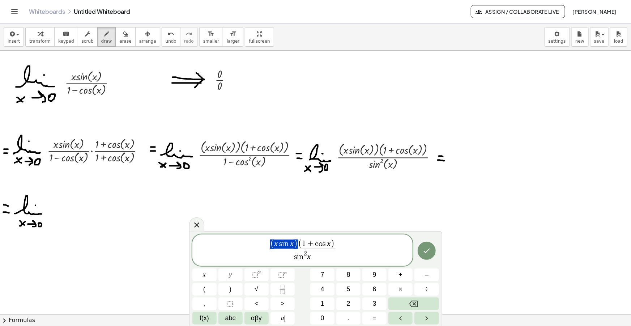
drag, startPoint x: 297, startPoint y: 244, endPoint x: 275, endPoint y: 244, distance: 22.1
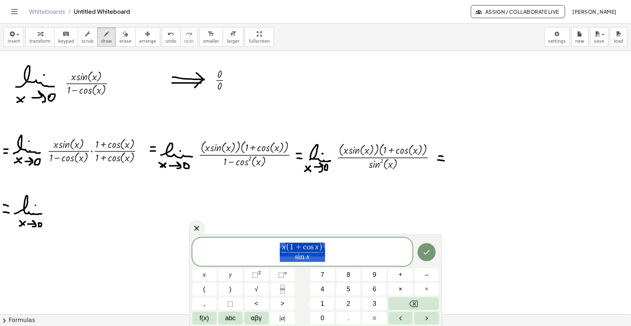
drag, startPoint x: 324, startPoint y: 254, endPoint x: 271, endPoint y: 251, distance: 53.9
click at [271, 252] on span "x ( 1 + c o s x ) s i n x ​" at bounding box center [302, 252] width 221 height 21
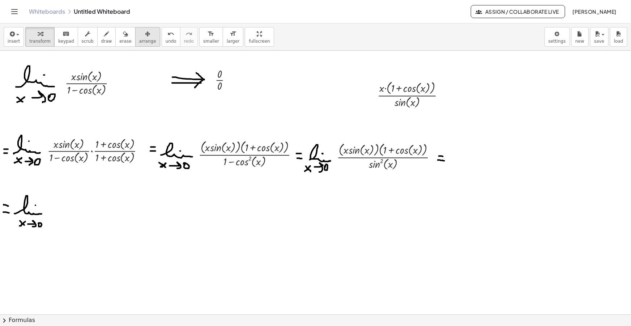
click at [139, 35] on div "button" at bounding box center [147, 33] width 17 height 9
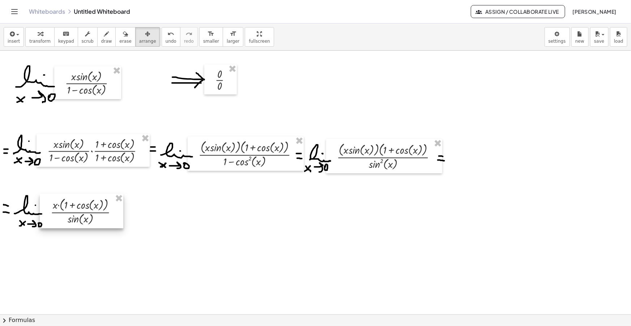
drag, startPoint x: 383, startPoint y: 94, endPoint x: 57, endPoint y: 210, distance: 346.6
click at [57, 210] on div at bounding box center [82, 211] width 84 height 34
click at [97, 34] on button "draw" at bounding box center [106, 37] width 19 height 20
drag, startPoint x: 119, startPoint y: 212, endPoint x: 123, endPoint y: 211, distance: 4.4
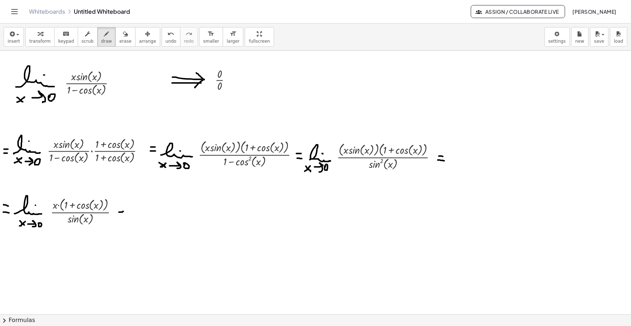
drag, startPoint x: 119, startPoint y: 215, endPoint x: 122, endPoint y: 216, distance: 3.6
drag, startPoint x: 132, startPoint y: 211, endPoint x: 149, endPoint y: 215, distance: 17.4
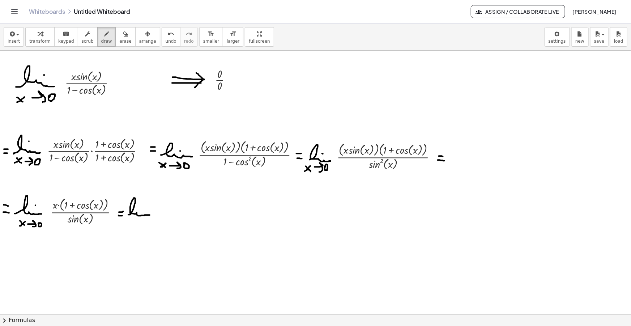
drag, startPoint x: 129, startPoint y: 218, endPoint x: 133, endPoint y: 224, distance: 6.7
drag, startPoint x: 128, startPoint y: 224, endPoint x: 134, endPoint y: 218, distance: 8.2
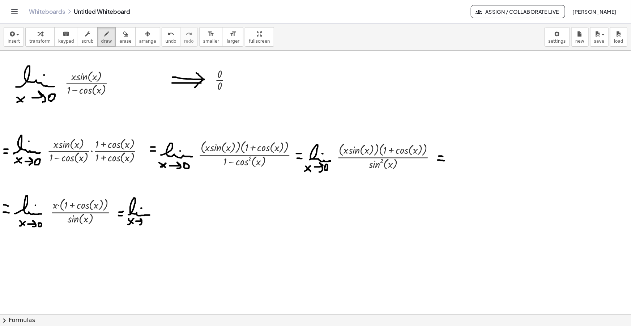
drag, startPoint x: 137, startPoint y: 221, endPoint x: 140, endPoint y: 225, distance: 4.4
click at [15, 36] on span "button" at bounding box center [15, 34] width 1 height 5
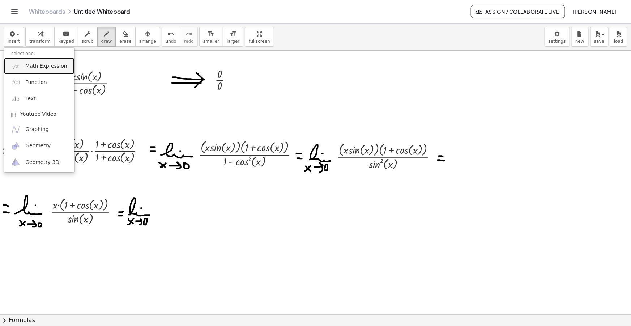
click at [42, 70] on link "Math Expression" at bounding box center [39, 66] width 71 height 16
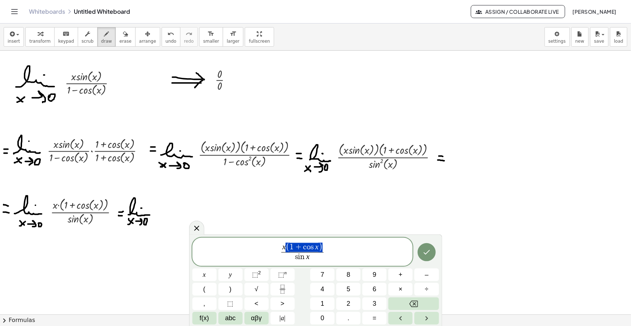
drag, startPoint x: 321, startPoint y: 246, endPoint x: 298, endPoint y: 247, distance: 23.1
click at [336, 250] on span "x s i n x ​ ​" at bounding box center [302, 253] width 221 height 19
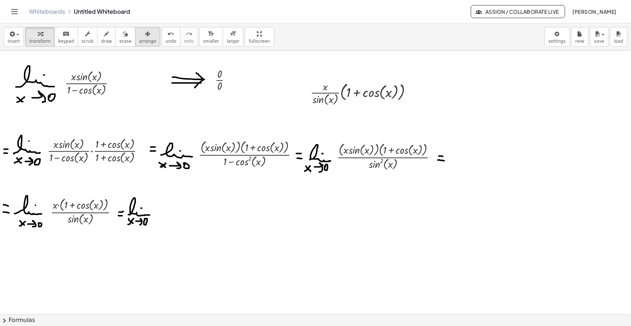
click at [139, 39] on span "arrange" at bounding box center [147, 41] width 17 height 5
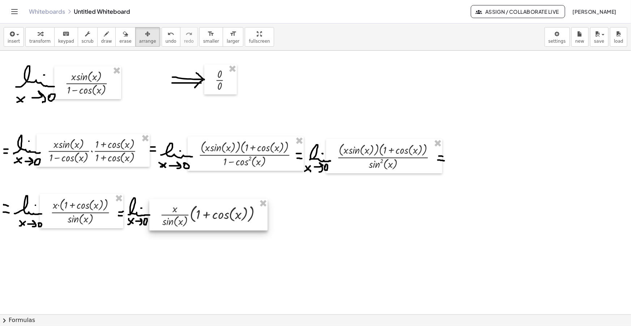
drag, startPoint x: 356, startPoint y: 90, endPoint x: 203, endPoint y: 212, distance: 195.0
click at [203, 212] on div at bounding box center [208, 214] width 118 height 31
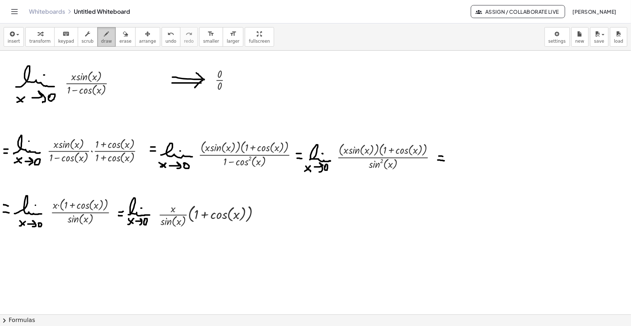
click at [104, 36] on icon "button" at bounding box center [106, 34] width 5 height 9
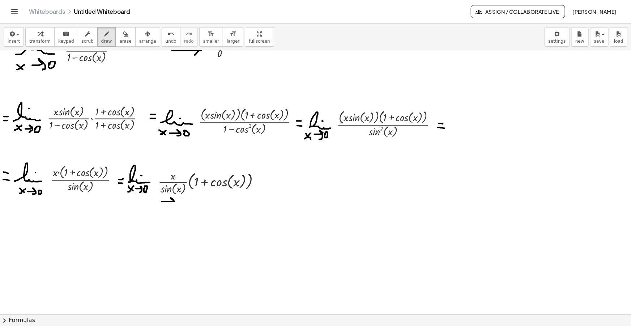
drag, startPoint x: 162, startPoint y: 201, endPoint x: 173, endPoint y: 204, distance: 11.5
click at [172, 204] on div at bounding box center [315, 305] width 631 height 574
drag, startPoint x: 177, startPoint y: 201, endPoint x: 180, endPoint y: 205, distance: 5.4
click at [180, 205] on div at bounding box center [315, 305] width 631 height 574
drag, startPoint x: 160, startPoint y: 190, endPoint x: 183, endPoint y: 194, distance: 23.8
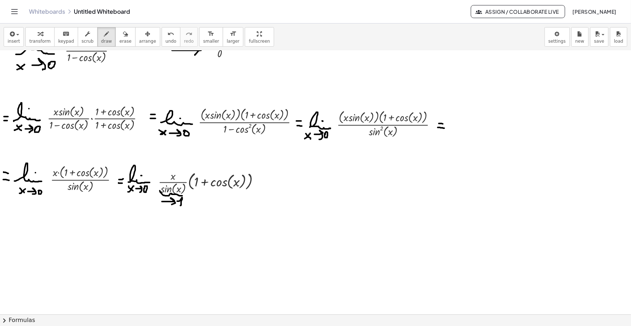
click at [184, 194] on div at bounding box center [315, 305] width 631 height 574
drag, startPoint x: 197, startPoint y: 194, endPoint x: 245, endPoint y: 196, distance: 48.1
click at [246, 195] on div at bounding box center [315, 305] width 631 height 574
drag, startPoint x: 209, startPoint y: 201, endPoint x: 214, endPoint y: 203, distance: 5.0
click at [214, 203] on div at bounding box center [315, 305] width 631 height 574
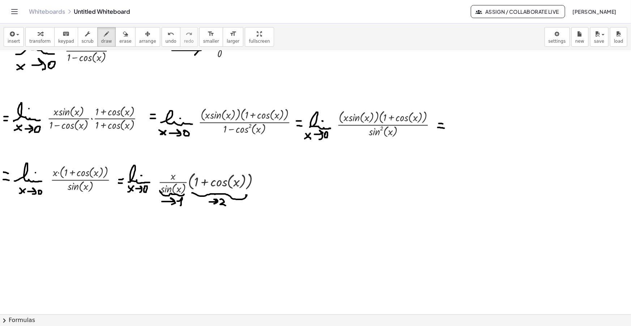
drag, startPoint x: 221, startPoint y: 199, endPoint x: 226, endPoint y: 204, distance: 7.2
click at [227, 205] on div at bounding box center [315, 305] width 631 height 574
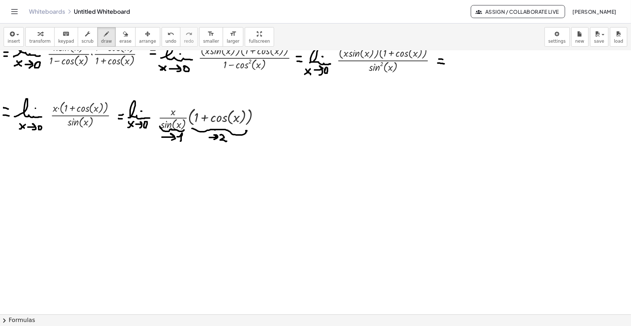
scroll to position [98, 0]
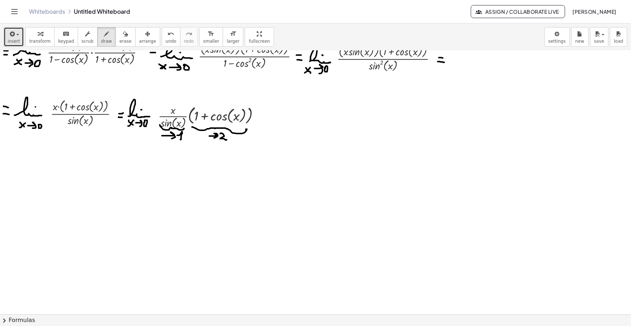
click at [14, 31] on icon "button" at bounding box center [11, 34] width 7 height 9
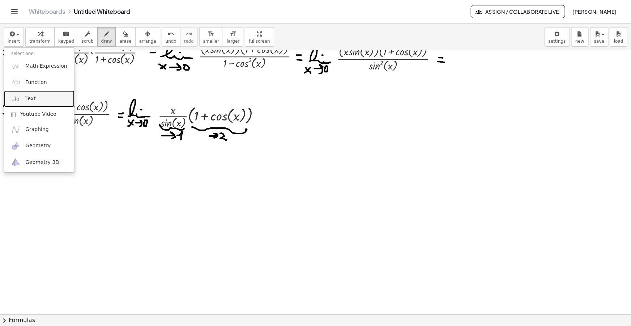
click at [41, 94] on link "Text" at bounding box center [39, 98] width 71 height 16
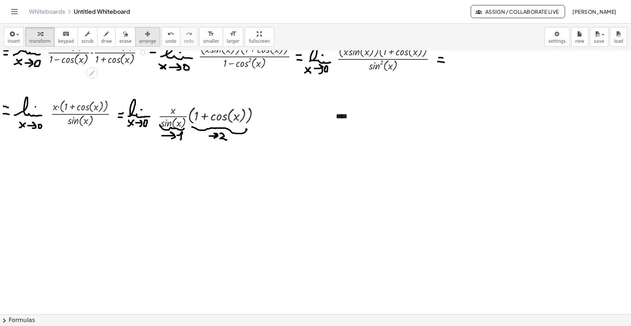
click at [139, 39] on span "arrange" at bounding box center [147, 41] width 17 height 5
drag, startPoint x: 437, startPoint y: 123, endPoint x: 363, endPoint y: 128, distance: 74.3
click at [363, 128] on g at bounding box center [362, 125] width 13 height 13
drag, startPoint x: 345, startPoint y: 118, endPoint x: 20, endPoint y: 187, distance: 332.2
click at [20, 187] on div at bounding box center [21, 186] width 34 height 25
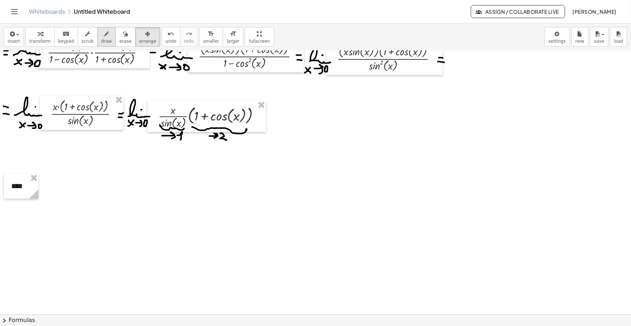
click at [101, 39] on span "draw" at bounding box center [106, 41] width 11 height 5
drag, startPoint x: 8, startPoint y: 223, endPoint x: 27, endPoint y: 215, distance: 20.8
click at [38, 221] on div at bounding box center [315, 239] width 631 height 574
click at [21, 208] on div at bounding box center [315, 239] width 631 height 574
drag, startPoint x: 11, startPoint y: 228, endPoint x: 16, endPoint y: 234, distance: 7.2
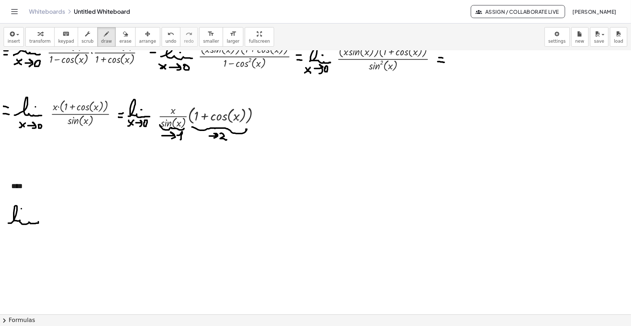
click at [14, 232] on div at bounding box center [315, 239] width 631 height 574
click at [16, 229] on div at bounding box center [315, 239] width 631 height 574
drag, startPoint x: 18, startPoint y: 232, endPoint x: 25, endPoint y: 235, distance: 7.0
click at [25, 235] on div at bounding box center [315, 239] width 631 height 574
click at [33, 231] on div at bounding box center [315, 239] width 631 height 574
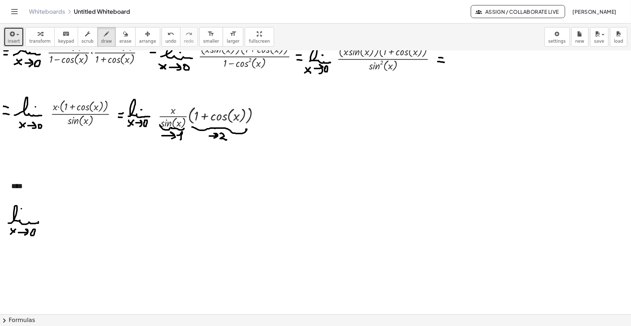
click at [12, 36] on icon "button" at bounding box center [11, 34] width 7 height 9
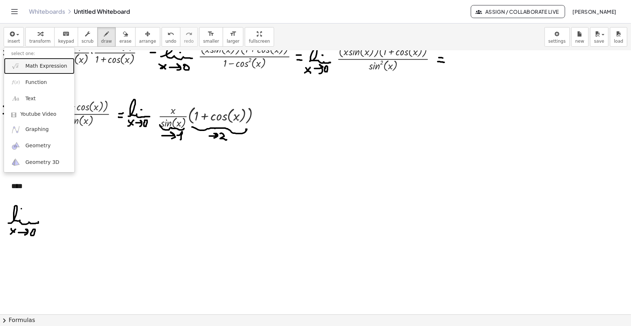
click at [30, 61] on link "Math Expression" at bounding box center [39, 66] width 71 height 16
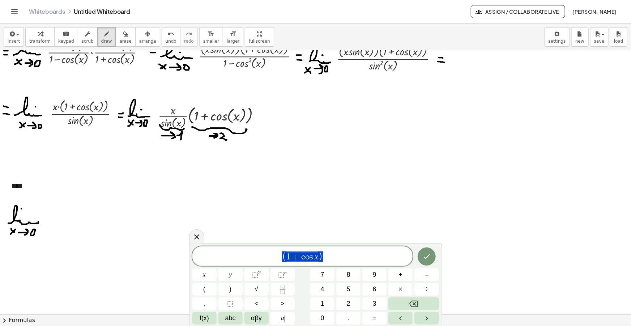
drag, startPoint x: 324, startPoint y: 256, endPoint x: 250, endPoint y: 262, distance: 74.4
click at [251, 262] on span "( 1 + c o s x )" at bounding box center [302, 257] width 221 height 12
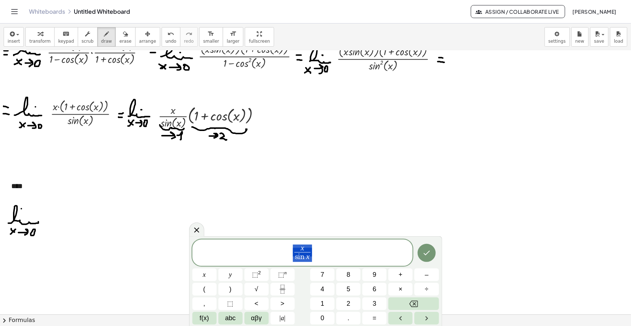
drag, startPoint x: 312, startPoint y: 251, endPoint x: 224, endPoint y: 239, distance: 88.6
click at [252, 243] on div "**********" at bounding box center [302, 252] width 221 height 27
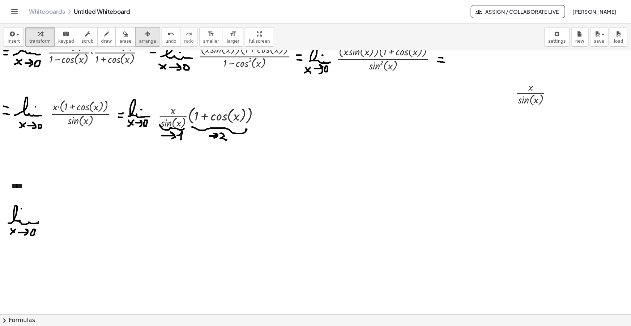
click at [139, 41] on span "arrange" at bounding box center [147, 41] width 17 height 5
drag, startPoint x: 536, startPoint y: 89, endPoint x: 66, endPoint y: 216, distance: 487.0
click at [66, 216] on div at bounding box center [65, 219] width 54 height 31
click at [104, 35] on icon "button" at bounding box center [106, 34] width 5 height 9
drag, startPoint x: 84, startPoint y: 220, endPoint x: 89, endPoint y: 220, distance: 4.3
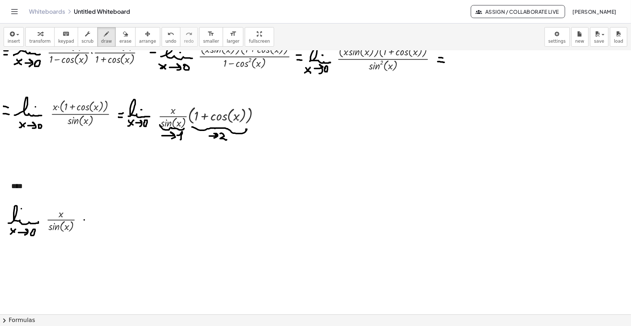
click at [89, 220] on div at bounding box center [315, 239] width 631 height 574
click at [87, 225] on div at bounding box center [315, 239] width 631 height 574
drag, startPoint x: 98, startPoint y: 226, endPoint x: 117, endPoint y: 224, distance: 19.2
click at [120, 225] on div at bounding box center [315, 239] width 631 height 574
drag, startPoint x: 112, startPoint y: 222, endPoint x: 103, endPoint y: 232, distance: 13.6
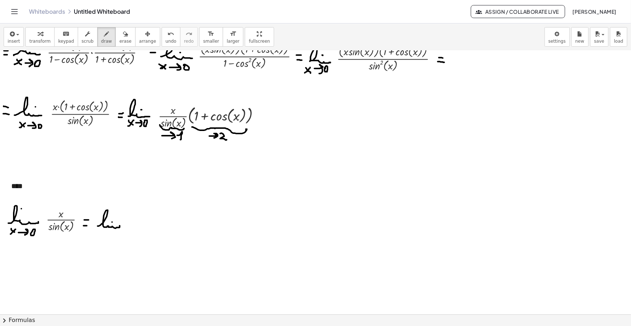
click at [112, 222] on div at bounding box center [315, 239] width 631 height 574
drag, startPoint x: 101, startPoint y: 232, endPoint x: 105, endPoint y: 235, distance: 5.1
click at [105, 235] on div at bounding box center [315, 239] width 631 height 574
drag, startPoint x: 99, startPoint y: 235, endPoint x: 105, endPoint y: 231, distance: 7.2
click at [105, 231] on div at bounding box center [315, 239] width 631 height 574
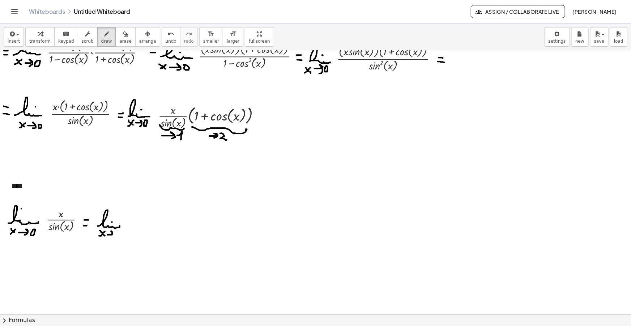
drag, startPoint x: 107, startPoint y: 234, endPoint x: 118, endPoint y: 233, distance: 10.3
click at [112, 237] on div at bounding box center [315, 239] width 631 height 574
drag, startPoint x: 118, startPoint y: 233, endPoint x: 121, endPoint y: 250, distance: 18.0
click at [118, 232] on div at bounding box center [315, 239] width 631 height 574
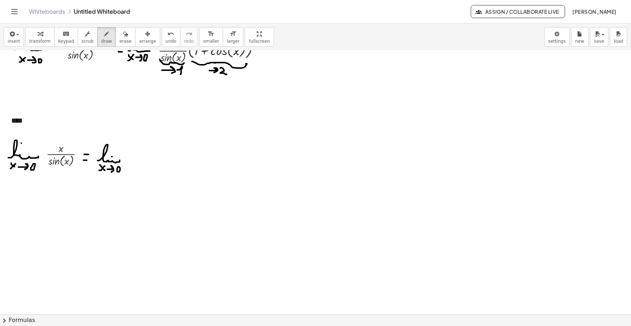
scroll to position [164, 0]
click at [104, 31] on icon "button" at bounding box center [106, 34] width 5 height 9
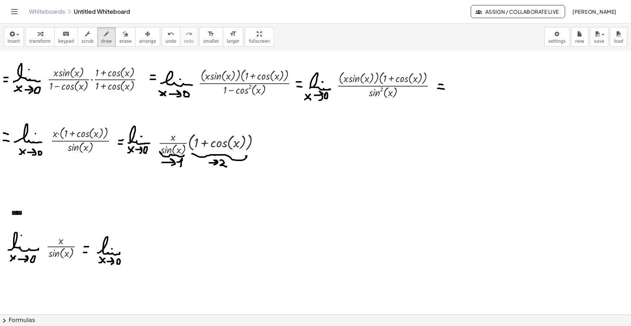
scroll to position [131, 0]
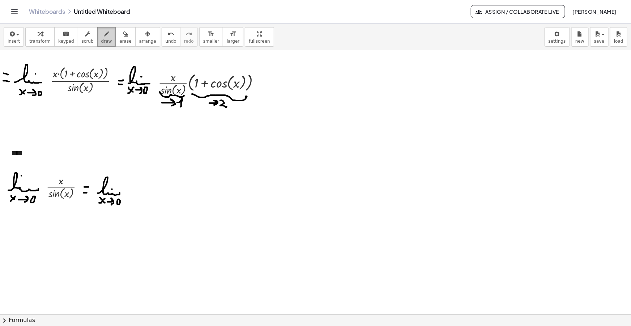
click at [101, 39] on span "draw" at bounding box center [106, 41] width 11 height 5
click at [14, 35] on icon "button" at bounding box center [11, 34] width 7 height 9
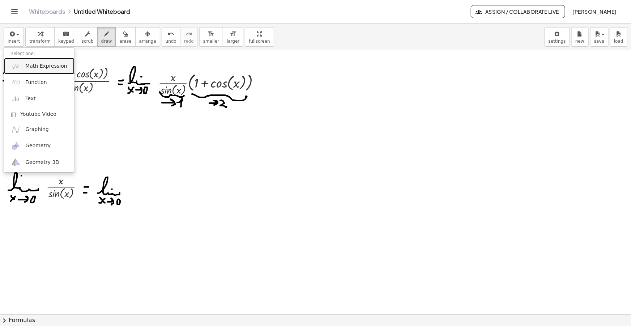
click at [36, 65] on span "Math Expression" at bounding box center [46, 66] width 42 height 7
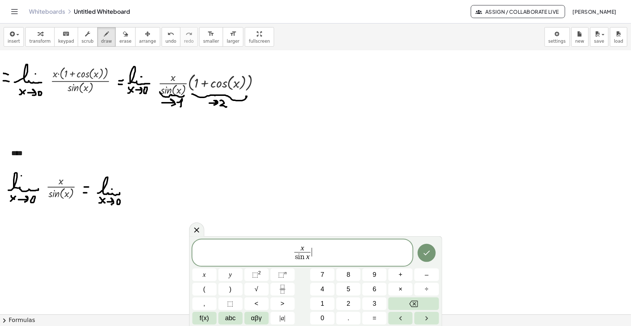
drag, startPoint x: 316, startPoint y: 253, endPoint x: 264, endPoint y: 255, distance: 51.7
click at [264, 255] on span "x s i n x ​ ​" at bounding box center [302, 253] width 221 height 19
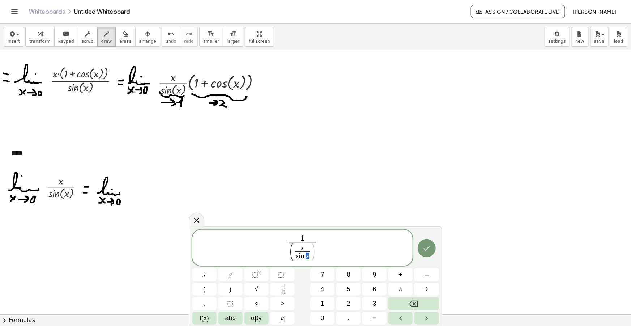
drag, startPoint x: 309, startPoint y: 255, endPoint x: 297, endPoint y: 257, distance: 11.7
click at [303, 258] on span "​" at bounding box center [302, 255] width 14 height 9
drag, startPoint x: 327, startPoint y: 246, endPoint x: 307, endPoint y: 251, distance: 20.6
click at [289, 247] on span "1 ( s i n x x ​ ) ​" at bounding box center [302, 248] width 221 height 29
click at [329, 258] on span "1 ( s i n x x ​ ) ​" at bounding box center [302, 248] width 221 height 29
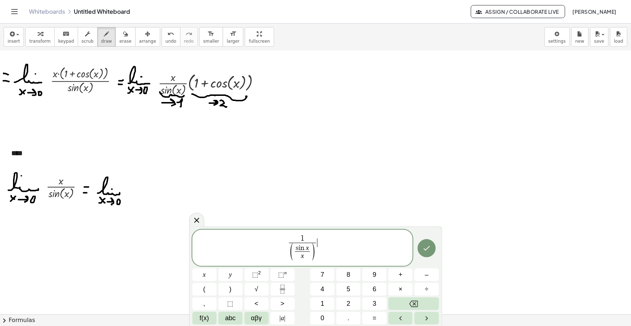
drag, startPoint x: 327, startPoint y: 258, endPoint x: 250, endPoint y: 238, distance: 80.0
click at [250, 238] on span "1 ( s i n x x ​ ) ​ ​" at bounding box center [302, 248] width 221 height 29
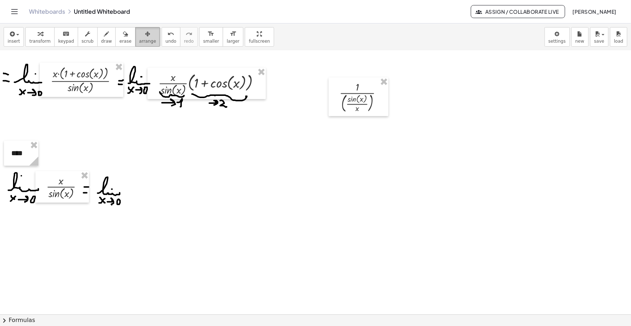
click at [140, 35] on div "button" at bounding box center [147, 33] width 17 height 9
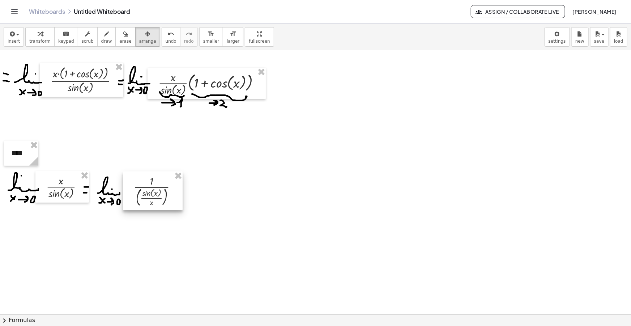
drag, startPoint x: 280, startPoint y: 130, endPoint x: 133, endPoint y: 195, distance: 160.3
click at [133, 195] on div at bounding box center [153, 190] width 60 height 39
click at [104, 37] on icon "button" at bounding box center [106, 34] width 5 height 9
drag, startPoint x: 135, startPoint y: 210, endPoint x: 157, endPoint y: 216, distance: 22.2
click at [161, 210] on div at bounding box center [315, 206] width 631 height 574
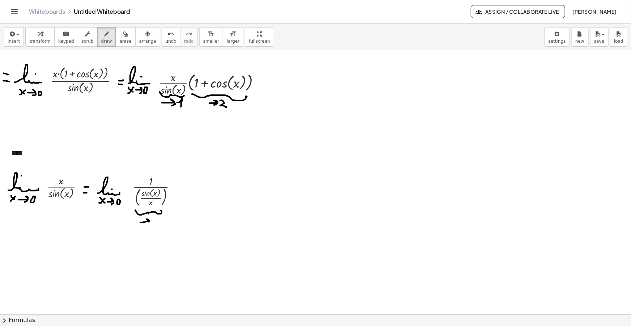
drag, startPoint x: 143, startPoint y: 222, endPoint x: 147, endPoint y: 223, distance: 4.0
click at [147, 223] on div at bounding box center [315, 206] width 631 height 574
click at [155, 222] on div at bounding box center [315, 206] width 631 height 574
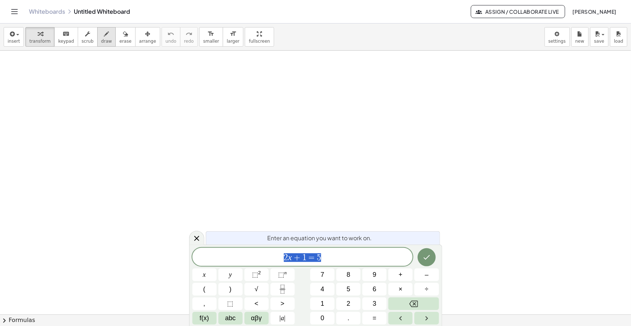
click at [101, 39] on span "draw" at bounding box center [106, 41] width 11 height 5
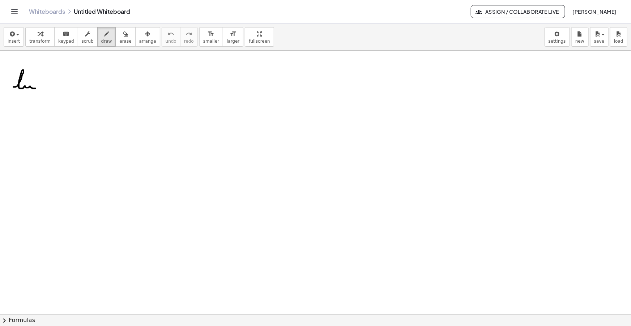
drag, startPoint x: 13, startPoint y: 87, endPoint x: 43, endPoint y: 90, distance: 29.8
drag, startPoint x: 14, startPoint y: 94, endPoint x: 18, endPoint y: 99, distance: 6.2
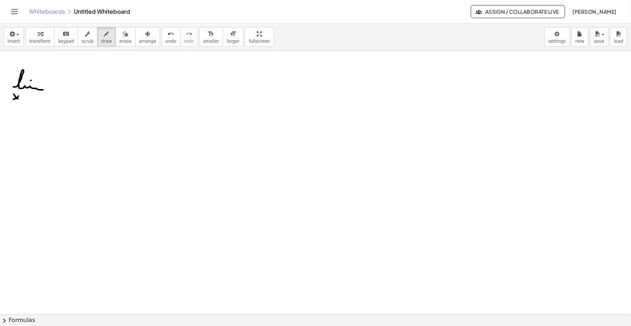
drag, startPoint x: 13, startPoint y: 99, endPoint x: 20, endPoint y: 94, distance: 8.5
drag, startPoint x: 23, startPoint y: 97, endPoint x: 27, endPoint y: 100, distance: 5.1
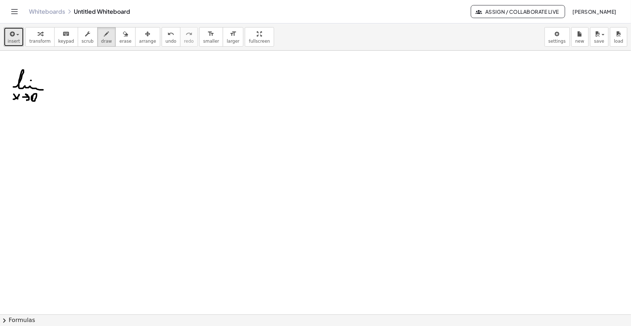
click at [14, 33] on icon "button" at bounding box center [11, 34] width 7 height 9
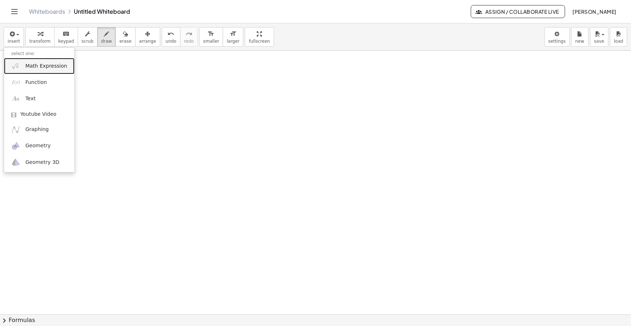
click at [25, 66] on span "Math Expression" at bounding box center [46, 66] width 42 height 7
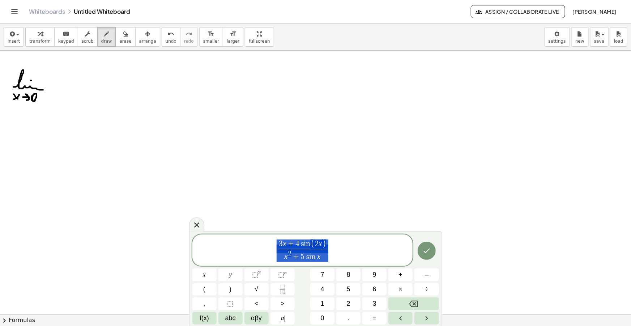
drag, startPoint x: 329, startPoint y: 252, endPoint x: 229, endPoint y: 230, distance: 102.5
click at [231, 231] on body "Graspable Math Activities Get Started Activity Bank Assigned Work Classes White…" at bounding box center [315, 163] width 631 height 326
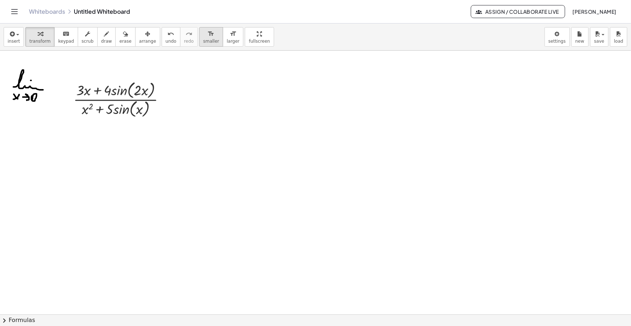
click at [203, 42] on span "smaller" at bounding box center [211, 41] width 16 height 5
click at [101, 100] on div at bounding box center [121, 98] width 79 height 29
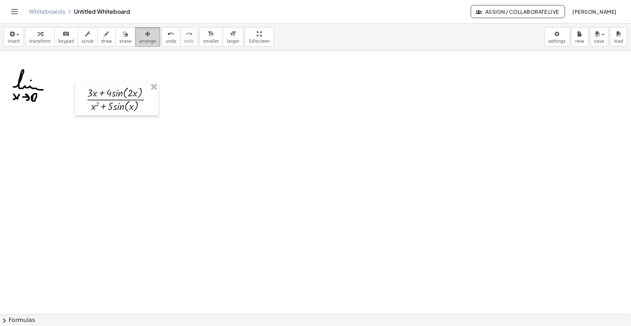
click at [139, 33] on div "button" at bounding box center [147, 33] width 17 height 9
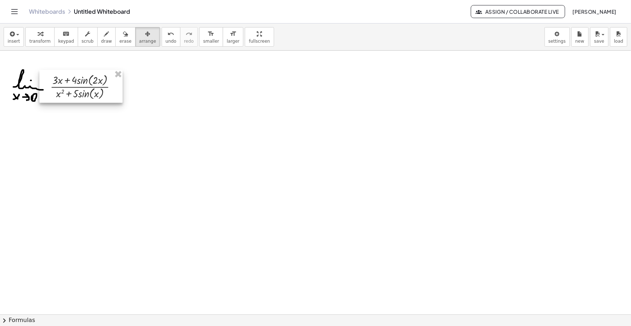
drag, startPoint x: 113, startPoint y: 98, endPoint x: 80, endPoint y: 87, distance: 34.5
click at [80, 87] on div at bounding box center [80, 86] width 83 height 33
click at [104, 37] on icon "button" at bounding box center [106, 34] width 5 height 9
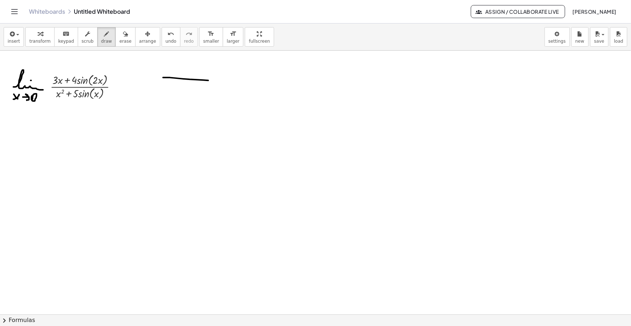
drag, startPoint x: 163, startPoint y: 77, endPoint x: 216, endPoint y: 80, distance: 52.5
drag, startPoint x: 164, startPoint y: 82, endPoint x: 214, endPoint y: 85, distance: 50.3
drag, startPoint x: 210, startPoint y: 75, endPoint x: 206, endPoint y: 96, distance: 21.4
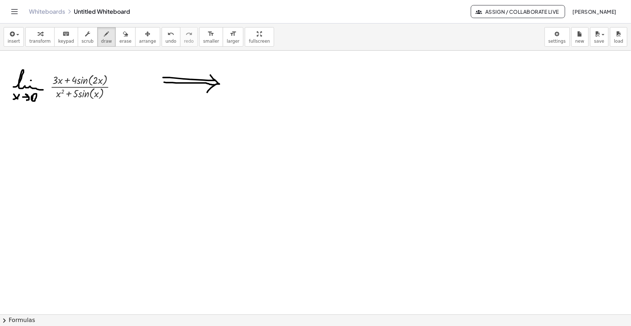
click at [10, 39] on span "insert" at bounding box center [14, 41] width 12 height 5
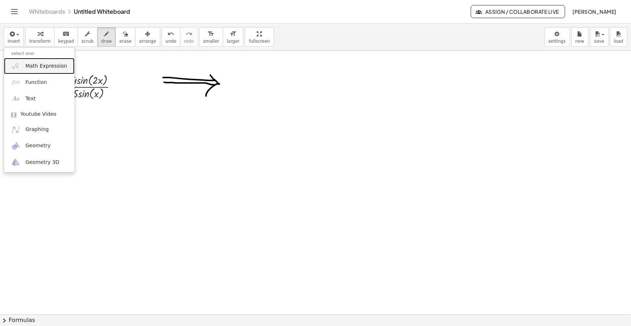
click at [25, 69] on span "Math Expression" at bounding box center [46, 66] width 42 height 7
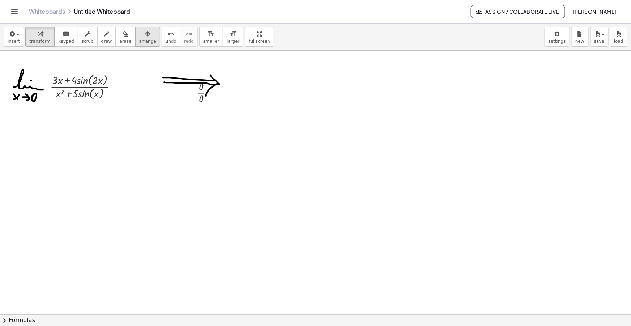
click at [141, 37] on div "button" at bounding box center [147, 33] width 17 height 9
drag, startPoint x: 200, startPoint y: 97, endPoint x: 235, endPoint y: 85, distance: 36.8
click at [235, 85] on div at bounding box center [237, 81] width 33 height 30
click at [101, 39] on span "draw" at bounding box center [106, 41] width 11 height 5
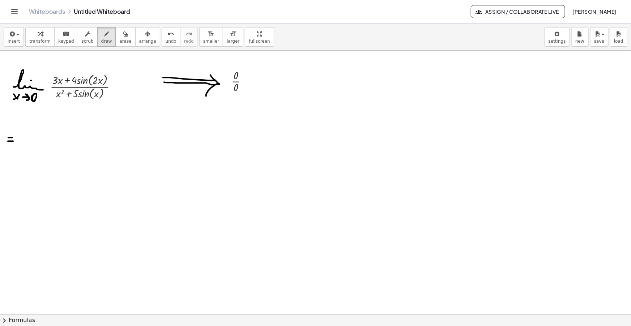
drag, startPoint x: 8, startPoint y: 141, endPoint x: 13, endPoint y: 141, distance: 5.1
drag, startPoint x: 20, startPoint y: 141, endPoint x: 46, endPoint y: 138, distance: 25.8
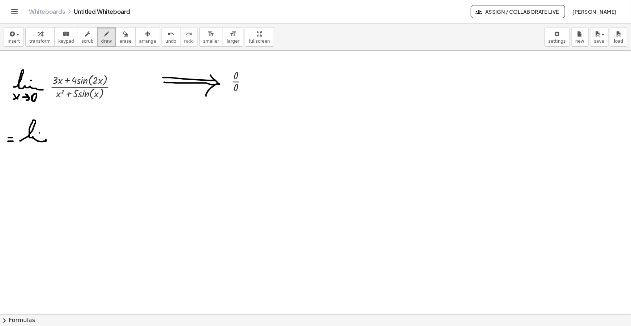
drag, startPoint x: 18, startPoint y: 147, endPoint x: 24, endPoint y: 153, distance: 7.9
drag, startPoint x: 18, startPoint y: 152, endPoint x: 23, endPoint y: 146, distance: 7.5
drag, startPoint x: 27, startPoint y: 151, endPoint x: 33, endPoint y: 153, distance: 6.2
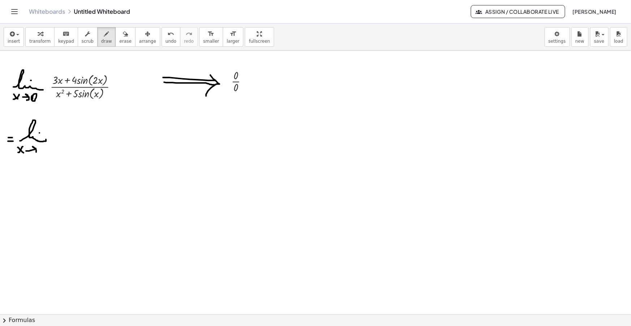
click at [97, 43] on button "draw" at bounding box center [106, 37] width 19 height 20
click at [104, 37] on icon "button" at bounding box center [106, 34] width 5 height 9
click at [104, 34] on icon "button" at bounding box center [106, 34] width 5 height 9
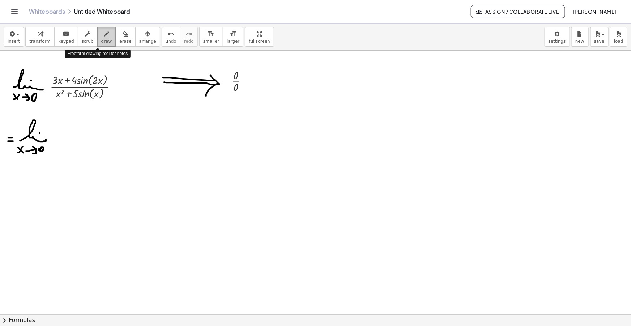
click at [104, 33] on icon "button" at bounding box center [106, 34] width 5 height 9
click at [97, 35] on button "draw" at bounding box center [106, 37] width 19 height 20
click at [104, 38] on icon "button" at bounding box center [106, 34] width 5 height 9
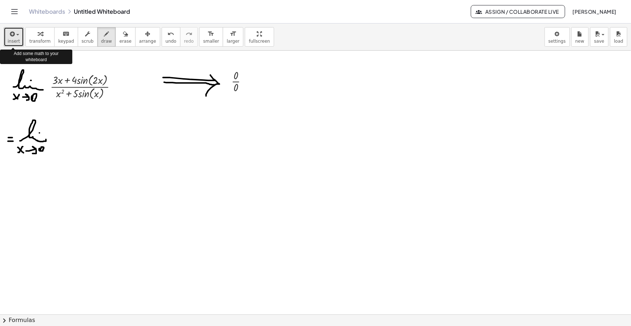
click at [18, 39] on span "insert" at bounding box center [14, 41] width 12 height 5
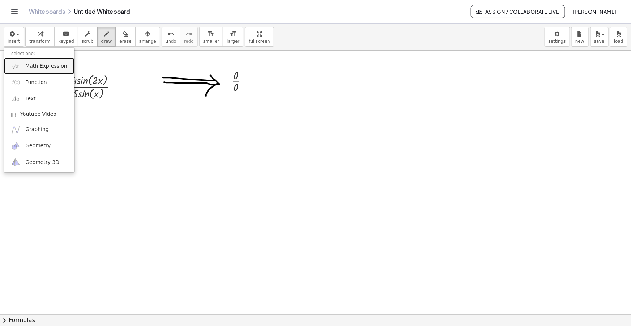
click at [51, 71] on link "Math Expression" at bounding box center [39, 66] width 71 height 16
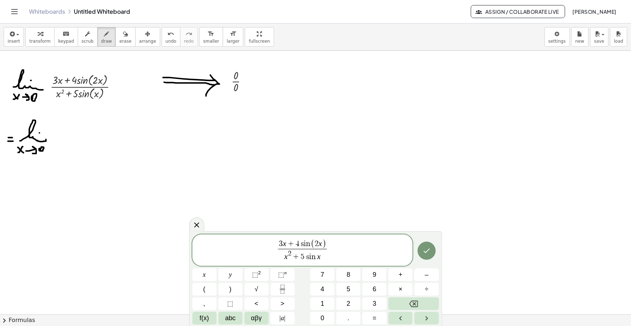
click at [278, 244] on span "3 x + 4 s i n ( 2 x )" at bounding box center [302, 243] width 49 height 9
click at [329, 242] on span ")" at bounding box center [328, 243] width 4 height 11
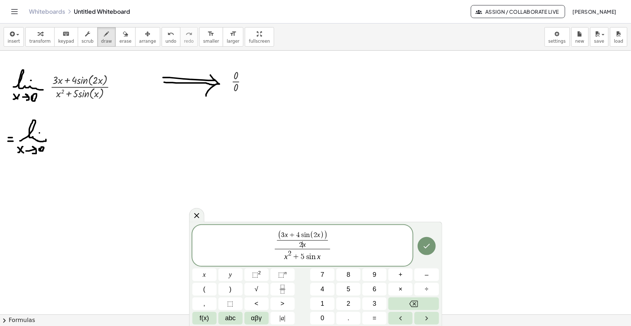
click at [302, 243] on span "2" at bounding box center [301, 244] width 4 height 7
click at [324, 256] on span "x 2 + 5 s i n x" at bounding box center [302, 255] width 55 height 13
click at [284, 256] on var "x" at bounding box center [286, 256] width 4 height 9
click at [322, 257] on span "x 2 + 5 s i n x ​" at bounding box center [302, 255] width 55 height 13
click at [284, 257] on span "x 2 + 5 s i n x ​" at bounding box center [302, 255] width 55 height 13
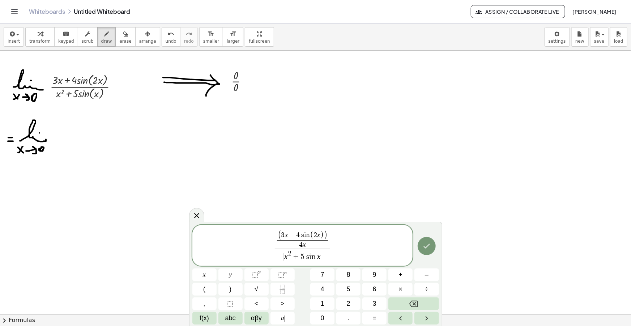
click at [301, 244] on span "4" at bounding box center [301, 244] width 4 height 7
click at [274, 235] on span "( 3 x + 4 s i n ( 2 x ) ) 8 ​ x ​ x 2 + 5 s i n x ​" at bounding box center [302, 246] width 59 height 32
click at [285, 256] on var "x" at bounding box center [286, 256] width 4 height 9
click at [324, 254] on span ")" at bounding box center [322, 254] width 4 height 13
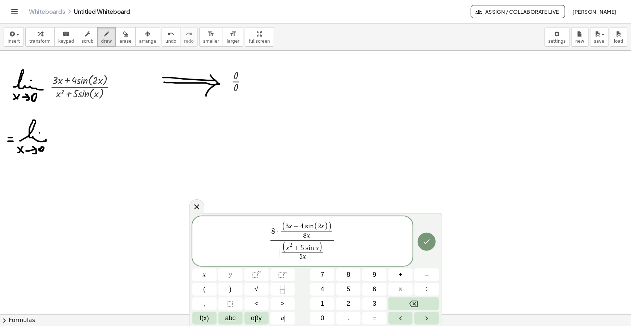
click at [280, 252] on span "​ ( x 2 + 5 s i n x ) 5 x ​" at bounding box center [303, 251] width 64 height 22
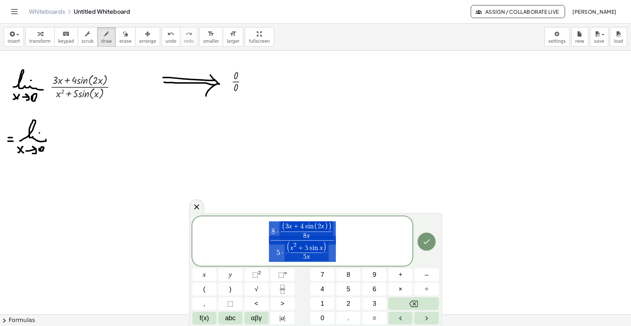
drag, startPoint x: 336, startPoint y: 258, endPoint x: 243, endPoint y: 214, distance: 102.4
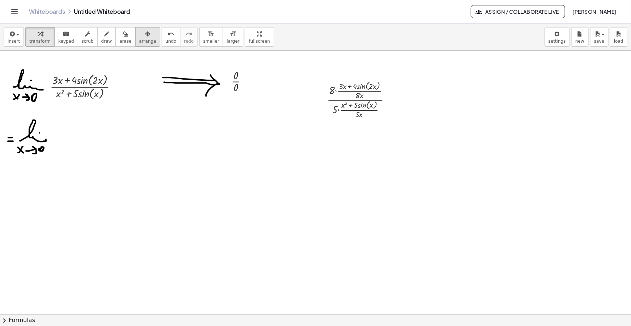
click at [142, 35] on div "button" at bounding box center [147, 33] width 17 height 9
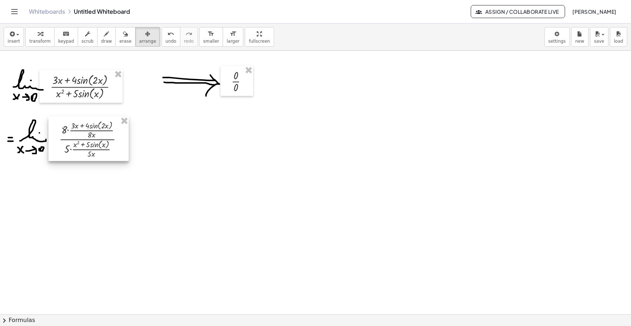
drag, startPoint x: 331, startPoint y: 106, endPoint x: 73, endPoint y: 141, distance: 260.1
click at [73, 141] on div at bounding box center [88, 138] width 80 height 44
click at [103, 26] on div "insert select one: Math Expression Function Text Youtube Video Graphing Geometr…" at bounding box center [315, 37] width 631 height 27
click at [104, 36] on icon "button" at bounding box center [106, 34] width 5 height 9
drag, startPoint x: 130, startPoint y: 137, endPoint x: 136, endPoint y: 138, distance: 6.6
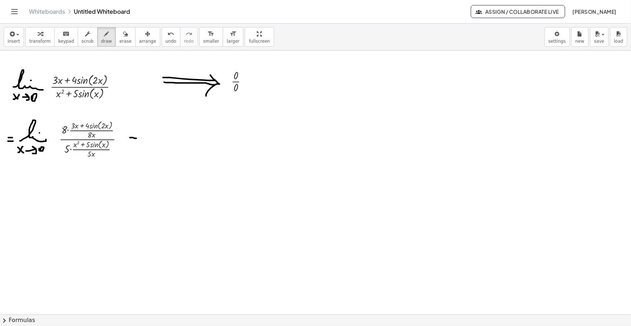
drag, startPoint x: 129, startPoint y: 142, endPoint x: 134, endPoint y: 143, distance: 5.1
drag, startPoint x: 144, startPoint y: 145, endPoint x: 167, endPoint y: 141, distance: 23.8
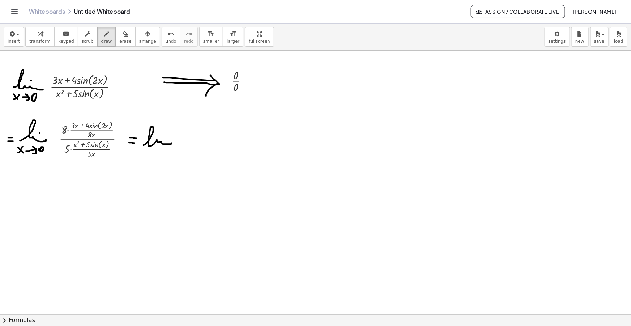
drag, startPoint x: 142, startPoint y: 153, endPoint x: 146, endPoint y: 156, distance: 5.1
drag, startPoint x: 143, startPoint y: 156, endPoint x: 147, endPoint y: 153, distance: 4.9
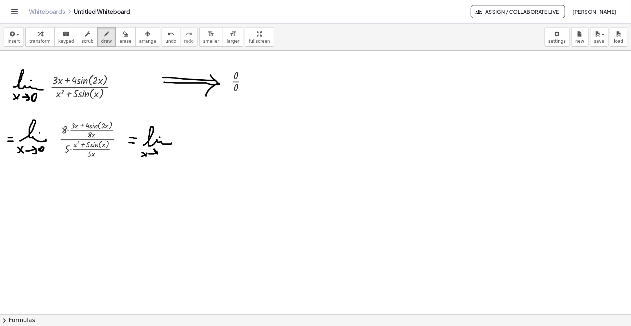
drag, startPoint x: 160, startPoint y: 156, endPoint x: 161, endPoint y: 152, distance: 4.0
click at [8, 37] on icon "button" at bounding box center [11, 34] width 7 height 9
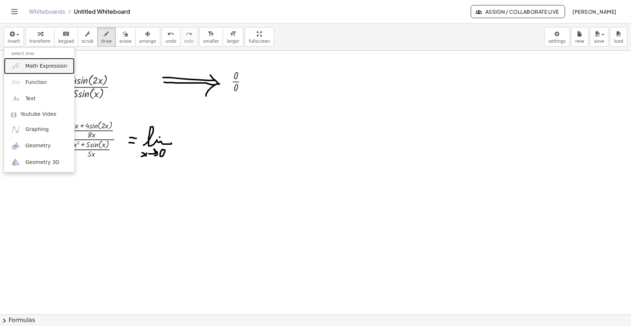
click at [34, 65] on span "Math Expression" at bounding box center [46, 66] width 42 height 7
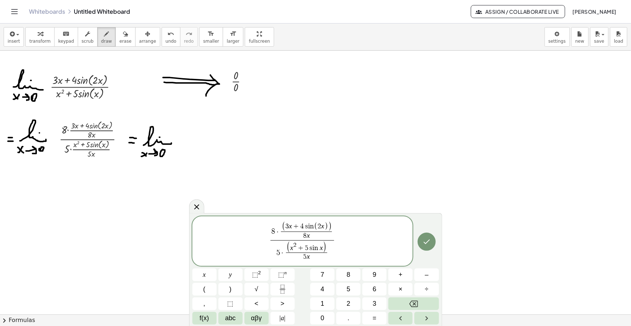
click at [334, 232] on span "8 · ( 3 x + 4 s i n ( 2 x ) ) 8 x ​" at bounding box center [303, 230] width 64 height 19
click at [281, 225] on span "( 3 x + 4 s i n ( 2 x ) )" at bounding box center [306, 226] width 51 height 10
click at [276, 230] on span "·" at bounding box center [276, 232] width 4 height 8
click at [306, 235] on span "8 x" at bounding box center [302, 235] width 55 height 9
click at [286, 226] on span "3 x + 4 s i n ( 2 x )" at bounding box center [304, 226] width 43 height 8
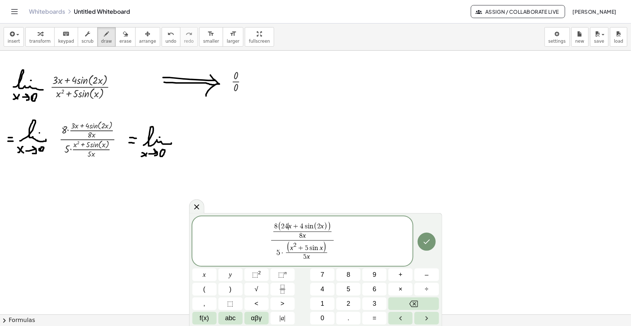
click at [303, 225] on span "2 4 ​ x + 4 s i n ( 2 x )" at bounding box center [304, 226] width 46 height 8
click at [278, 225] on span "(" at bounding box center [278, 226] width 4 height 10
click at [283, 253] on span "·" at bounding box center [282, 253] width 4 height 8
click at [282, 243] on span "(" at bounding box center [284, 247] width 4 height 12
drag, startPoint x: 326, startPoint y: 226, endPoint x: 296, endPoint y: 226, distance: 30.0
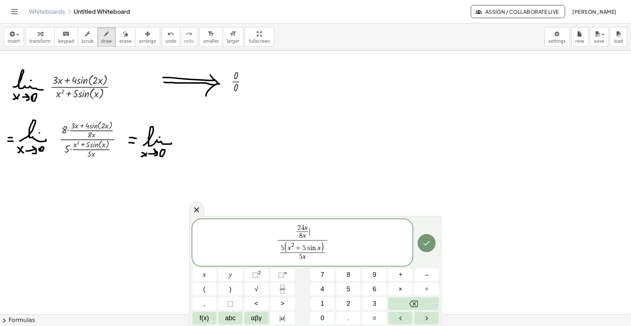
click at [318, 231] on span "2 4 x 8 x ​ ​" at bounding box center [302, 232] width 49 height 16
click at [311, 235] on span at bounding box center [314, 235] width 33 height 9
click at [289, 246] on var "x" at bounding box center [289, 248] width 3 height 8
click at [304, 247] on span "5" at bounding box center [306, 247] width 4 height 7
click at [283, 246] on span "(" at bounding box center [283, 247] width 4 height 12
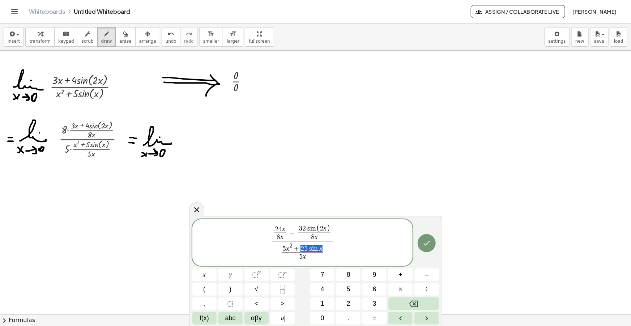
drag, startPoint x: 322, startPoint y: 247, endPoint x: 301, endPoint y: 247, distance: 21.7
click at [313, 253] on span "5 x 2 ​ 5 x ​" at bounding box center [302, 252] width 61 height 20
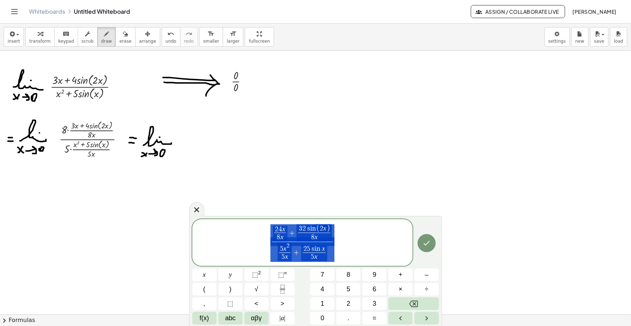
drag, startPoint x: 336, startPoint y: 257, endPoint x: 242, endPoint y: 213, distance: 104.0
click at [242, 213] on body "Graspable Math Activities Get Started Activity Bank Assigned Work Classes White…" at bounding box center [315, 163] width 631 height 326
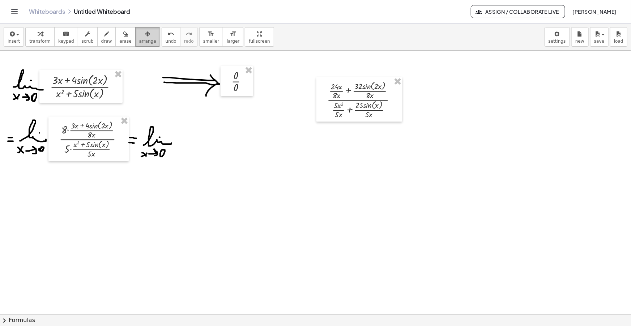
click at [139, 40] on span "arrange" at bounding box center [147, 41] width 17 height 5
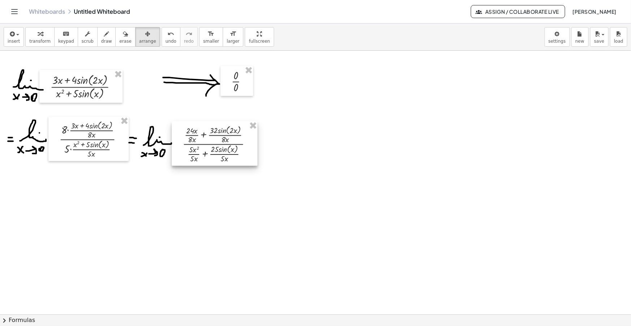
drag, startPoint x: 349, startPoint y: 97, endPoint x: 203, endPoint y: 139, distance: 152.1
click at [203, 139] on div at bounding box center [215, 143] width 86 height 44
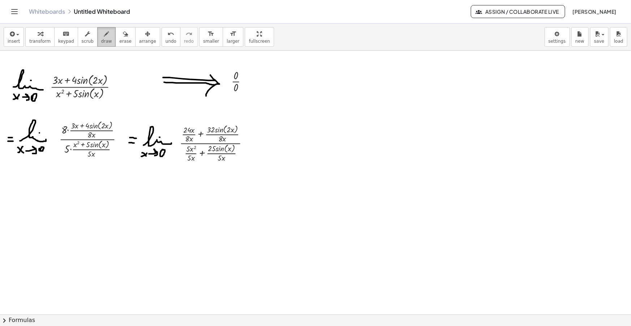
click at [101, 39] on span "draw" at bounding box center [106, 41] width 11 height 5
drag, startPoint x: 253, startPoint y: 142, endPoint x: 259, endPoint y: 141, distance: 5.5
drag, startPoint x: 253, startPoint y: 147, endPoint x: 260, endPoint y: 146, distance: 7.4
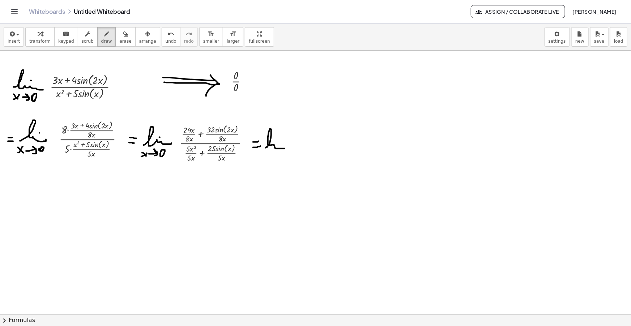
drag, startPoint x: 268, startPoint y: 146, endPoint x: 285, endPoint y: 148, distance: 17.9
drag, startPoint x: 263, startPoint y: 156, endPoint x: 267, endPoint y: 159, distance: 5.4
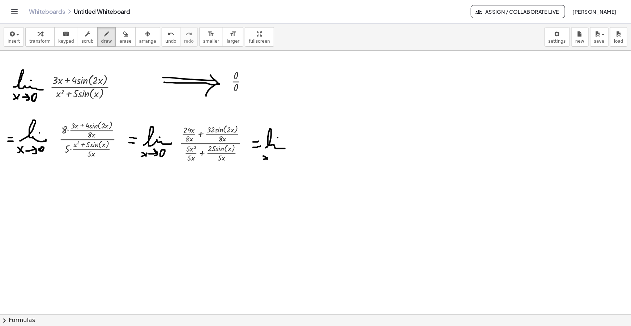
drag, startPoint x: 272, startPoint y: 158, endPoint x: 277, endPoint y: 160, distance: 5.6
click at [17, 39] on span "insert" at bounding box center [14, 41] width 12 height 5
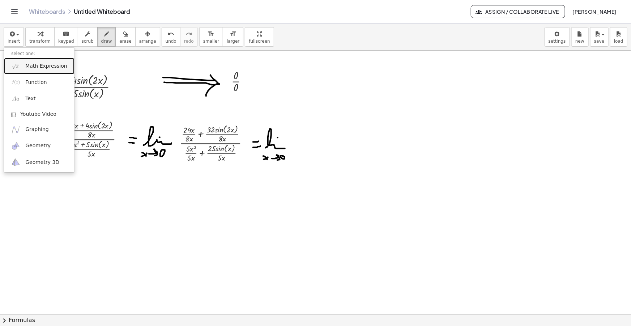
click at [34, 65] on span "Math Expression" at bounding box center [46, 66] width 42 height 7
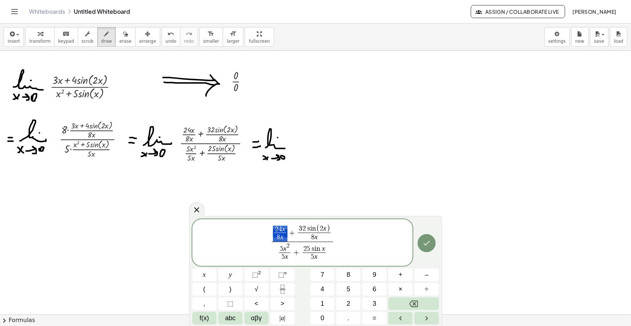
drag, startPoint x: 286, startPoint y: 233, endPoint x: 276, endPoint y: 231, distance: 9.8
drag, startPoint x: 292, startPoint y: 252, endPoint x: 282, endPoint y: 251, distance: 9.6
click at [305, 249] on span "2 5 s i n x" at bounding box center [308, 248] width 23 height 7
click at [300, 231] on span "2" at bounding box center [299, 230] width 4 height 7
click at [308, 239] on span "8" at bounding box center [308, 240] width 4 height 7
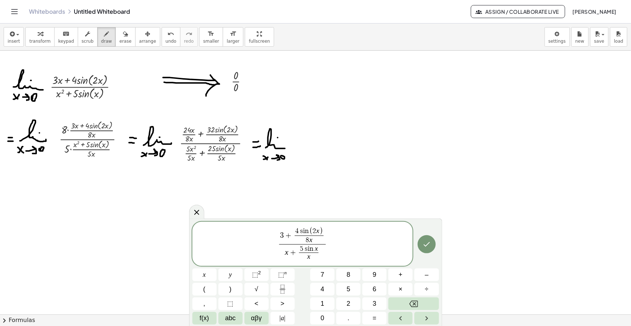
click at [298, 229] on span "4 s i n ( 2 x )" at bounding box center [309, 231] width 29 height 8
click at [309, 238] on span "8" at bounding box center [308, 240] width 4 height 7
click at [300, 230] on span "3 2 s i n ( 2 x )" at bounding box center [309, 231] width 33 height 8
click at [300, 231] on span "1 6 ​ s i n ( 2 x )" at bounding box center [309, 231] width 33 height 8
drag, startPoint x: 329, startPoint y: 252, endPoint x: 280, endPoint y: 233, distance: 52.9
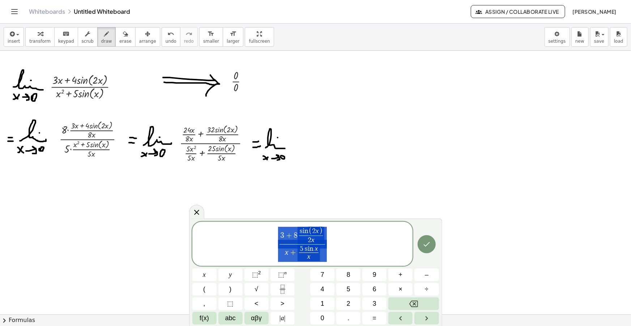
click at [280, 233] on span "3 + 8 s i n ( 2 x ) 2 x ​ x + 5 s i n x x ​ ​" at bounding box center [302, 244] width 221 height 37
click at [303, 250] on var "s" at bounding box center [305, 248] width 4 height 7
drag, startPoint x: 343, startPoint y: 250, endPoint x: 243, endPoint y: 225, distance: 102.4
click at [244, 225] on div "**********" at bounding box center [302, 244] width 221 height 44
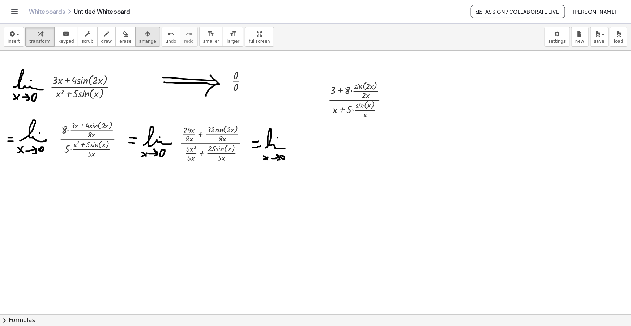
click at [139, 40] on span "arrange" at bounding box center [147, 41] width 17 height 5
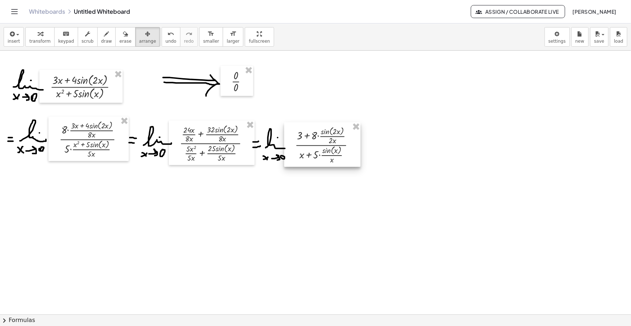
drag, startPoint x: 364, startPoint y: 97, endPoint x: 326, endPoint y: 137, distance: 55.0
click at [331, 142] on div at bounding box center [322, 144] width 76 height 44
click at [101, 37] on div "button" at bounding box center [106, 33] width 11 height 9
drag, startPoint x: 324, startPoint y: 123, endPoint x: 337, endPoint y: 125, distance: 13.9
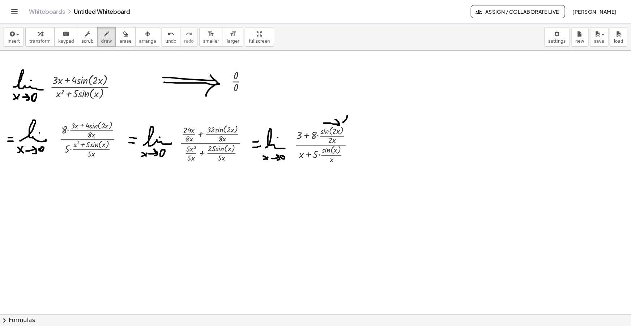
drag, startPoint x: 343, startPoint y: 122, endPoint x: 347, endPoint y: 123, distance: 3.7
drag, startPoint x: 328, startPoint y: 165, endPoint x: 335, endPoint y: 167, distance: 6.9
drag, startPoint x: 340, startPoint y: 163, endPoint x: 343, endPoint y: 167, distance: 4.7
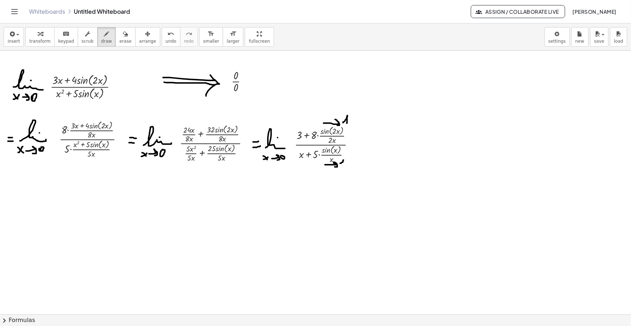
click at [15, 40] on span "insert" at bounding box center [14, 41] width 12 height 5
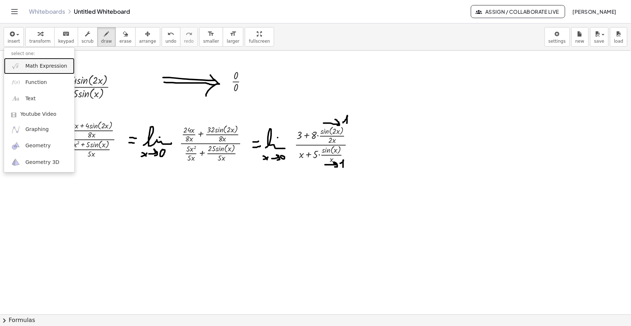
click at [50, 65] on span "Math Expression" at bounding box center [46, 66] width 42 height 7
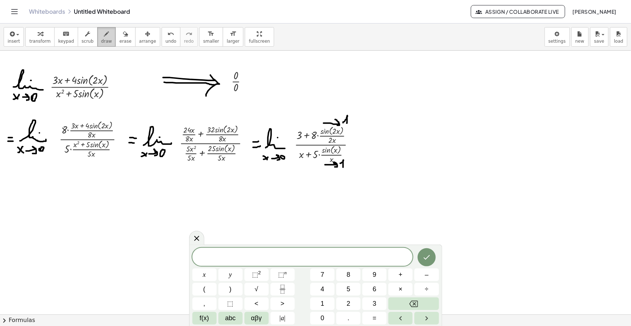
click at [102, 33] on div "button" at bounding box center [106, 33] width 11 height 9
drag, startPoint x: 361, startPoint y: 146, endPoint x: 365, endPoint y: 146, distance: 4.3
drag, startPoint x: 12, startPoint y: 202, endPoint x: 17, endPoint y: 201, distance: 5.4
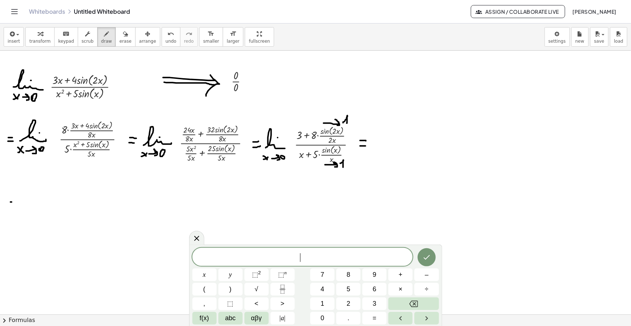
drag, startPoint x: 10, startPoint y: 207, endPoint x: 19, endPoint y: 207, distance: 8.3
drag, startPoint x: 28, startPoint y: 206, endPoint x: 52, endPoint y: 206, distance: 24.2
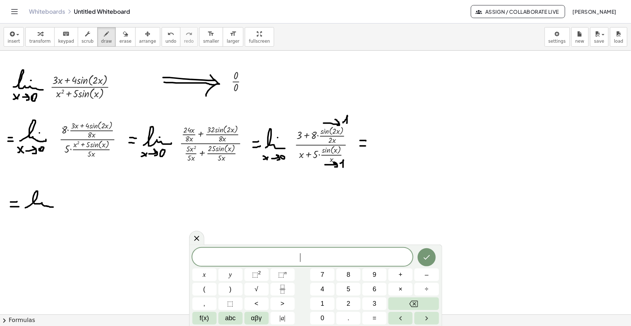
drag, startPoint x: 27, startPoint y: 215, endPoint x: 31, endPoint y: 219, distance: 5.6
drag, startPoint x: 26, startPoint y: 219, endPoint x: 32, endPoint y: 214, distance: 7.2
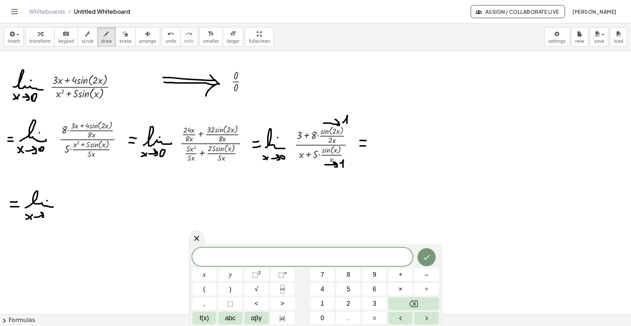
drag, startPoint x: 35, startPoint y: 217, endPoint x: 42, endPoint y: 217, distance: 6.9
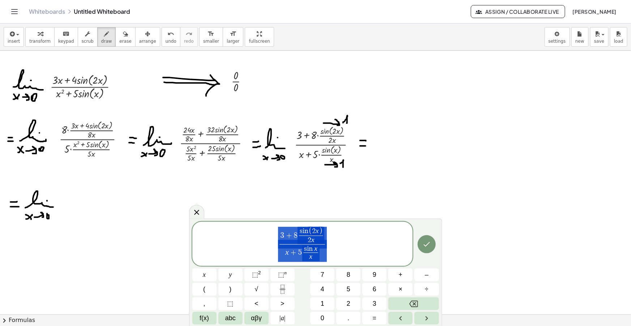
drag, startPoint x: 327, startPoint y: 235, endPoint x: 290, endPoint y: 239, distance: 37.8
click at [290, 239] on span "3 + 8 s i n ( 2 x ) 2 x ​ x + 5 s i n x x ​ ​" at bounding box center [302, 244] width 221 height 37
click at [322, 235] on span "​ 2 x" at bounding box center [311, 239] width 24 height 9
drag, startPoint x: 323, startPoint y: 235, endPoint x: 303, endPoint y: 234, distance: 19.5
click at [303, 234] on span "s i n ( 2 x )" at bounding box center [311, 231] width 24 height 8
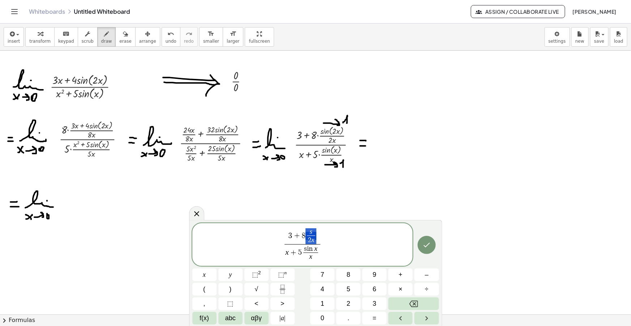
drag, startPoint x: 314, startPoint y: 235, endPoint x: 306, endPoint y: 235, distance: 8.0
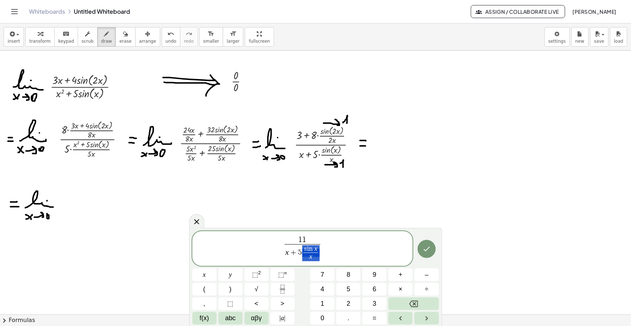
drag, startPoint x: 316, startPoint y: 252, endPoint x: 304, endPoint y: 255, distance: 12.2
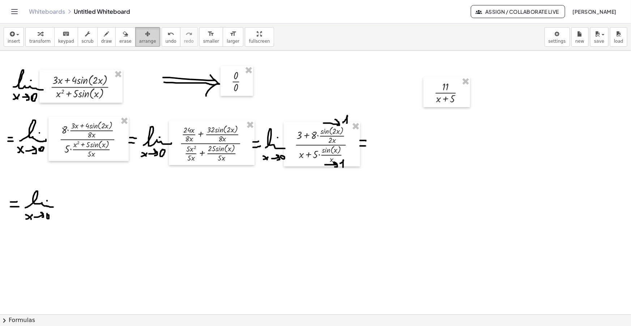
click at [145, 36] on icon "button" at bounding box center [147, 34] width 5 height 9
drag, startPoint x: 450, startPoint y: 91, endPoint x: 81, endPoint y: 205, distance: 386.3
click at [81, 205] on div at bounding box center [78, 206] width 47 height 30
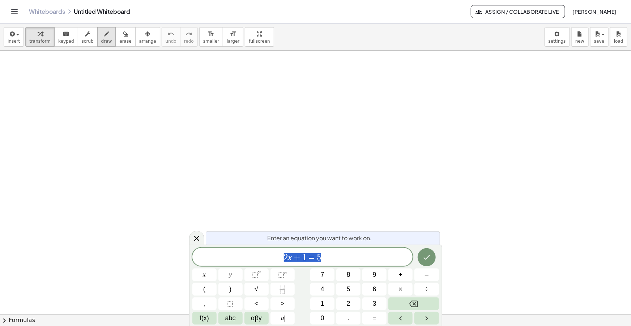
click at [101, 36] on div "button" at bounding box center [106, 33] width 11 height 9
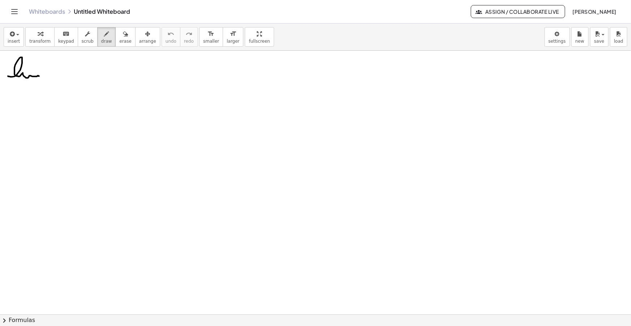
drag, startPoint x: 8, startPoint y: 76, endPoint x: 46, endPoint y: 75, distance: 38.0
drag, startPoint x: 10, startPoint y: 82, endPoint x: 14, endPoint y: 88, distance: 6.7
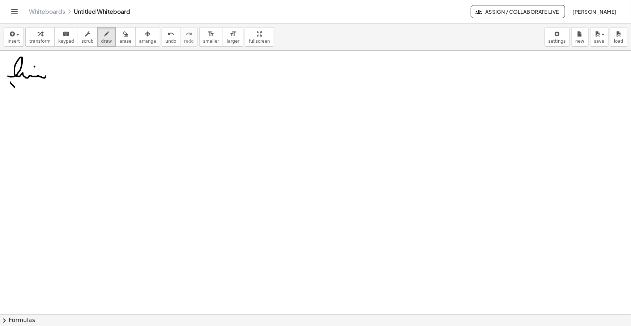
drag, startPoint x: 10, startPoint y: 87, endPoint x: 14, endPoint y: 83, distance: 5.9
drag, startPoint x: 18, startPoint y: 85, endPoint x: 23, endPoint y: 89, distance: 6.0
drag, startPoint x: 34, startPoint y: 84, endPoint x: 30, endPoint y: 83, distance: 4.2
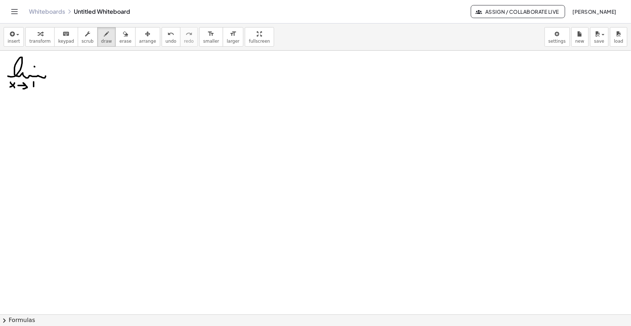
drag, startPoint x: 39, startPoint y: 82, endPoint x: 32, endPoint y: 77, distance: 9.3
click at [13, 39] on span "insert" at bounding box center [14, 41] width 12 height 5
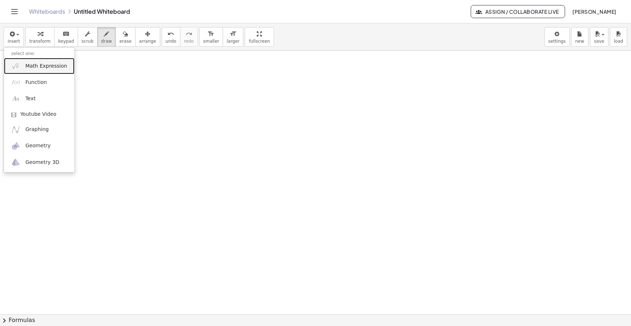
click at [26, 59] on link "Math Expression" at bounding box center [39, 66] width 71 height 16
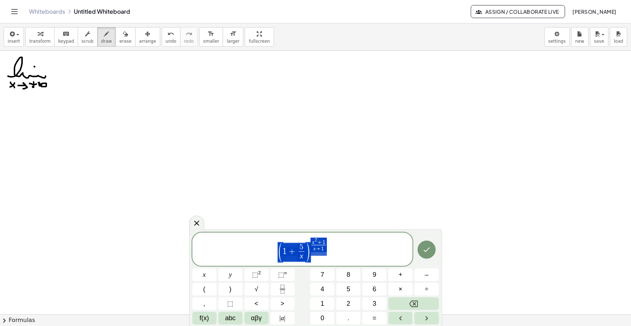
drag, startPoint x: 327, startPoint y: 255, endPoint x: 258, endPoint y: 247, distance: 69.2
click at [258, 247] on span "( 1 + 5 x ​ ) x 2 + 1 x + 1 ​" at bounding box center [302, 250] width 221 height 26
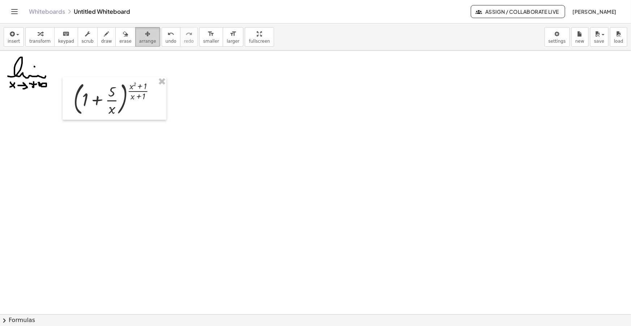
drag, startPoint x: 128, startPoint y: 34, endPoint x: 132, endPoint y: 38, distance: 5.1
click at [139, 34] on div "button" at bounding box center [147, 33] width 17 height 9
click at [208, 33] on icon "format_size" at bounding box center [211, 34] width 7 height 9
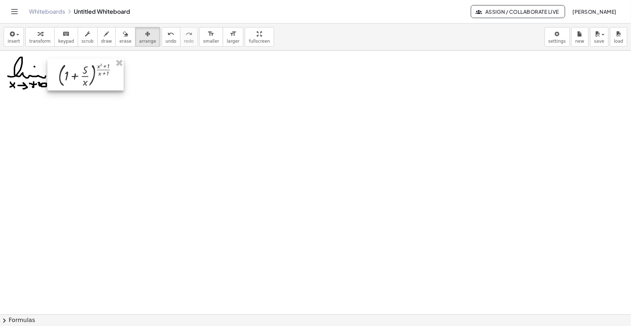
drag, startPoint x: 104, startPoint y: 101, endPoint x: 75, endPoint y: 77, distance: 37.8
click at [75, 77] on div at bounding box center [85, 75] width 76 height 32
click at [101, 34] on div "button" at bounding box center [106, 33] width 11 height 9
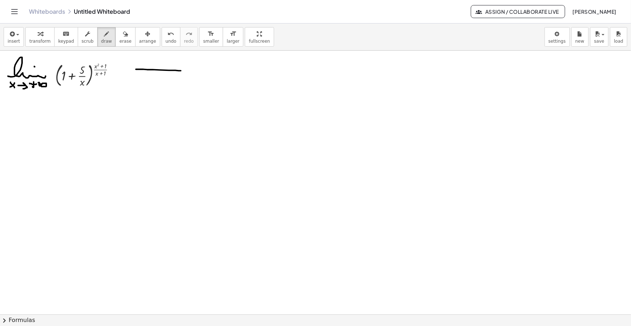
drag, startPoint x: 136, startPoint y: 69, endPoint x: 181, endPoint y: 71, distance: 44.9
drag, startPoint x: 137, startPoint y: 77, endPoint x: 180, endPoint y: 75, distance: 43.1
drag, startPoint x: 175, startPoint y: 67, endPoint x: 175, endPoint y: 81, distance: 14.1
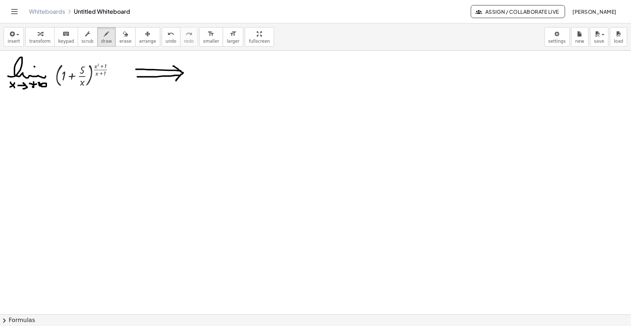
drag, startPoint x: 195, startPoint y: 72, endPoint x: 203, endPoint y: 76, distance: 7.9
drag, startPoint x: 4, startPoint y: 125, endPoint x: 9, endPoint y: 125, distance: 5.1
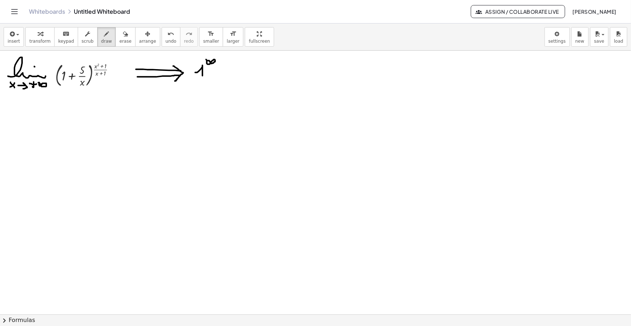
drag, startPoint x: 4, startPoint y: 130, endPoint x: 9, endPoint y: 131, distance: 5.4
drag, startPoint x: 20, startPoint y: 135, endPoint x: 43, endPoint y: 133, distance: 23.2
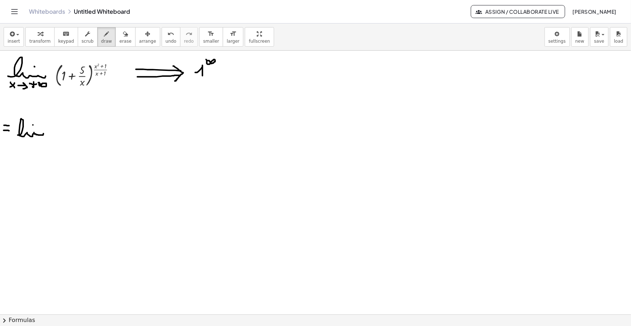
drag, startPoint x: 11, startPoint y: 145, endPoint x: 17, endPoint y: 150, distance: 7.7
drag, startPoint x: 9, startPoint y: 149, endPoint x: 18, endPoint y: 144, distance: 10.4
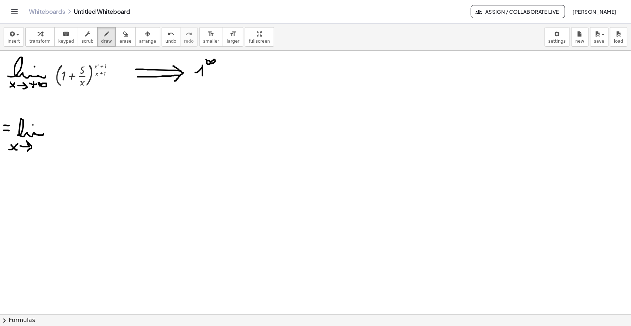
drag, startPoint x: 20, startPoint y: 146, endPoint x: 28, endPoint y: 152, distance: 9.8
drag, startPoint x: 34, startPoint y: 142, endPoint x: 34, endPoint y: 146, distance: 4.7
drag, startPoint x: 33, startPoint y: 145, endPoint x: 38, endPoint y: 145, distance: 5.1
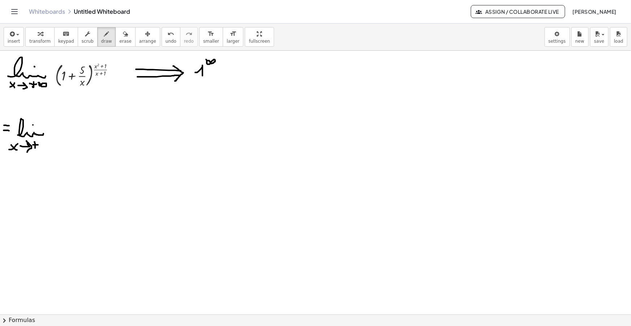
drag, startPoint x: 39, startPoint y: 144, endPoint x: 40, endPoint y: 140, distance: 3.6
click at [12, 26] on div "insert select one: Math Expression Function Text Youtube Video Graphing Geometr…" at bounding box center [315, 37] width 631 height 27
click at [13, 39] on span "insert" at bounding box center [14, 41] width 12 height 5
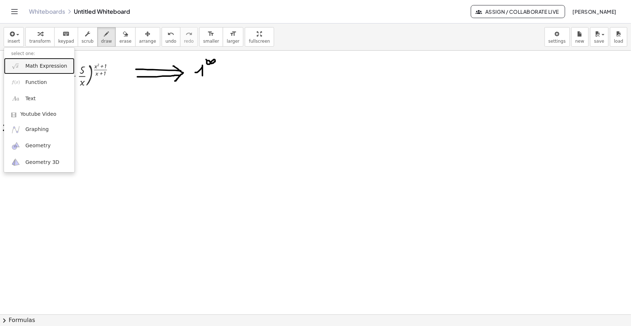
click at [37, 63] on span "Math Expression" at bounding box center [46, 66] width 42 height 7
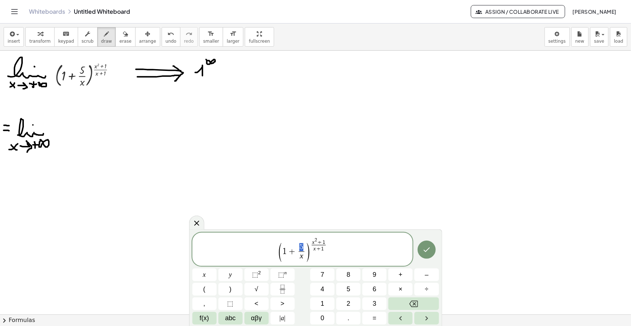
drag, startPoint x: 304, startPoint y: 250, endPoint x: 300, endPoint y: 251, distance: 3.8
click at [300, 251] on span "5" at bounding box center [301, 247] width 5 height 8
click at [306, 251] on span ")" at bounding box center [308, 252] width 5 height 21
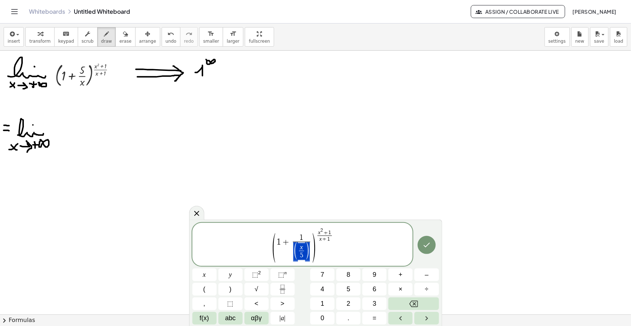
drag, startPoint x: 310, startPoint y: 251, endPoint x: 295, endPoint y: 251, distance: 15.2
click at [316, 235] on span ")" at bounding box center [313, 247] width 5 height 33
click at [318, 234] on var "x" at bounding box center [319, 233] width 3 height 6
click at [346, 233] on span "( 1 + 1 ( x 5 ​ ) ​ ) x 5 ​ · ​ x 2 + 1 x + 1 ​" at bounding box center [302, 244] width 221 height 35
click at [339, 235] on span "( 1 + 1 ( x 5 ​ ) ​ ) x 5 ​ · x 2 + 1 x + 1 ​ ​" at bounding box center [302, 244] width 221 height 35
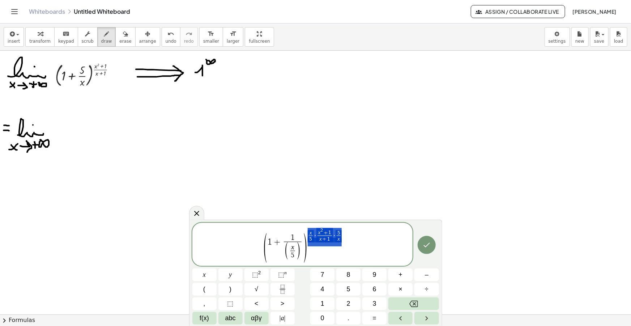
drag, startPoint x: 339, startPoint y: 242, endPoint x: 258, endPoint y: 244, distance: 81.0
click at [258, 244] on span "( 1 + 1 ( x 5 ​ ) ​ ) x 5 ​ · x 2 + 1 x + 1 ​ · 5 x ​" at bounding box center [302, 244] width 221 height 35
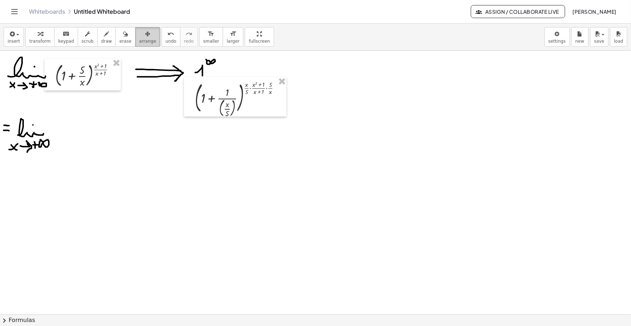
click at [145, 33] on icon "button" at bounding box center [147, 34] width 5 height 9
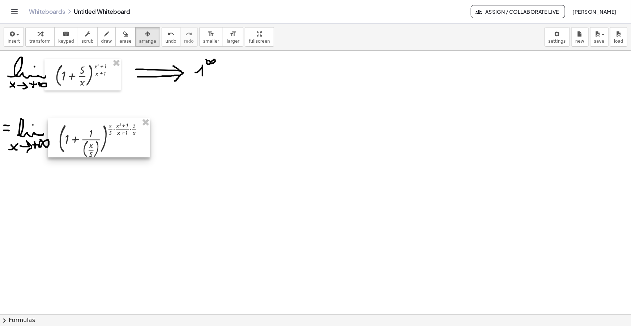
drag, startPoint x: 203, startPoint y: 123, endPoint x: 115, endPoint y: 141, distance: 88.9
click at [115, 142] on div at bounding box center [99, 137] width 102 height 39
click at [104, 36] on icon "button" at bounding box center [106, 34] width 5 height 9
drag, startPoint x: 54, startPoint y: 155, endPoint x: 111, endPoint y: 135, distance: 60.8
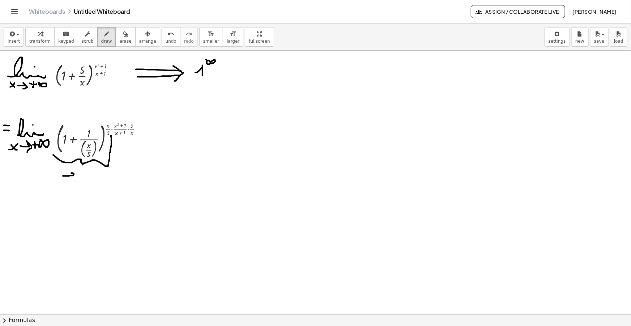
drag, startPoint x: 67, startPoint y: 176, endPoint x: 68, endPoint y: 183, distance: 7.3
drag, startPoint x: 77, startPoint y: 177, endPoint x: 82, endPoint y: 180, distance: 6.8
drag, startPoint x: 149, startPoint y: 130, endPoint x: 154, endPoint y: 130, distance: 5.4
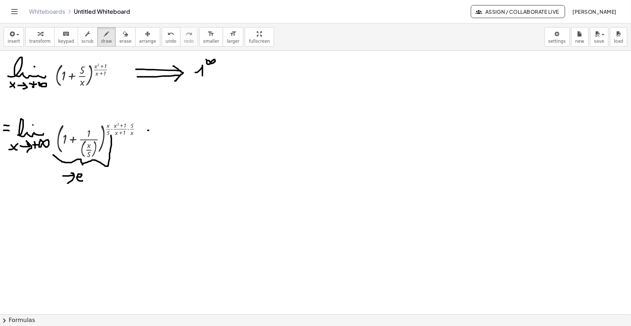
drag, startPoint x: 146, startPoint y: 137, endPoint x: 153, endPoint y: 137, distance: 6.9
click at [13, 39] on span "insert" at bounding box center [14, 41] width 12 height 5
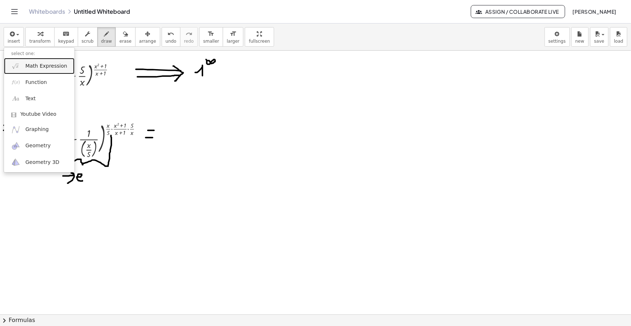
click at [36, 65] on span "Math Expression" at bounding box center [46, 66] width 42 height 7
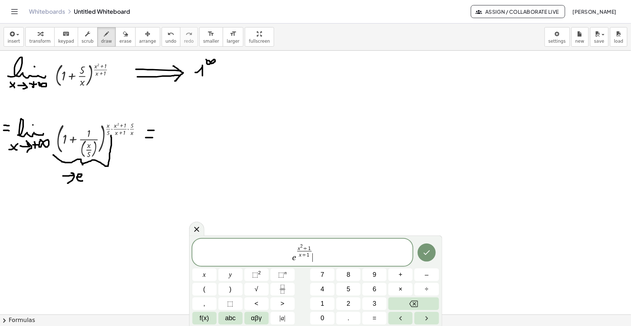
click at [320, 250] on span "e x 2 + 1 x + 1 ​ ​" at bounding box center [302, 253] width 221 height 20
drag, startPoint x: 329, startPoint y: 253, endPoint x: 236, endPoint y: 256, distance: 93.4
click at [238, 256] on span "e x 2 + 1 x + 1 ​ · 5 x ​" at bounding box center [302, 253] width 221 height 20
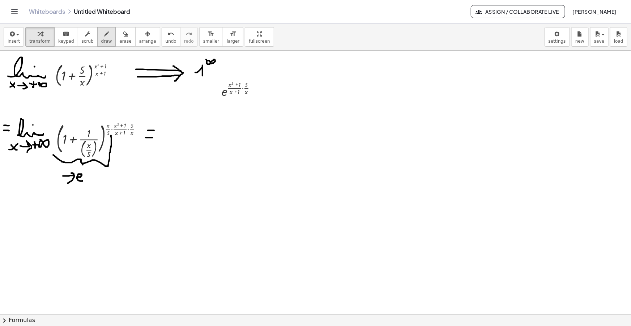
click at [97, 42] on button "draw" at bounding box center [106, 37] width 19 height 20
click at [97, 35] on button "draw" at bounding box center [106, 37] width 19 height 20
drag, startPoint x: 161, startPoint y: 148, endPoint x: 183, endPoint y: 146, distance: 22.5
drag, startPoint x: 175, startPoint y: 140, endPoint x: 170, endPoint y: 147, distance: 9.5
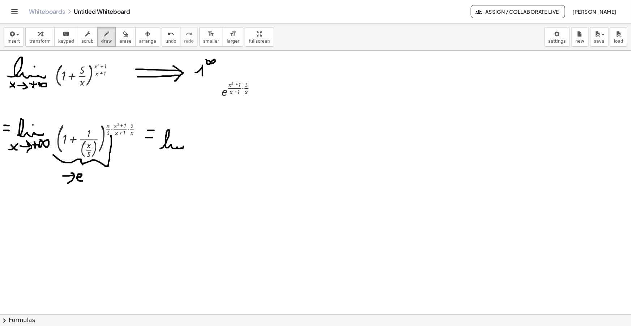
drag, startPoint x: 157, startPoint y: 157, endPoint x: 161, endPoint y: 162, distance: 6.7
drag, startPoint x: 158, startPoint y: 162, endPoint x: 165, endPoint y: 156, distance: 9.2
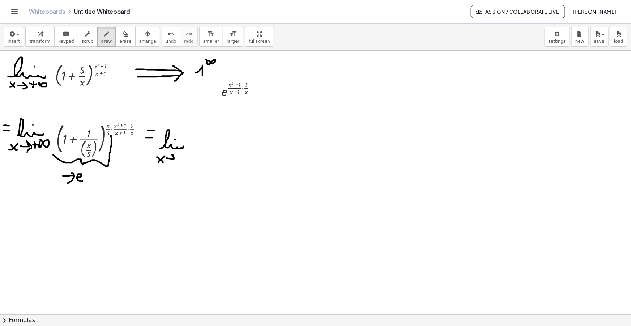
drag, startPoint x: 166, startPoint y: 158, endPoint x: 171, endPoint y: 160, distance: 5.5
drag, startPoint x: 179, startPoint y: 155, endPoint x: 178, endPoint y: 161, distance: 6.5
drag, startPoint x: 176, startPoint y: 157, endPoint x: 180, endPoint y: 158, distance: 4.0
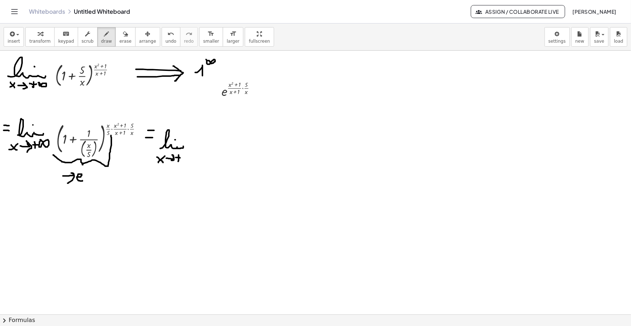
click at [139, 36] on div "button" at bounding box center [147, 33] width 17 height 9
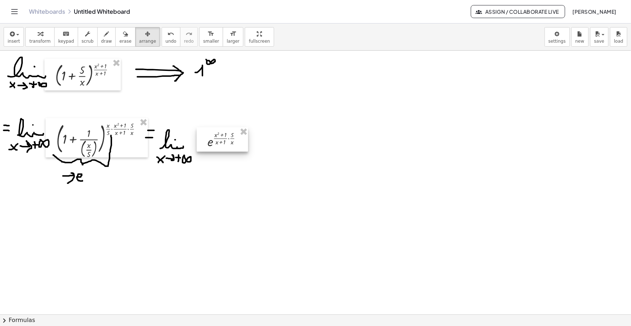
drag, startPoint x: 243, startPoint y: 93, endPoint x: 225, endPoint y: 143, distance: 53.4
click at [225, 143] on div at bounding box center [222, 139] width 51 height 24
click at [104, 34] on icon "button" at bounding box center [106, 34] width 5 height 9
drag, startPoint x: 248, startPoint y: 145, endPoint x: 253, endPoint y: 146, distance: 5.3
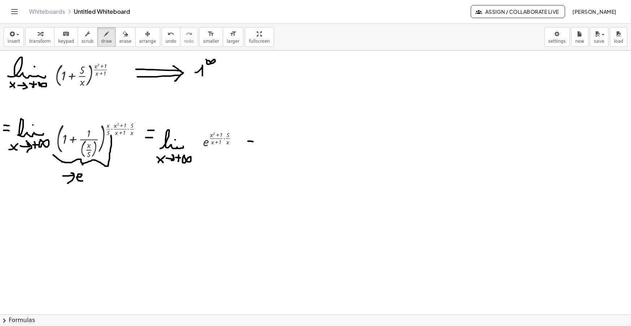
drag, startPoint x: 264, startPoint y: 154, endPoint x: 285, endPoint y: 151, distance: 21.5
drag, startPoint x: 262, startPoint y: 163, endPoint x: 265, endPoint y: 168, distance: 5.6
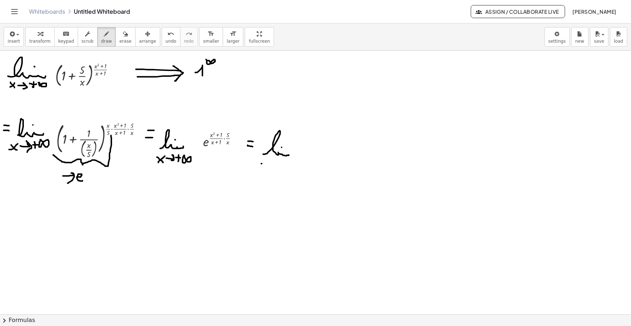
drag, startPoint x: 272, startPoint y: 166, endPoint x: 275, endPoint y: 169, distance: 3.8
drag, startPoint x: 283, startPoint y: 162, endPoint x: 283, endPoint y: 167, distance: 4.7
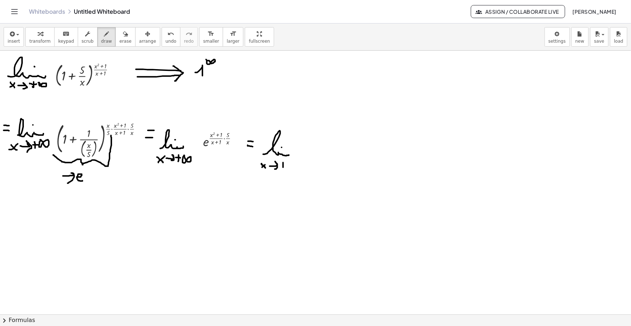
drag, startPoint x: 281, startPoint y: 165, endPoint x: 285, endPoint y: 165, distance: 4.7
click at [11, 33] on icon "button" at bounding box center [11, 34] width 7 height 9
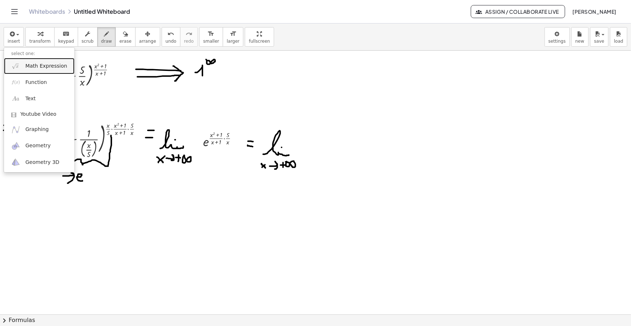
click at [45, 65] on span "Math Expression" at bounding box center [46, 66] width 42 height 7
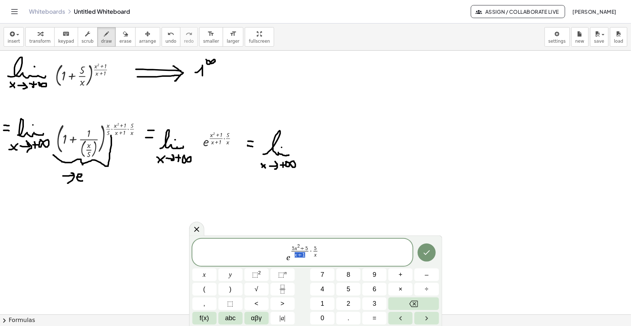
drag, startPoint x: 302, startPoint y: 254, endPoint x: 293, endPoint y: 254, distance: 9.0
click at [322, 247] on span "e 5 x 2 + 5 x 2 + x ​ ​ · 5 x ​" at bounding box center [302, 252] width 221 height 22
drag, startPoint x: 313, startPoint y: 252, endPoint x: 221, endPoint y: 243, distance: 92.7
click at [221, 243] on span "e 5 x 2 + 5 x 2 + x ​" at bounding box center [302, 252] width 221 height 22
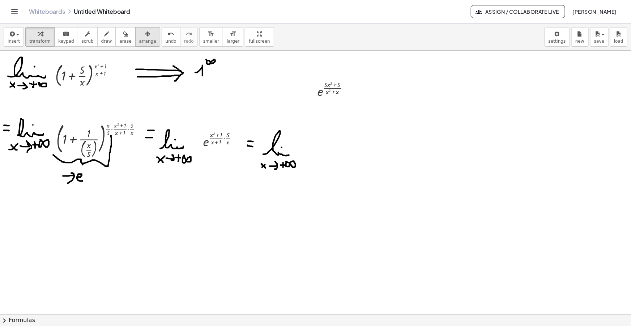
click at [139, 39] on span "arrange" at bounding box center [147, 41] width 17 height 5
drag, startPoint x: 337, startPoint y: 93, endPoint x: 323, endPoint y: 156, distance: 64.6
click at [323, 156] on div at bounding box center [317, 152] width 48 height 24
click at [101, 39] on span "draw" at bounding box center [106, 41] width 11 height 5
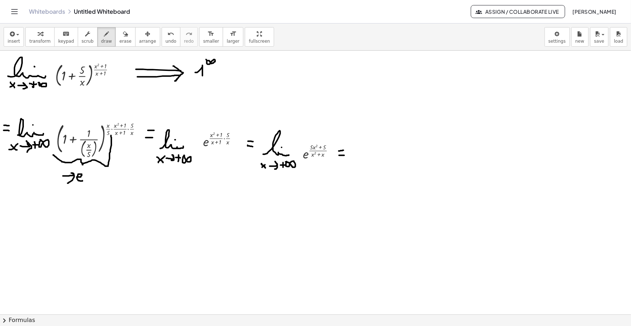
drag, startPoint x: 339, startPoint y: 155, endPoint x: 344, endPoint y: 155, distance: 5.1
click at [17, 36] on div "button" at bounding box center [14, 33] width 12 height 9
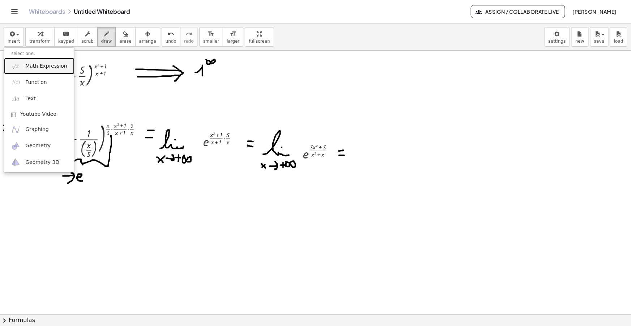
click at [41, 66] on span "Math Expression" at bounding box center [46, 66] width 42 height 7
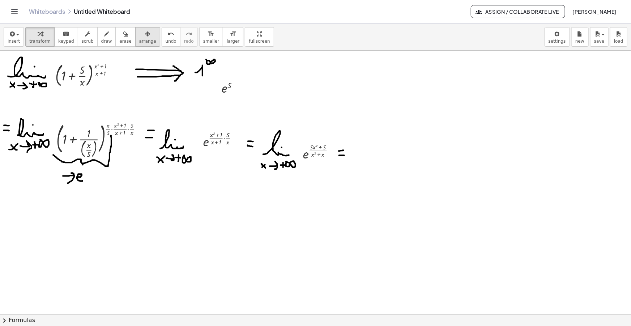
click at [141, 41] on span "arrange" at bounding box center [147, 41] width 17 height 5
drag, startPoint x: 221, startPoint y: 85, endPoint x: 354, endPoint y: 151, distance: 149.3
click at [354, 151] on div at bounding box center [362, 153] width 34 height 21
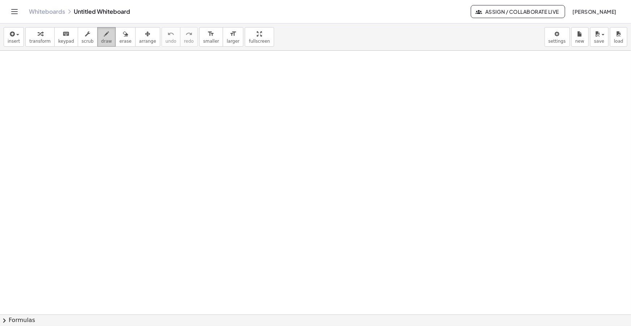
click at [103, 36] on button "draw" at bounding box center [106, 37] width 19 height 20
drag, startPoint x: 18, startPoint y: 76, endPoint x: 43, endPoint y: 82, distance: 25.8
drag, startPoint x: 9, startPoint y: 90, endPoint x: 16, endPoint y: 97, distance: 9.2
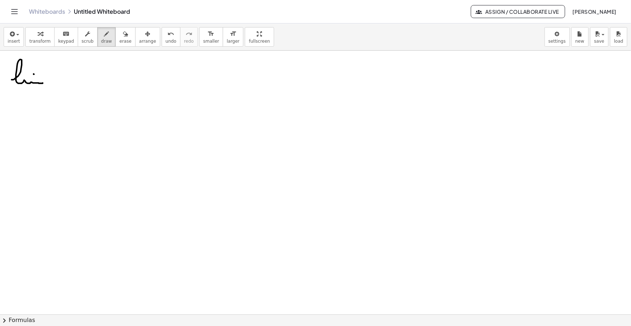
drag, startPoint x: 7, startPoint y: 96, endPoint x: 16, endPoint y: 90, distance: 10.6
drag, startPoint x: 21, startPoint y: 93, endPoint x: 24, endPoint y: 95, distance: 4.4
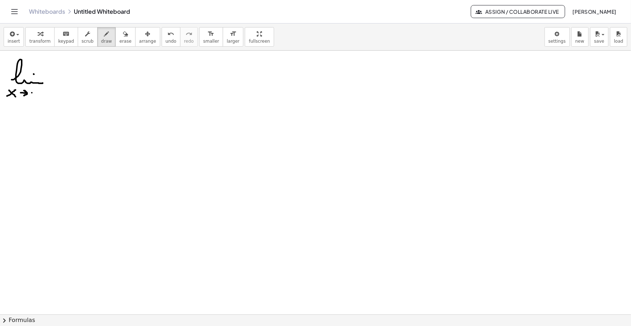
click at [78, 38] on button "scrub" at bounding box center [88, 37] width 20 height 20
click at [139, 39] on span "arrange" at bounding box center [147, 41] width 17 height 5
click at [12, 37] on icon "button" at bounding box center [11, 34] width 7 height 9
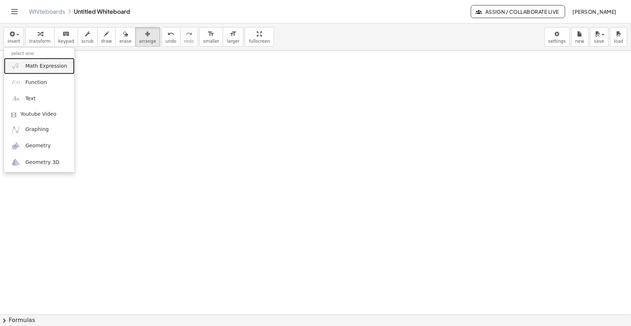
click at [34, 61] on link "Math Expression" at bounding box center [39, 66] width 71 height 16
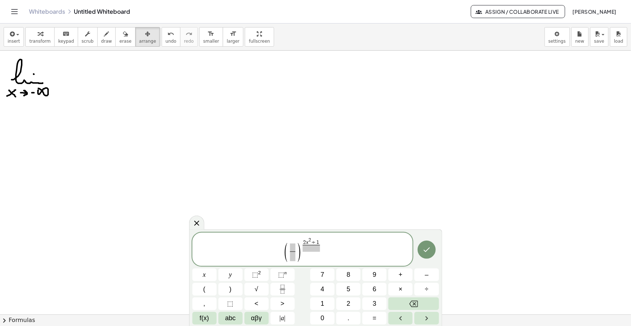
click at [310, 250] on span at bounding box center [311, 248] width 17 height 7
click at [293, 245] on span "​" at bounding box center [292, 247] width 5 height 8
drag, startPoint x: 335, startPoint y: 255, endPoint x: 249, endPoint y: 243, distance: 86.6
click at [251, 243] on span "( 3 x + 1 3 x + 4 ​ ) 2 x 2 + 1 x − 3 ​" at bounding box center [302, 250] width 221 height 26
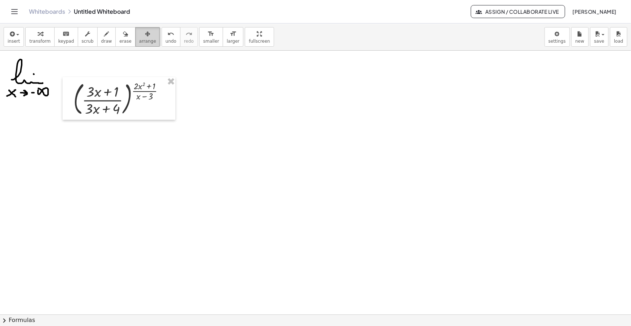
click at [139, 34] on div "button" at bounding box center [147, 33] width 17 height 9
click at [203, 36] on div "format_size" at bounding box center [211, 33] width 16 height 9
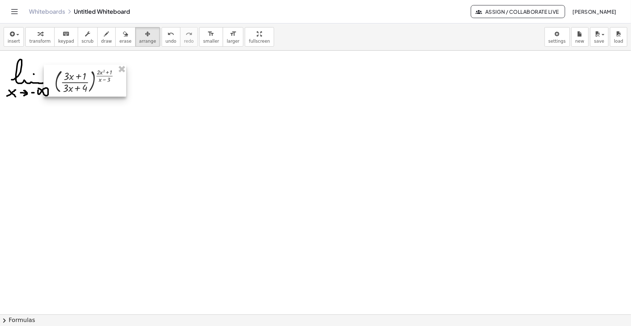
drag, startPoint x: 119, startPoint y: 94, endPoint x: 95, endPoint y: 84, distance: 26.1
click at [95, 84] on div at bounding box center [85, 81] width 82 height 32
click at [101, 40] on span "draw" at bounding box center [106, 41] width 11 height 5
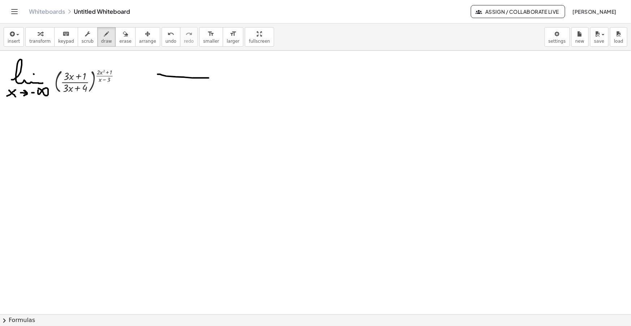
drag, startPoint x: 158, startPoint y: 74, endPoint x: 213, endPoint y: 78, distance: 55.8
drag, startPoint x: 159, startPoint y: 84, endPoint x: 217, endPoint y: 83, distance: 58.2
drag, startPoint x: 211, startPoint y: 69, endPoint x: 197, endPoint y: 99, distance: 33.2
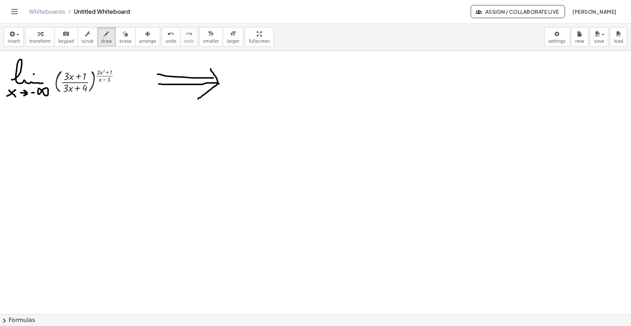
drag, startPoint x: 234, startPoint y: 76, endPoint x: 242, endPoint y: 87, distance: 12.9
click at [101, 39] on span "draw" at bounding box center [106, 41] width 11 height 5
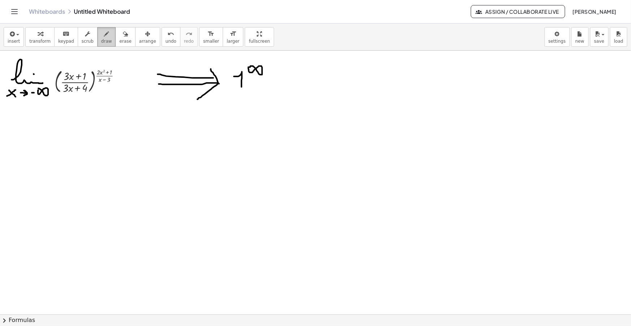
click at [101, 39] on span "draw" at bounding box center [106, 41] width 11 height 5
click at [104, 31] on icon "button" at bounding box center [106, 34] width 5 height 9
drag, startPoint x: 5, startPoint y: 133, endPoint x: 9, endPoint y: 133, distance: 4.0
drag, startPoint x: 5, startPoint y: 137, endPoint x: 9, endPoint y: 137, distance: 4.3
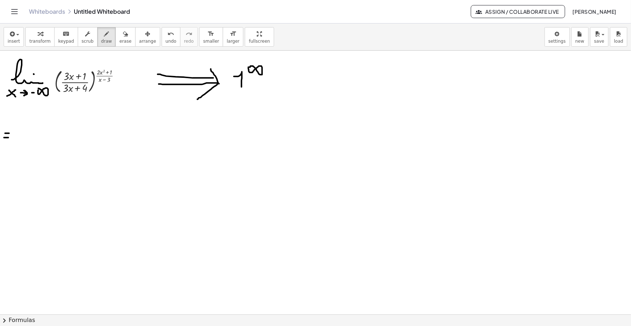
drag, startPoint x: 13, startPoint y: 138, endPoint x: 36, endPoint y: 136, distance: 23.2
drag, startPoint x: 10, startPoint y: 145, endPoint x: 14, endPoint y: 149, distance: 5.9
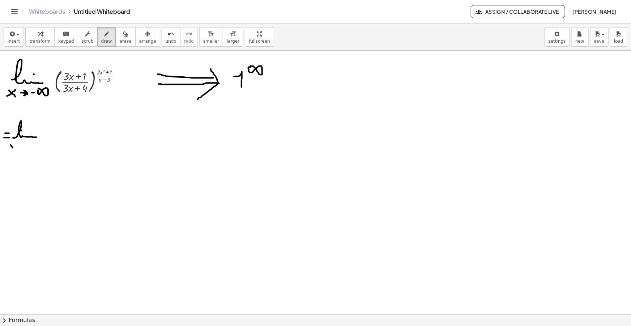
drag, startPoint x: 11, startPoint y: 149, endPoint x: 15, endPoint y: 145, distance: 5.9
drag, startPoint x: 18, startPoint y: 147, endPoint x: 25, endPoint y: 148, distance: 7.4
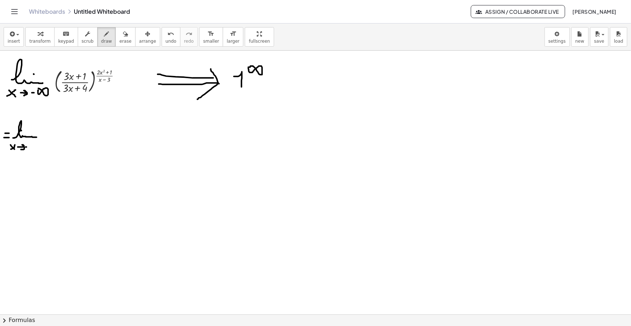
click at [16, 40] on span "insert" at bounding box center [14, 41] width 12 height 5
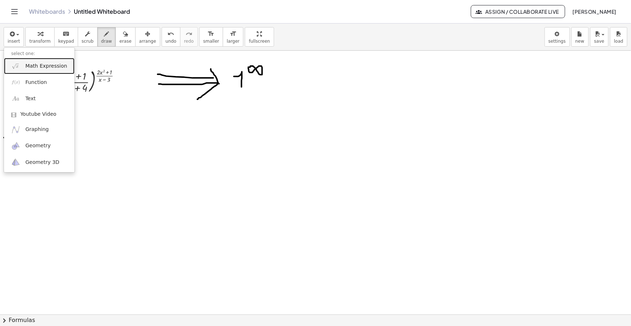
click at [44, 61] on link "Math Expression" at bounding box center [39, 66] width 71 height 16
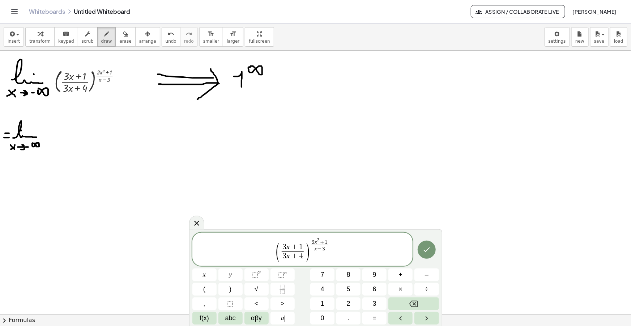
click at [281, 250] on span "3 x + 1 3 x + 4 ​" at bounding box center [292, 252] width 25 height 18
click at [312, 250] on span ")" at bounding box center [314, 252] width 5 height 21
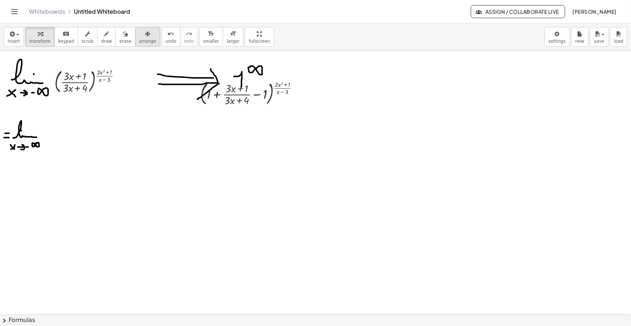
click at [142, 39] on button "arrange" at bounding box center [147, 37] width 25 height 20
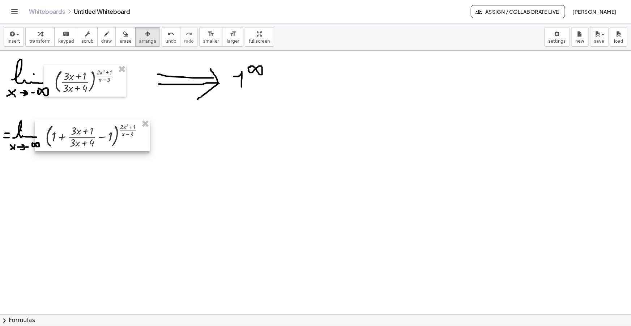
drag, startPoint x: 233, startPoint y: 98, endPoint x: 79, endPoint y: 140, distance: 159.8
click at [79, 140] on div at bounding box center [92, 135] width 115 height 32
click at [104, 36] on icon "button" at bounding box center [106, 34] width 5 height 9
drag, startPoint x: 146, startPoint y: 139, endPoint x: 150, endPoint y: 139, distance: 4.0
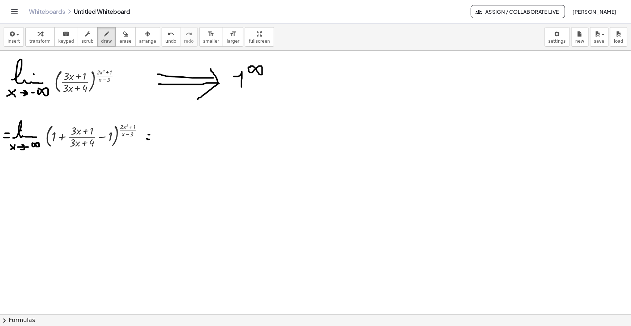
drag, startPoint x: 159, startPoint y: 136, endPoint x: 184, endPoint y: 140, distance: 24.6
drag, startPoint x: 174, startPoint y: 132, endPoint x: 167, endPoint y: 141, distance: 11.9
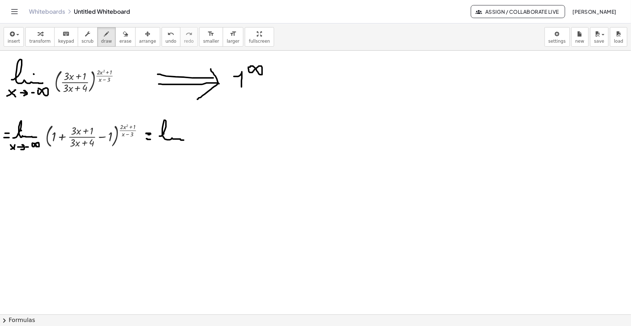
drag, startPoint x: 157, startPoint y: 145, endPoint x: 161, endPoint y: 149, distance: 4.9
drag, startPoint x: 157, startPoint y: 150, endPoint x: 160, endPoint y: 146, distance: 5.4
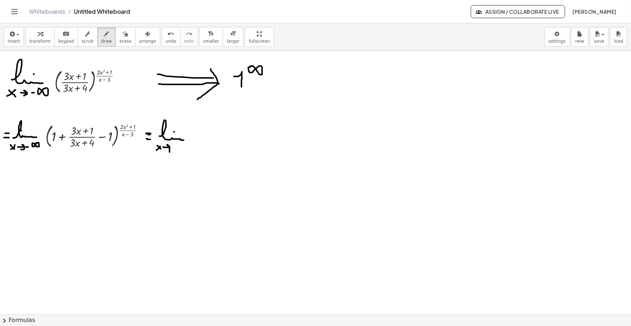
drag, startPoint x: 163, startPoint y: 147, endPoint x: 168, endPoint y: 152, distance: 7.2
drag, startPoint x: 180, startPoint y: 144, endPoint x: 174, endPoint y: 155, distance: 13.5
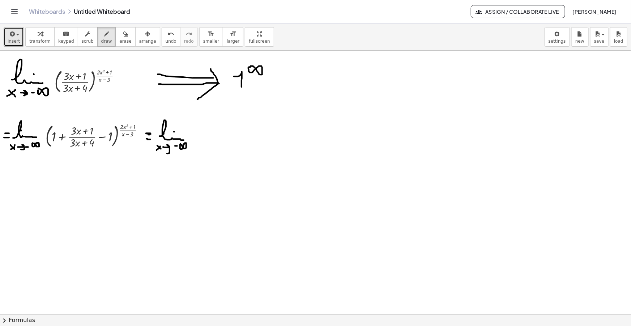
click at [13, 38] on icon "button" at bounding box center [11, 34] width 7 height 9
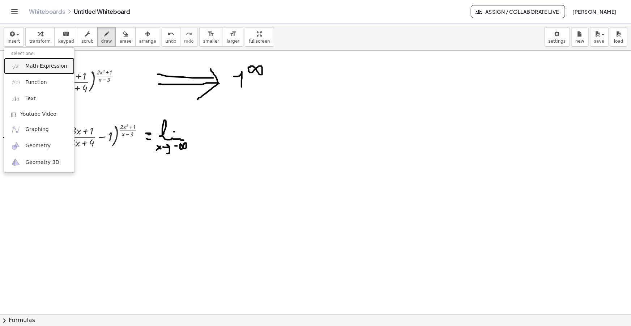
click at [27, 66] on span "Math Expression" at bounding box center [46, 66] width 42 height 7
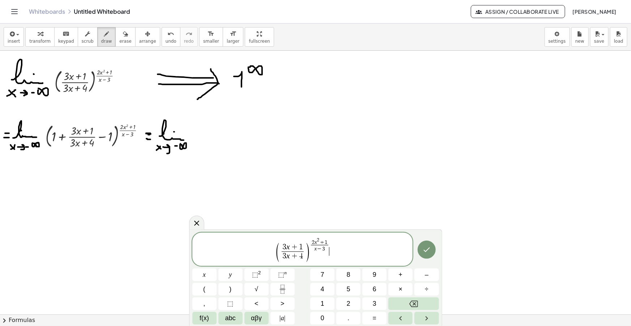
click at [280, 253] on span "(" at bounding box center [277, 252] width 5 height 21
drag, startPoint x: 309, startPoint y: 245, endPoint x: 292, endPoint y: 245, distance: 17.7
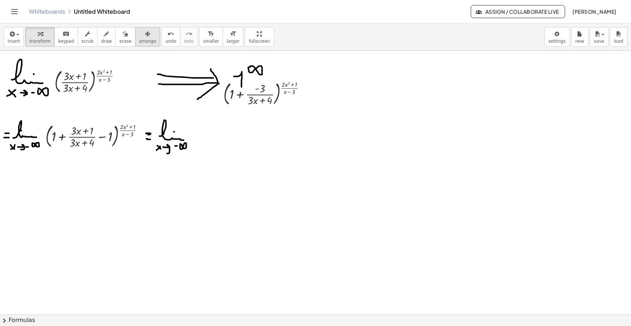
click at [139, 42] on span "arrange" at bounding box center [147, 41] width 17 height 5
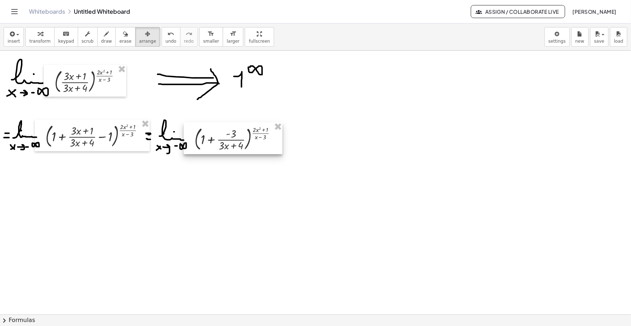
drag, startPoint x: 280, startPoint y: 100, endPoint x: 248, endPoint y: 142, distance: 53.2
click at [250, 144] on div at bounding box center [233, 138] width 99 height 32
click at [104, 36] on icon "button" at bounding box center [106, 34] width 5 height 9
drag, startPoint x: 274, startPoint y: 136, endPoint x: 278, endPoint y: 136, distance: 4.0
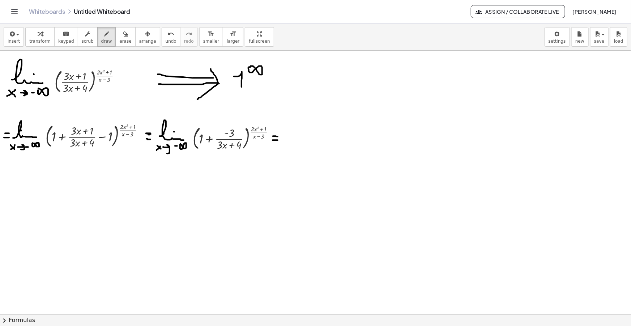
drag, startPoint x: 273, startPoint y: 140, endPoint x: 278, endPoint y: 140, distance: 5.8
drag, startPoint x: 288, startPoint y: 141, endPoint x: 311, endPoint y: 141, distance: 22.4
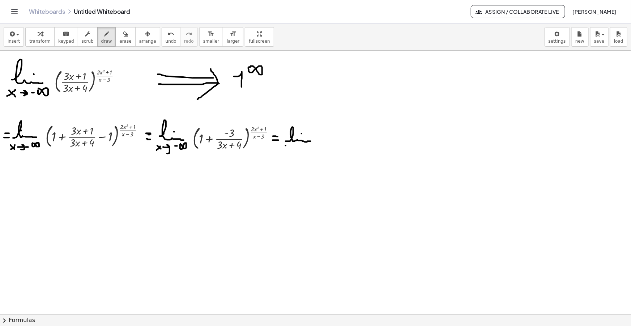
drag, startPoint x: 286, startPoint y: 145, endPoint x: 290, endPoint y: 149, distance: 5.9
drag, startPoint x: 286, startPoint y: 150, endPoint x: 290, endPoint y: 145, distance: 6.6
drag, startPoint x: 293, startPoint y: 148, endPoint x: 297, endPoint y: 152, distance: 5.4
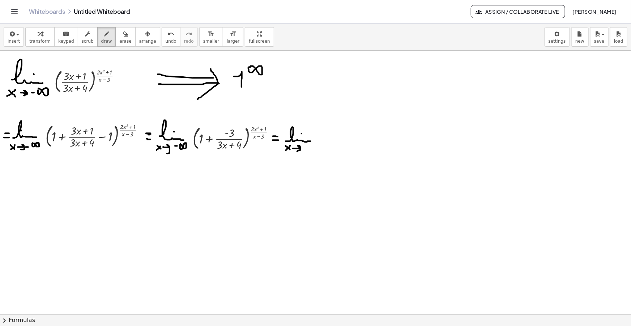
drag, startPoint x: 310, startPoint y: 146, endPoint x: 309, endPoint y: 166, distance: 20.3
click at [16, 33] on div "button" at bounding box center [14, 33] width 12 height 9
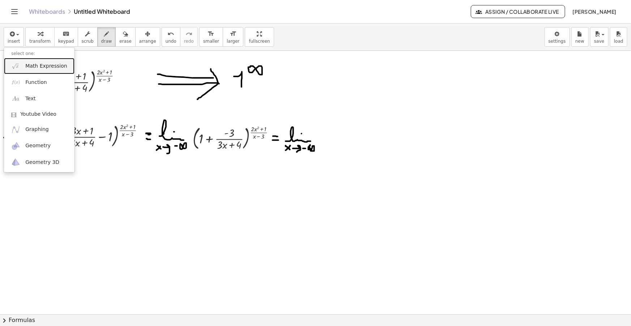
click at [37, 61] on link "Math Expression" at bounding box center [39, 66] width 71 height 16
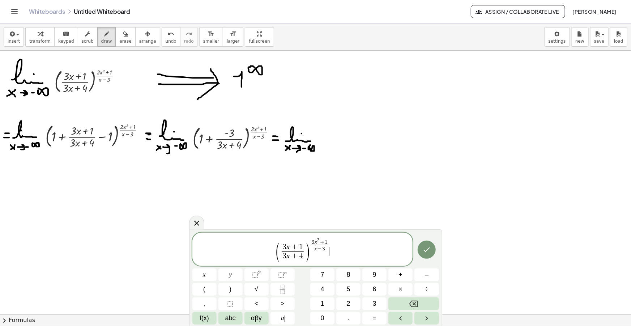
click at [280, 251] on span "( 3 x + 1 3 x + 4 ​ )" at bounding box center [293, 252] width 35 height 19
drag, startPoint x: 302, startPoint y: 246, endPoint x: 289, endPoint y: 246, distance: 12.7
drag, startPoint x: 311, startPoint y: 251, endPoint x: 287, endPoint y: 251, distance: 24.2
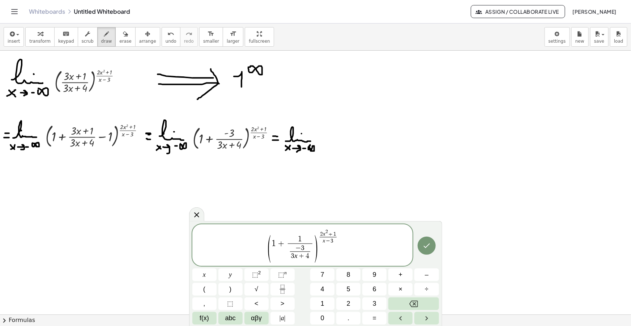
click at [304, 248] on span "− 3" at bounding box center [300, 247] width 20 height 7
drag, startPoint x: 309, startPoint y: 255, endPoint x: 289, endPoint y: 256, distance: 19.5
drag, startPoint x: 309, startPoint y: 257, endPoint x: 289, endPoint y: 257, distance: 19.5
drag, startPoint x: 309, startPoint y: 256, endPoint x: 292, endPoint y: 256, distance: 17.4
click at [318, 235] on span ")" at bounding box center [316, 248] width 5 height 30
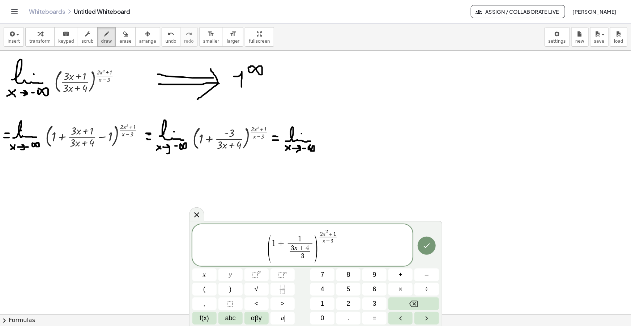
click at [340, 237] on span "( 1 + 1 3 x + 4 − 3 ​ ​ ) ​ 2 x 2 + 1 x − 3 ​" at bounding box center [302, 246] width 221 height 34
click at [309, 237] on span ")" at bounding box center [306, 248] width 5 height 30
click at [310, 237] on span "​ 2 x 2 + 1 x − 3 ​" at bounding box center [319, 236] width 20 height 14
drag, startPoint x: 314, startPoint y: 239, endPoint x: 302, endPoint y: 241, distance: 12.5
drag, startPoint x: 311, startPoint y: 235, endPoint x: 305, endPoint y: 234, distance: 6.2
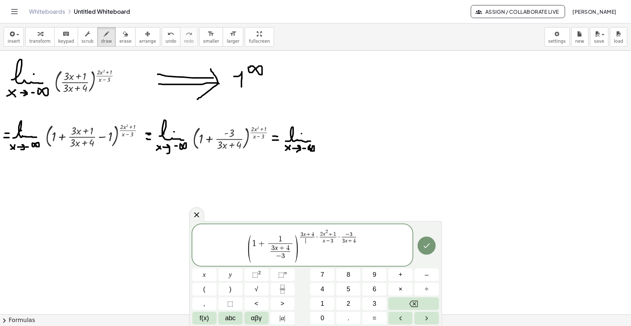
click at [309, 239] on span "​" at bounding box center [307, 240] width 15 height 7
click at [104, 36] on icon "button" at bounding box center [106, 34] width 5 height 9
click at [102, 39] on span "draw" at bounding box center [106, 41] width 11 height 5
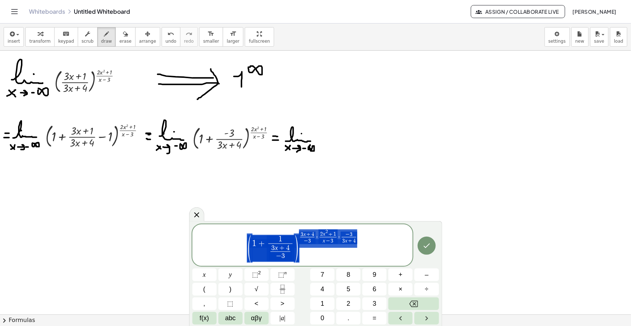
drag, startPoint x: 355, startPoint y: 243, endPoint x: 243, endPoint y: 244, distance: 112.1
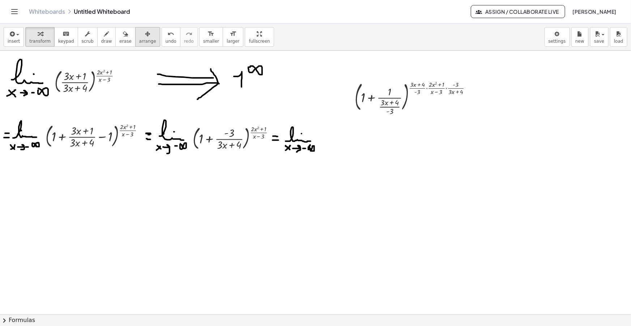
click at [145, 30] on icon "button" at bounding box center [147, 34] width 5 height 9
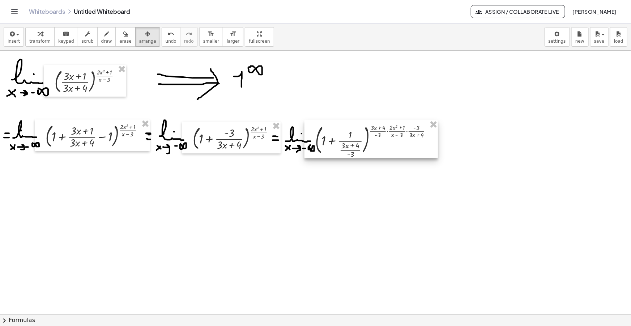
drag, startPoint x: 427, startPoint y: 130, endPoint x: 413, endPoint y: 142, distance: 18.5
click at [413, 142] on div at bounding box center [371, 139] width 133 height 38
click at [104, 37] on icon "button" at bounding box center [106, 34] width 5 height 9
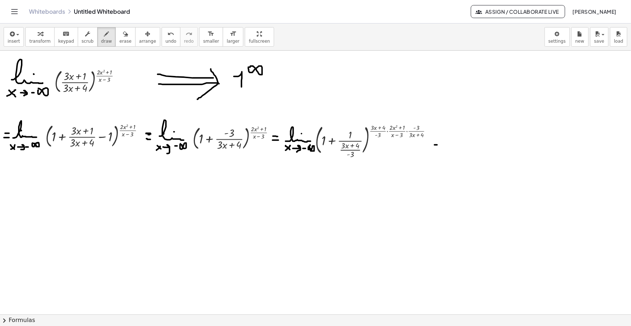
drag, startPoint x: 435, startPoint y: 145, endPoint x: 440, endPoint y: 145, distance: 4.7
drag, startPoint x: 6, startPoint y: 188, endPoint x: 10, endPoint y: 188, distance: 4.7
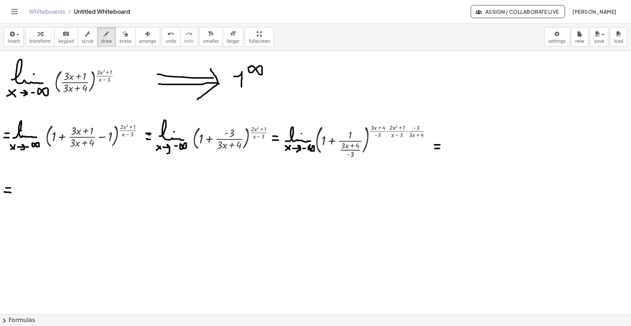
drag, startPoint x: 4, startPoint y: 192, endPoint x: 12, endPoint y: 192, distance: 7.3
drag, startPoint x: 18, startPoint y: 192, endPoint x: 44, endPoint y: 189, distance: 25.9
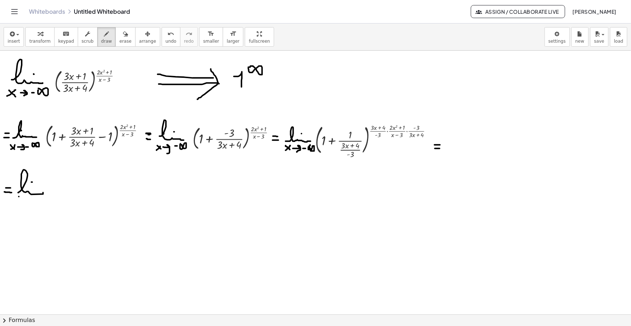
drag, startPoint x: 19, startPoint y: 196, endPoint x: 23, endPoint y: 203, distance: 7.5
drag, startPoint x: 17, startPoint y: 202, endPoint x: 24, endPoint y: 195, distance: 9.2
drag, startPoint x: 26, startPoint y: 199, endPoint x: 29, endPoint y: 201, distance: 4.4
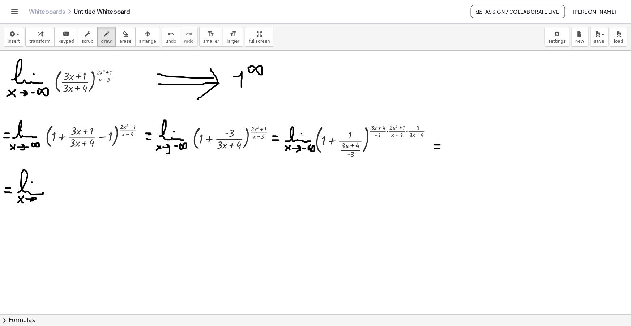
drag, startPoint x: 316, startPoint y: 157, endPoint x: 384, endPoint y: 144, distance: 69.1
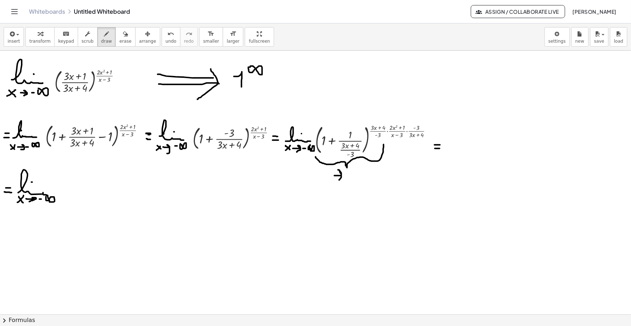
drag, startPoint x: 335, startPoint y: 175, endPoint x: 340, endPoint y: 180, distance: 6.7
drag, startPoint x: 346, startPoint y: 175, endPoint x: 352, endPoint y: 178, distance: 6.3
click at [12, 39] on span "insert" at bounding box center [14, 41] width 12 height 5
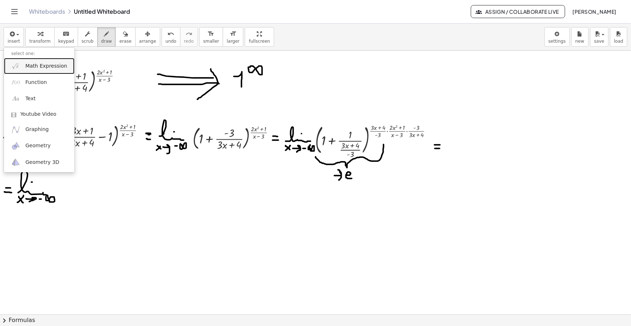
click at [41, 67] on span "Math Expression" at bounding box center [46, 66] width 42 height 7
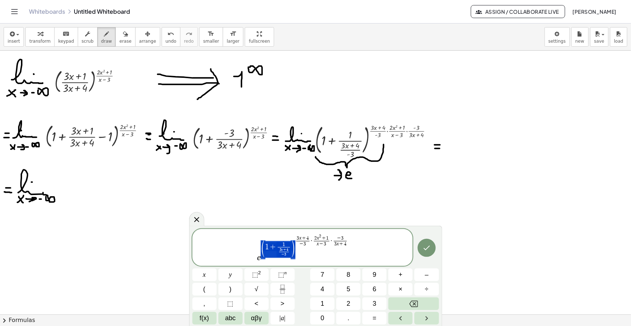
drag, startPoint x: 294, startPoint y: 248, endPoint x: 265, endPoint y: 250, distance: 29.0
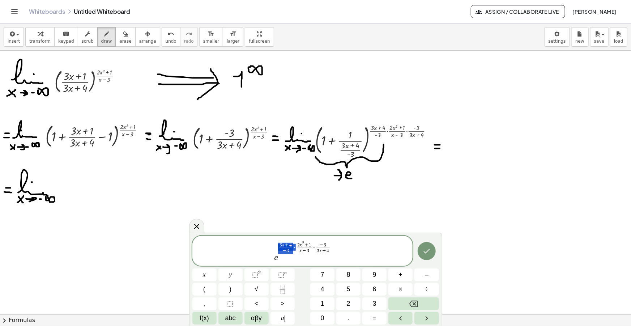
drag, startPoint x: 295, startPoint y: 247, endPoint x: 282, endPoint y: 246, distance: 13.0
drag, startPoint x: 323, startPoint y: 251, endPoint x: 296, endPoint y: 250, distance: 27.1
click at [296, 250] on span "e 2 x 2 + 1 x − 3 ​ · − 3 3 x + 4 ​" at bounding box center [302, 253] width 221 height 20
click at [288, 255] on span "​ 2 x 2 + 1 x − 3 ​ · − 3 3 x + 4 ​" at bounding box center [304, 249] width 35 height 17
drag, startPoint x: 288, startPoint y: 253, endPoint x: 268, endPoint y: 252, distance: 19.9
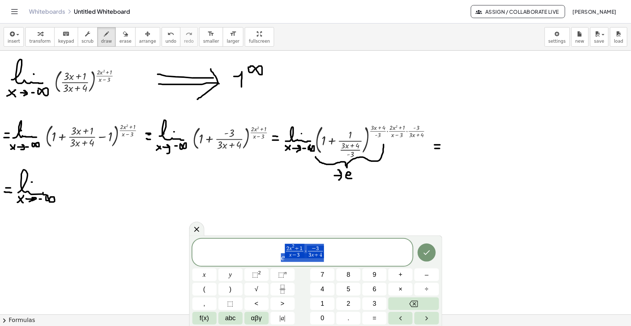
click at [268, 252] on span "e 2 x 2 + 1 x − 3 ​ · − 3 3 x + 4 ​" at bounding box center [302, 253] width 221 height 20
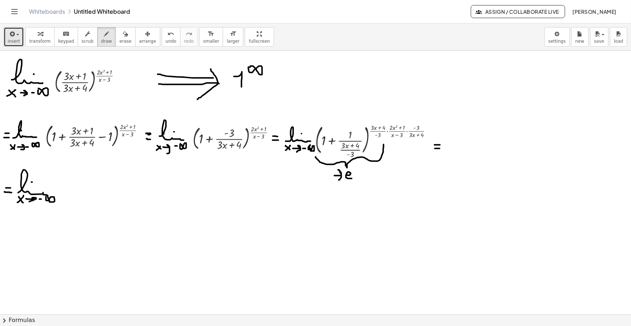
click at [14, 45] on button "insert" at bounding box center [14, 37] width 20 height 20
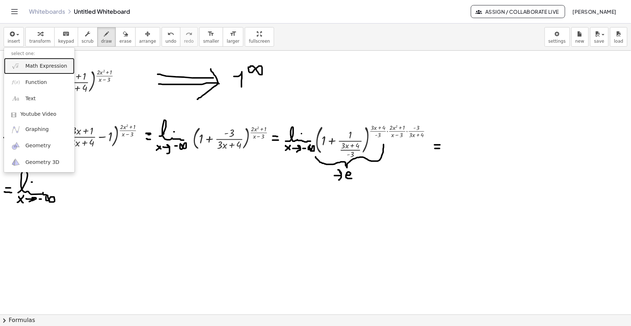
click at [29, 59] on link "Math Expression" at bounding box center [39, 66] width 71 height 16
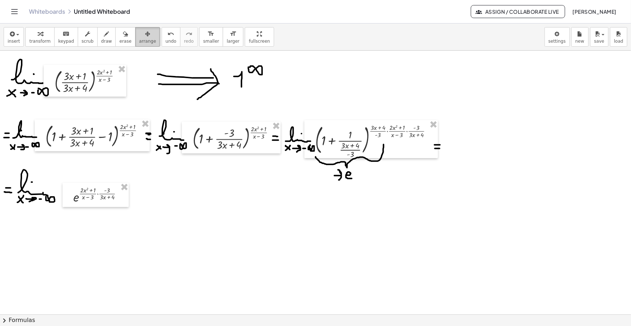
click at [139, 36] on div "button" at bounding box center [147, 33] width 17 height 9
drag, startPoint x: 96, startPoint y: 193, endPoint x: 86, endPoint y: 187, distance: 11.9
click at [86, 187] on div at bounding box center [86, 187] width 66 height 24
click at [101, 39] on span "draw" at bounding box center [106, 41] width 11 height 5
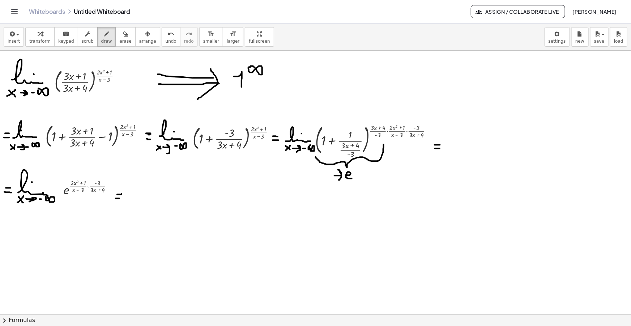
drag, startPoint x: 116, startPoint y: 198, endPoint x: 122, endPoint y: 199, distance: 6.5
drag, startPoint x: 129, startPoint y: 202, endPoint x: 160, endPoint y: 201, distance: 30.8
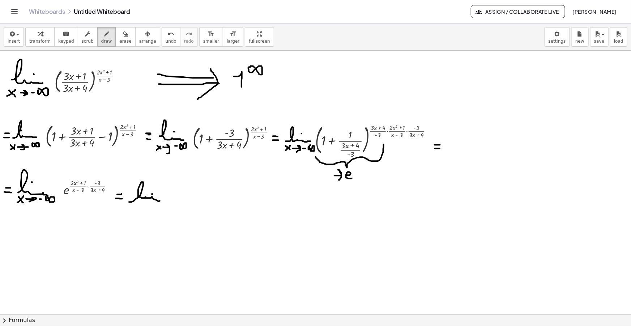
drag, startPoint x: 133, startPoint y: 207, endPoint x: 137, endPoint y: 215, distance: 9.4
drag, startPoint x: 131, startPoint y: 213, endPoint x: 137, endPoint y: 209, distance: 8.3
drag, startPoint x: 141, startPoint y: 212, endPoint x: 142, endPoint y: 217, distance: 4.8
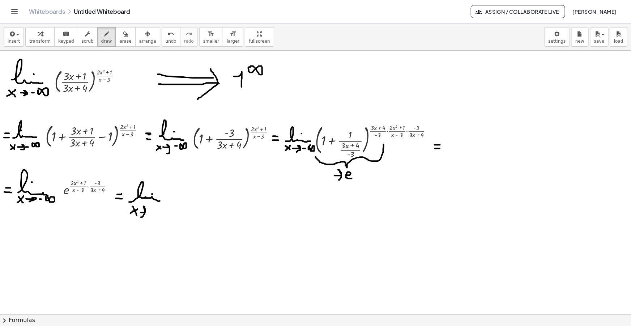
click at [10, 37] on icon "button" at bounding box center [11, 34] width 7 height 9
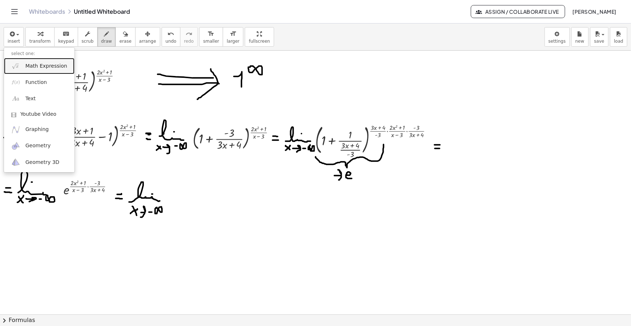
click at [30, 71] on link "Math Expression" at bounding box center [39, 66] width 71 height 16
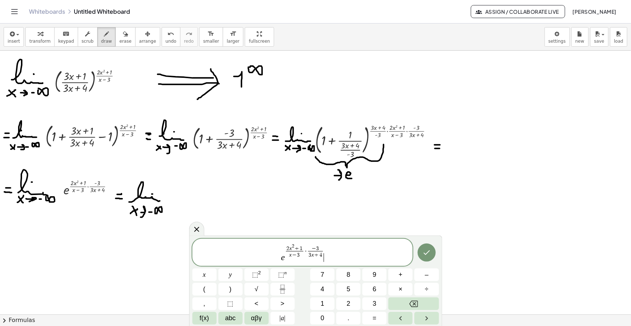
click at [290, 246] on var "x" at bounding box center [290, 248] width 3 height 6
click at [322, 246] on span "− 3 ​" at bounding box center [317, 248] width 15 height 5
drag, startPoint x: 300, startPoint y: 254, endPoint x: 289, endPoint y: 253, distance: 10.9
click at [289, 253] on span "x − 3" at bounding box center [295, 254] width 22 height 7
drag, startPoint x: 324, startPoint y: 254, endPoint x: 311, endPoint y: 252, distance: 13.1
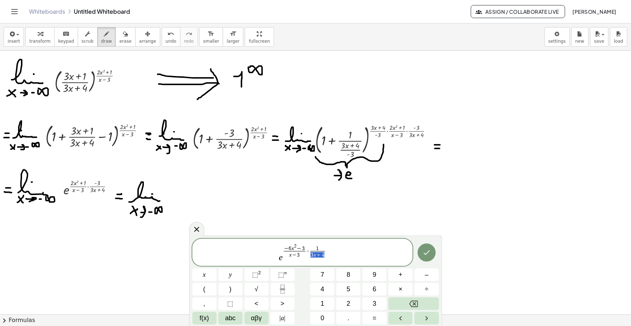
click at [311, 252] on span "3 x + 4" at bounding box center [317, 254] width 15 height 7
click at [295, 255] on var "x" at bounding box center [296, 255] width 3 height 6
click at [301, 253] on span "( x − 3 ) ​ 3 x + 4" at bounding box center [299, 254] width 31 height 8
click at [330, 250] on span "e − 6 x 2 − 3 ( x − 3 ) ( 3 x + 4 ) ​ ​ · 1 ​" at bounding box center [302, 252] width 221 height 21
click at [322, 253] on span "( x − 3 ) ( 3 x + 4 )" at bounding box center [304, 254] width 37 height 8
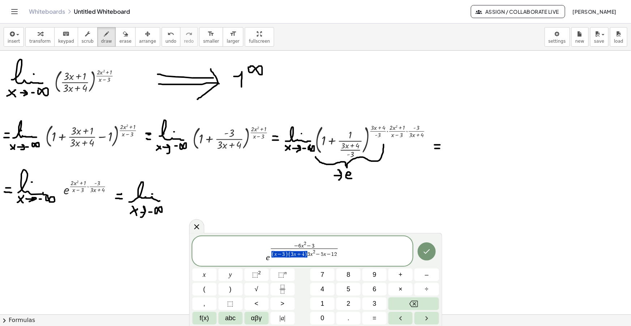
drag, startPoint x: 307, startPoint y: 252, endPoint x: 276, endPoint y: 253, distance: 31.1
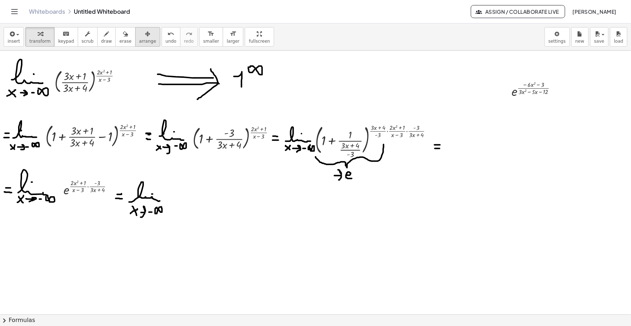
click at [145, 31] on icon "button" at bounding box center [147, 34] width 5 height 9
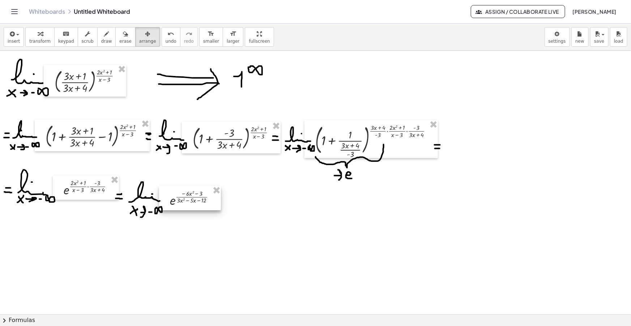
drag, startPoint x: 411, startPoint y: 141, endPoint x: 212, endPoint y: 206, distance: 209.2
click at [212, 206] on div at bounding box center [190, 198] width 62 height 24
click at [104, 37] on icon "button" at bounding box center [106, 34] width 5 height 9
drag, startPoint x: 223, startPoint y: 203, endPoint x: 228, endPoint y: 204, distance: 5.2
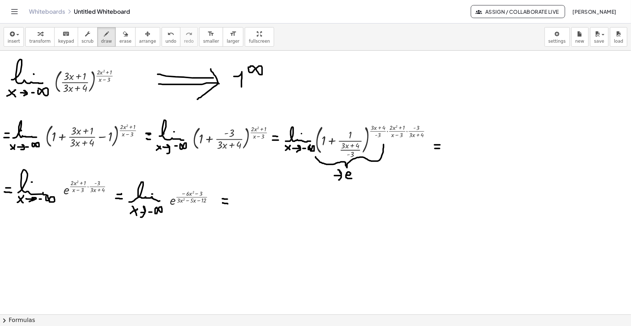
click at [12, 42] on span "insert" at bounding box center [14, 41] width 12 height 5
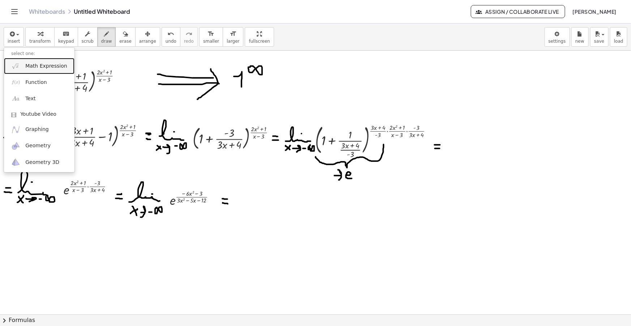
click at [46, 67] on span "Math Expression" at bounding box center [46, 66] width 42 height 7
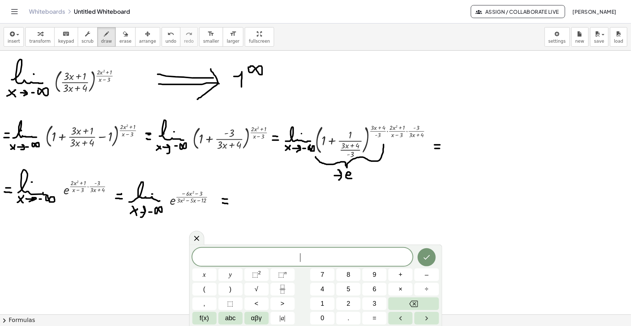
click at [325, 256] on span "​" at bounding box center [302, 257] width 221 height 10
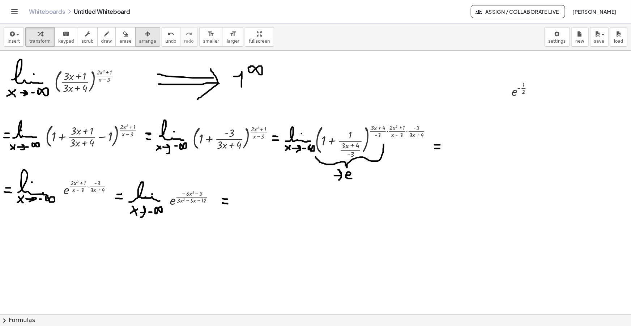
click at [139, 37] on div "button" at bounding box center [147, 33] width 17 height 9
drag, startPoint x: 514, startPoint y: 92, endPoint x: 241, endPoint y: 200, distance: 293.0
click at [241, 200] on div at bounding box center [246, 198] width 39 height 24
click at [104, 37] on icon "button" at bounding box center [106, 34] width 5 height 9
